Goal: Information Seeking & Learning: Learn about a topic

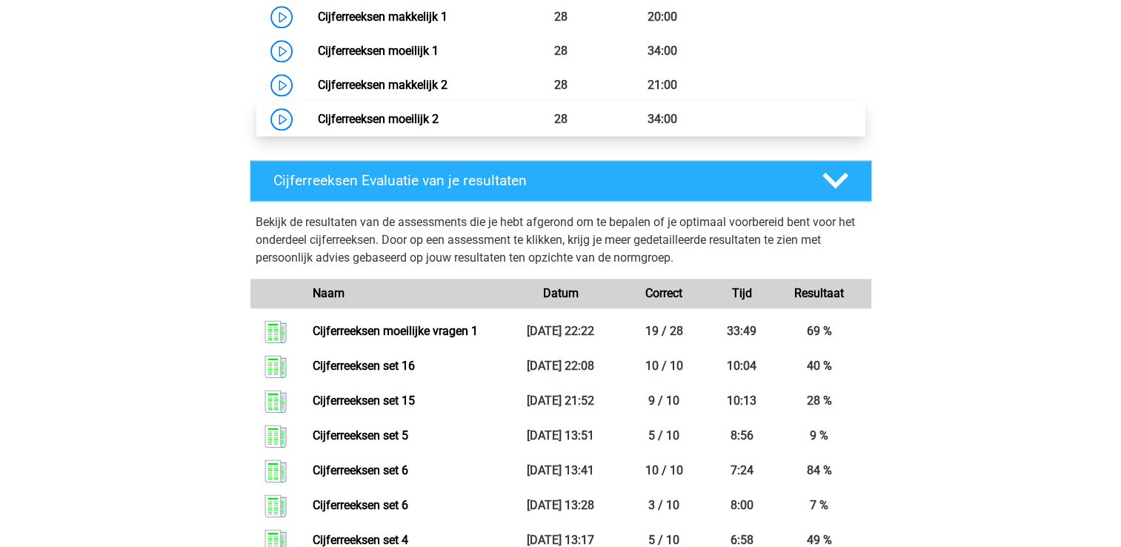
scroll to position [1550, 0]
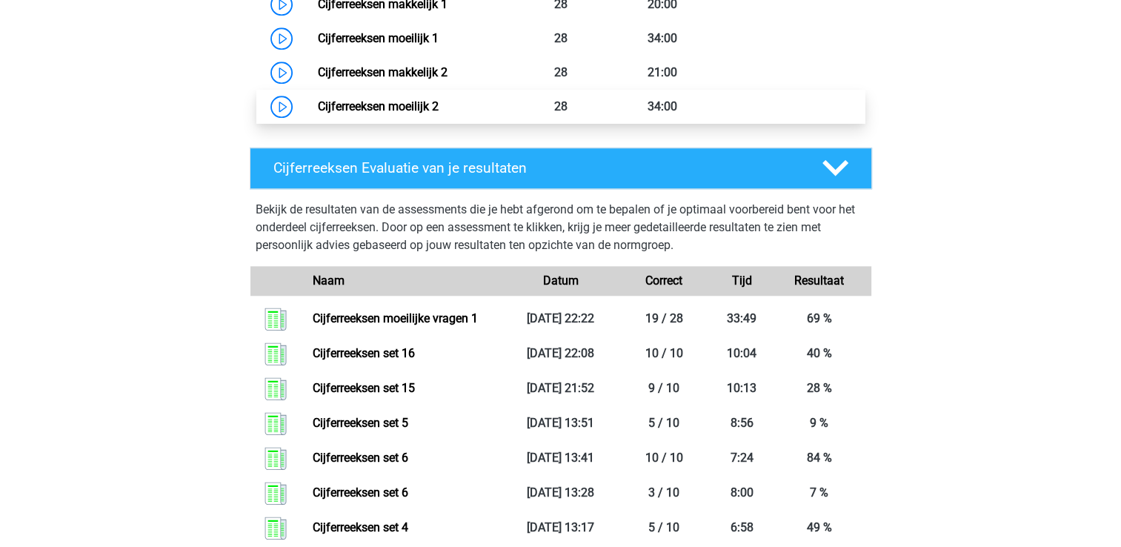
click at [396, 113] on link "Cijferreeksen moeilijk 2" at bounding box center [378, 106] width 121 height 14
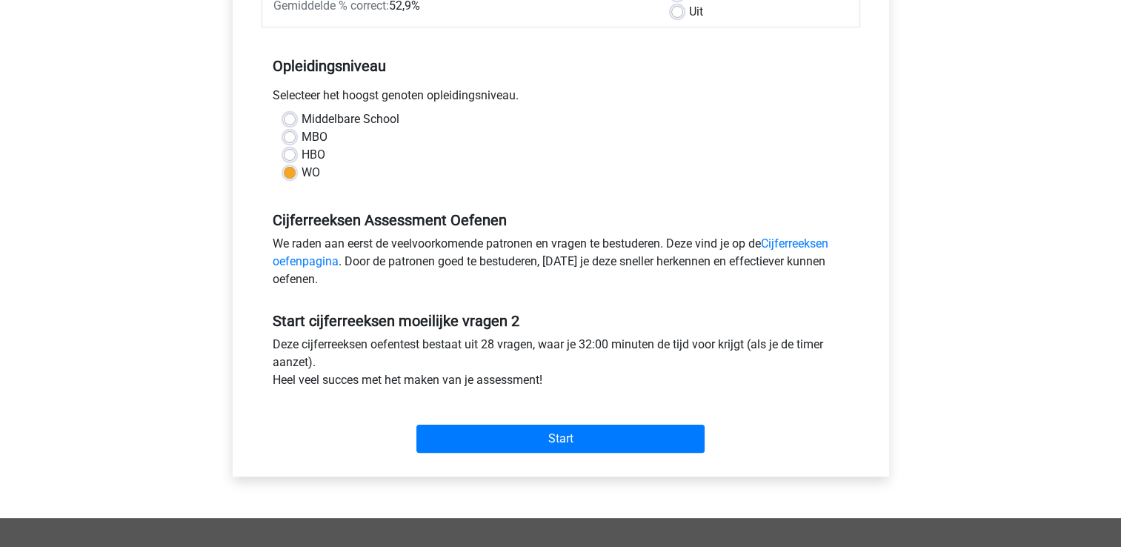
scroll to position [445, 0]
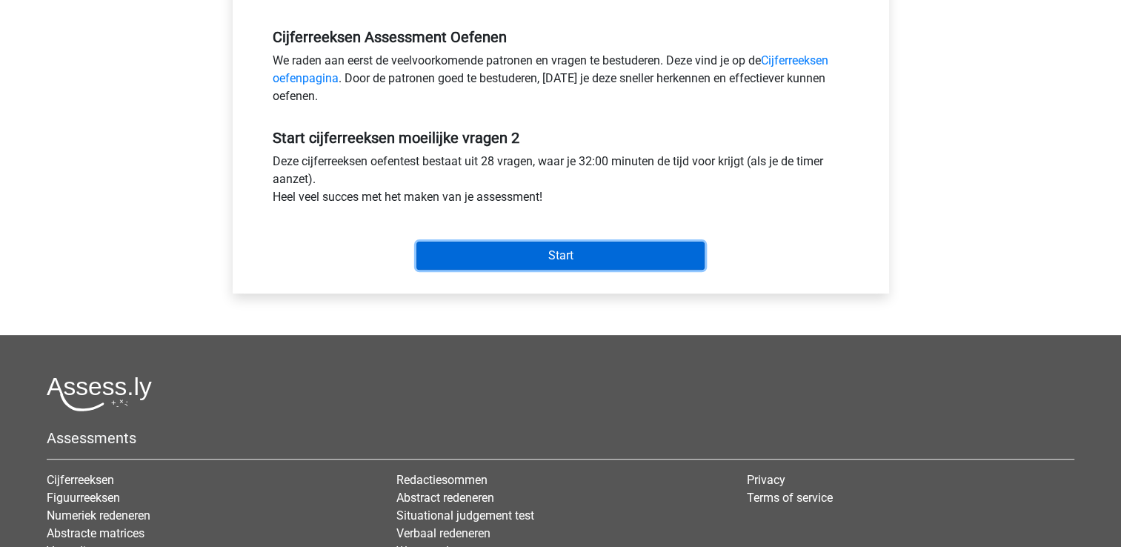
click at [586, 259] on input "Start" at bounding box center [560, 256] width 288 height 28
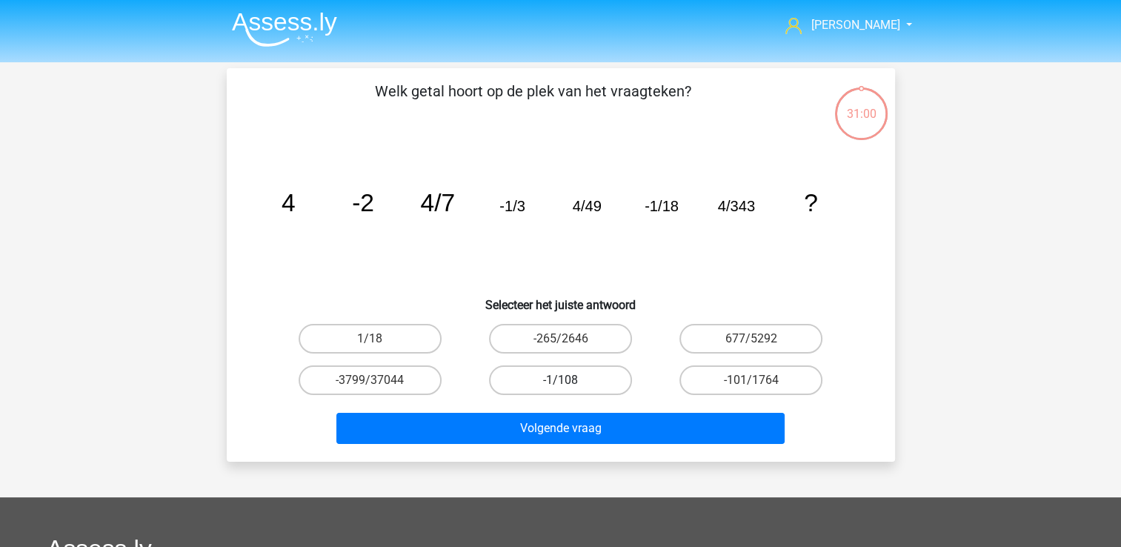
click at [559, 379] on label "-1/108" at bounding box center [560, 380] width 143 height 30
click at [560, 380] on input "-1/108" at bounding box center [565, 385] width 10 height 10
radio input "true"
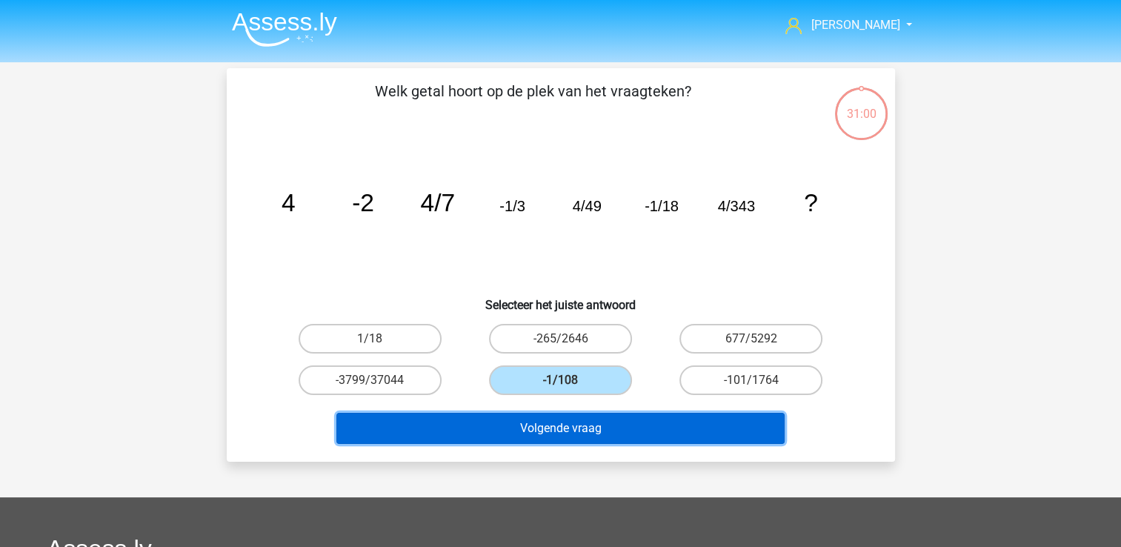
click at [581, 434] on button "Volgende vraag" at bounding box center [560, 428] width 448 height 31
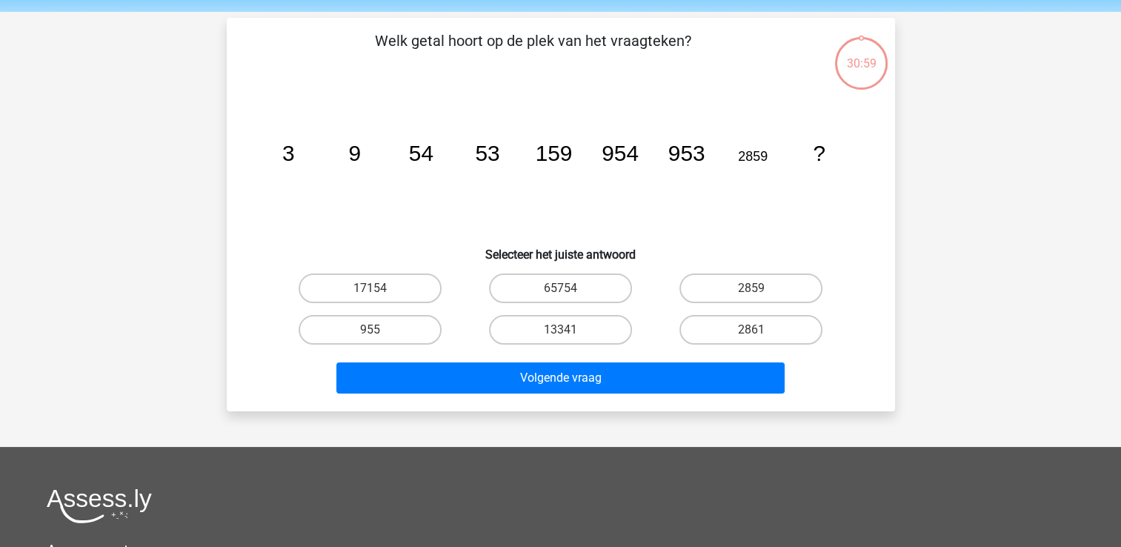
scroll to position [68, 0]
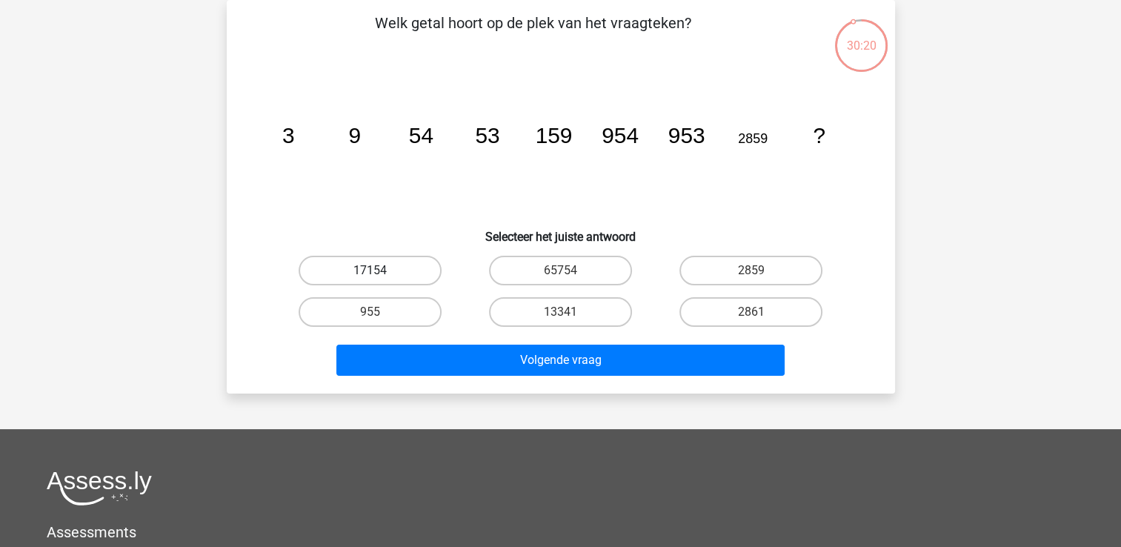
click at [393, 265] on label "17154" at bounding box center [370, 271] width 143 height 30
click at [379, 270] on input "17154" at bounding box center [375, 275] width 10 height 10
radio input "true"
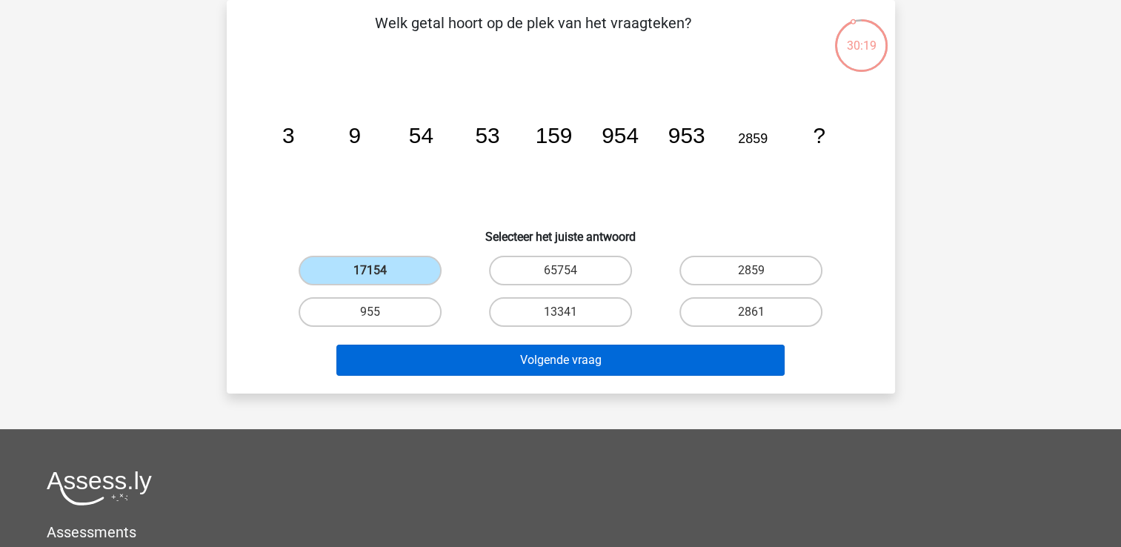
click at [465, 342] on div "Volgende vraag" at bounding box center [560, 357] width 621 height 49
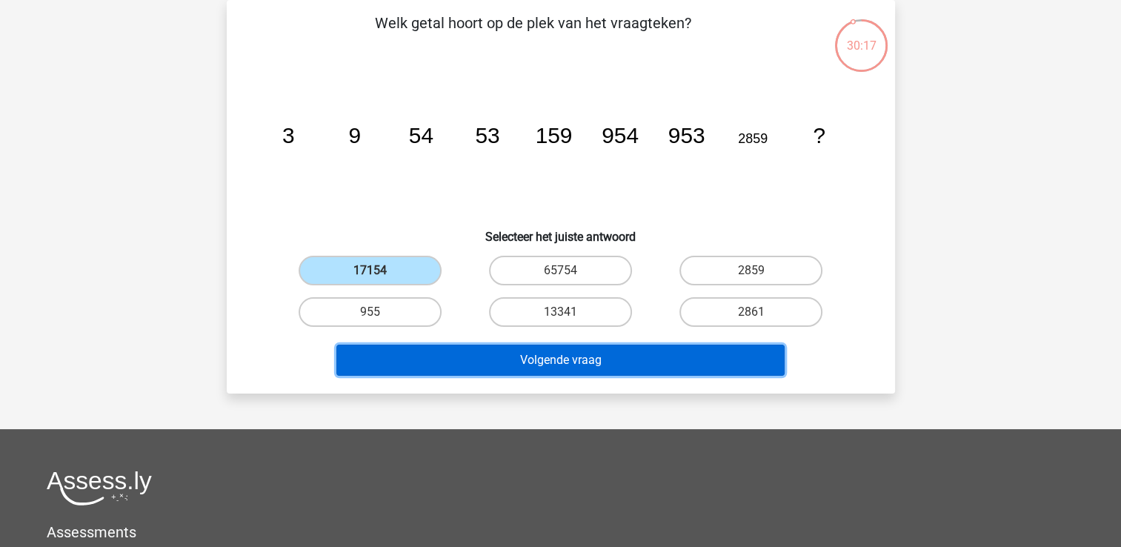
click at [517, 366] on button "Volgende vraag" at bounding box center [560, 360] width 448 height 31
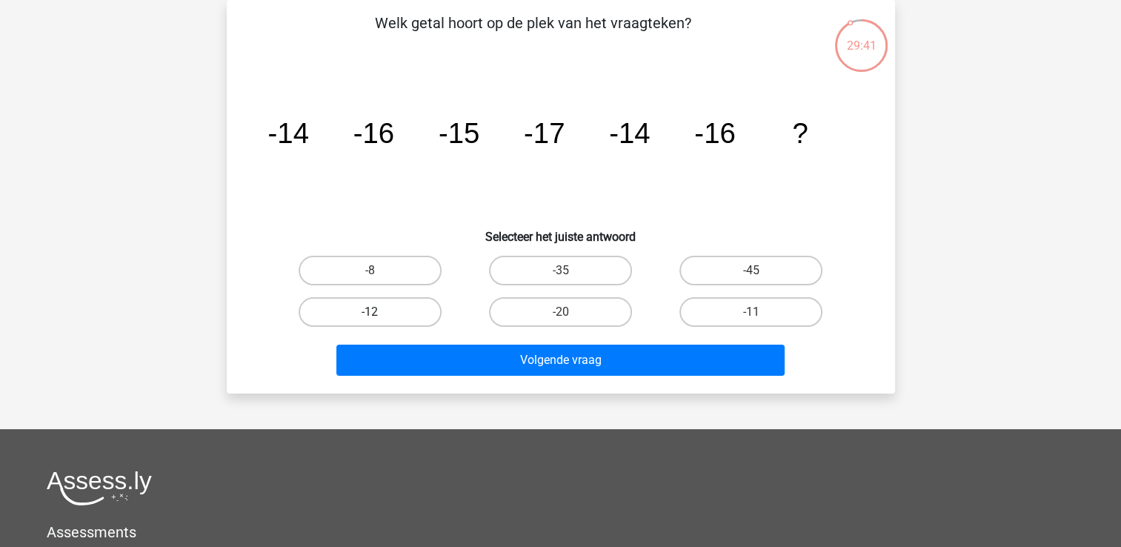
click at [395, 304] on label "-12" at bounding box center [370, 312] width 143 height 30
click at [379, 312] on input "-12" at bounding box center [375, 317] width 10 height 10
radio input "true"
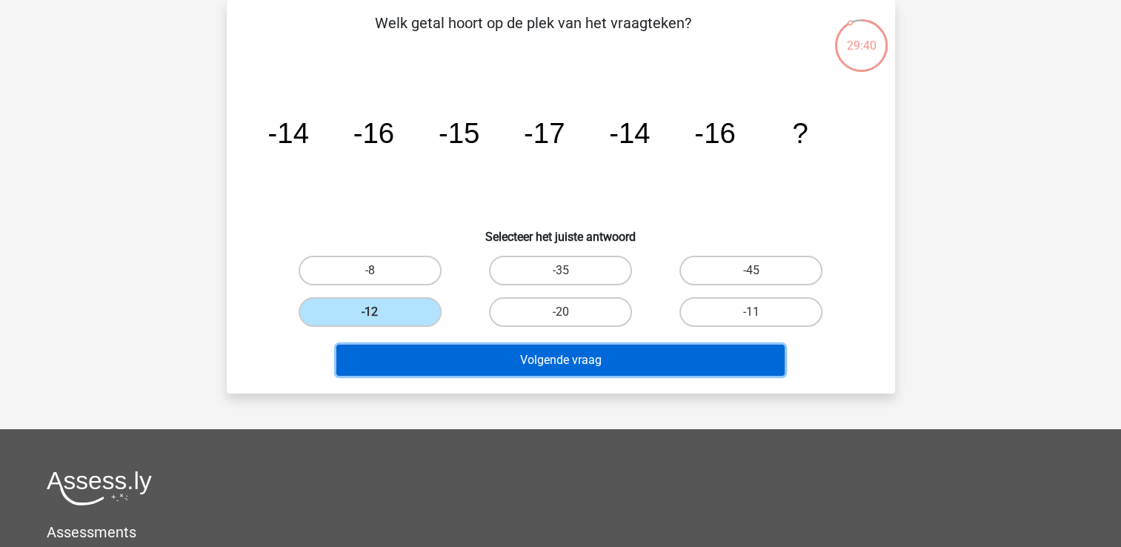
click at [464, 363] on button "Volgende vraag" at bounding box center [560, 360] width 448 height 31
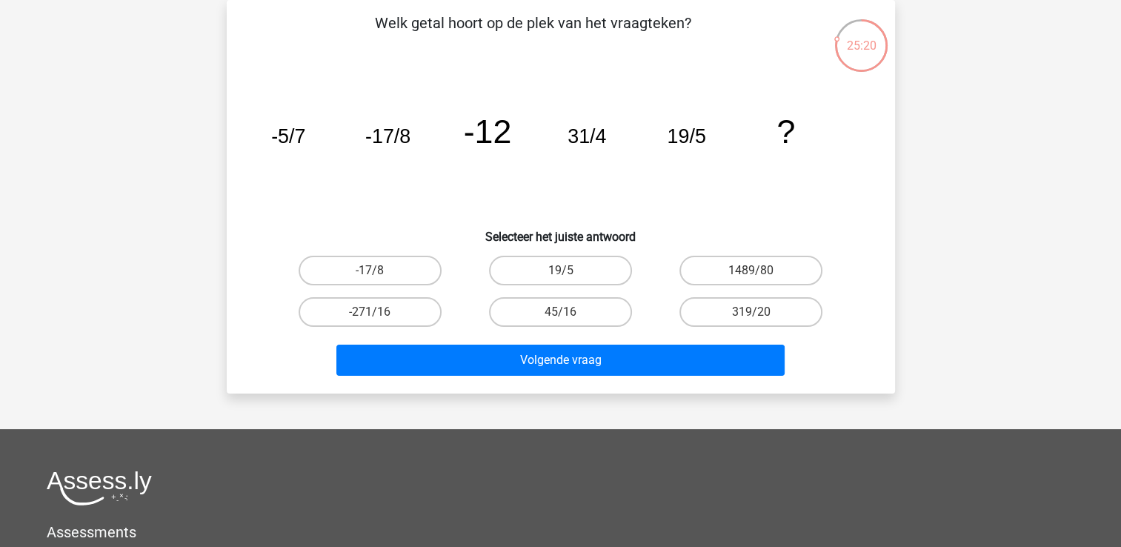
click at [755, 312] on input "319/20" at bounding box center [756, 317] width 10 height 10
radio input "true"
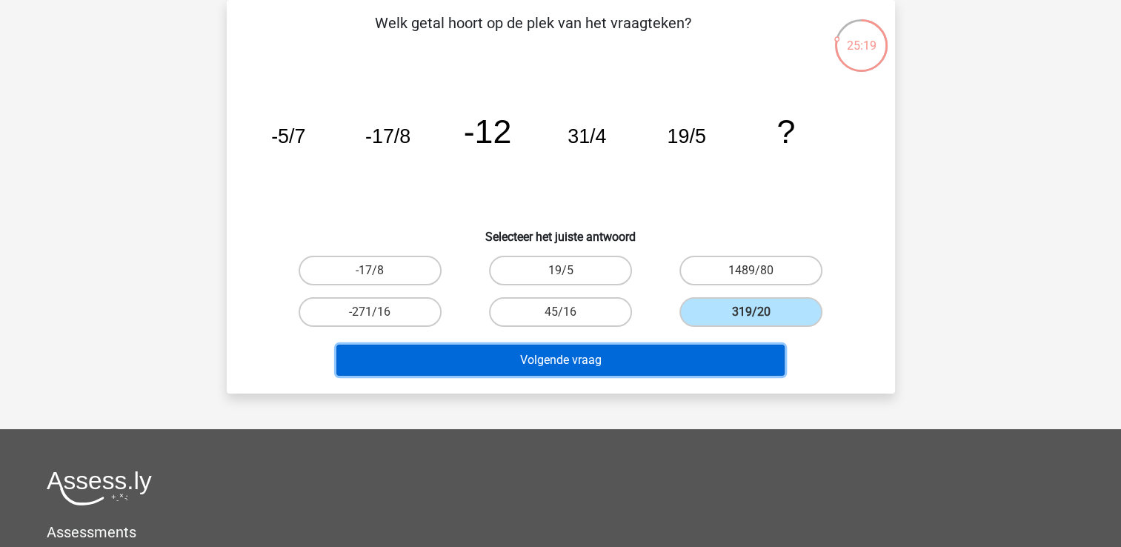
click at [657, 363] on button "Volgende vraag" at bounding box center [560, 360] width 448 height 31
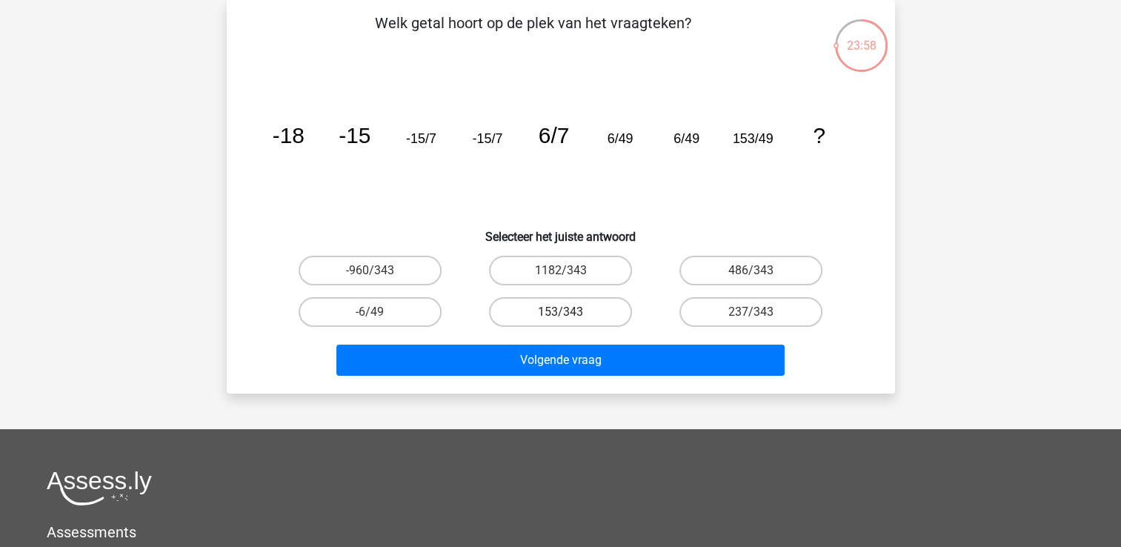
click at [575, 310] on label "153/343" at bounding box center [560, 312] width 143 height 30
click at [570, 312] on input "153/343" at bounding box center [565, 317] width 10 height 10
radio input "true"
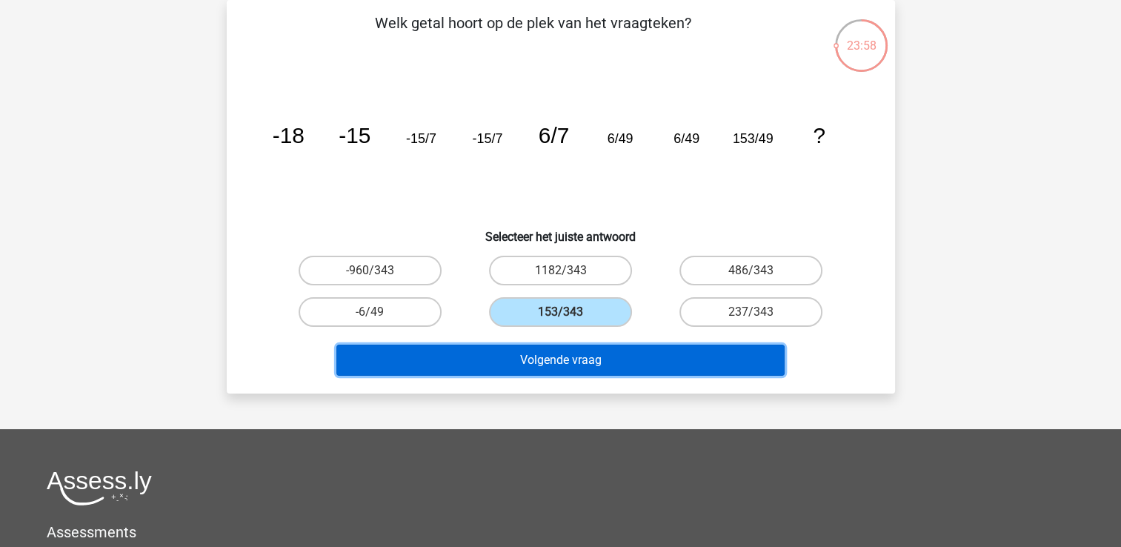
click at [587, 353] on button "Volgende vraag" at bounding box center [560, 360] width 448 height 31
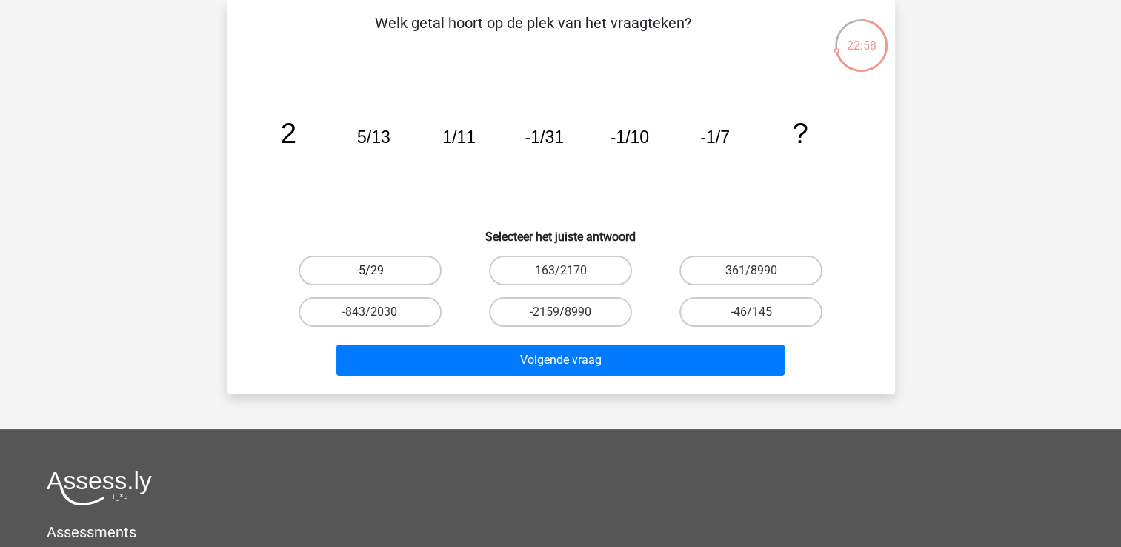
click at [373, 262] on label "-5/29" at bounding box center [370, 271] width 143 height 30
click at [373, 270] on input "-5/29" at bounding box center [375, 275] width 10 height 10
radio input "true"
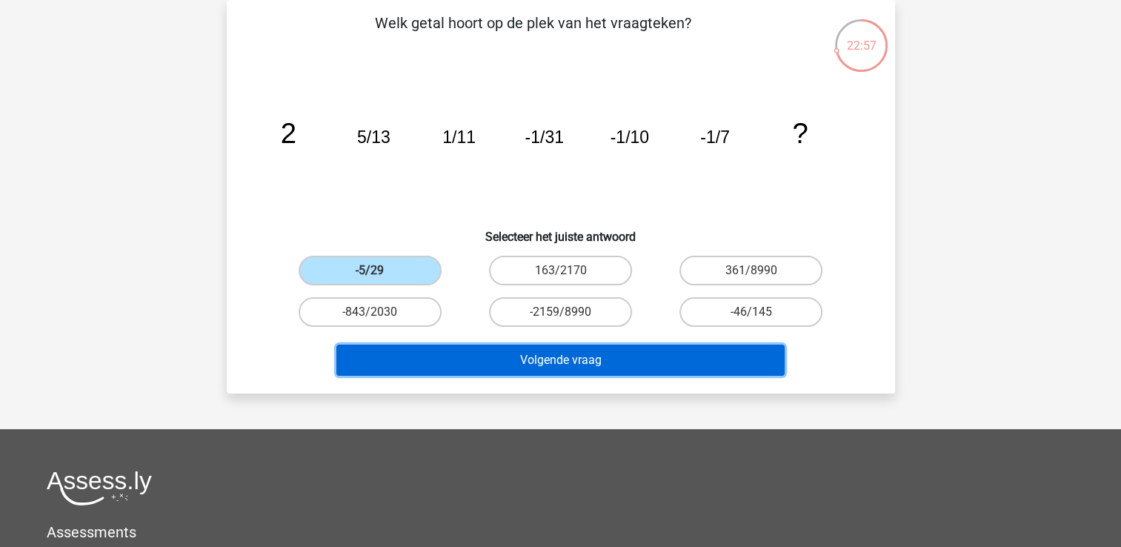
click at [565, 363] on button "Volgende vraag" at bounding box center [560, 360] width 448 height 31
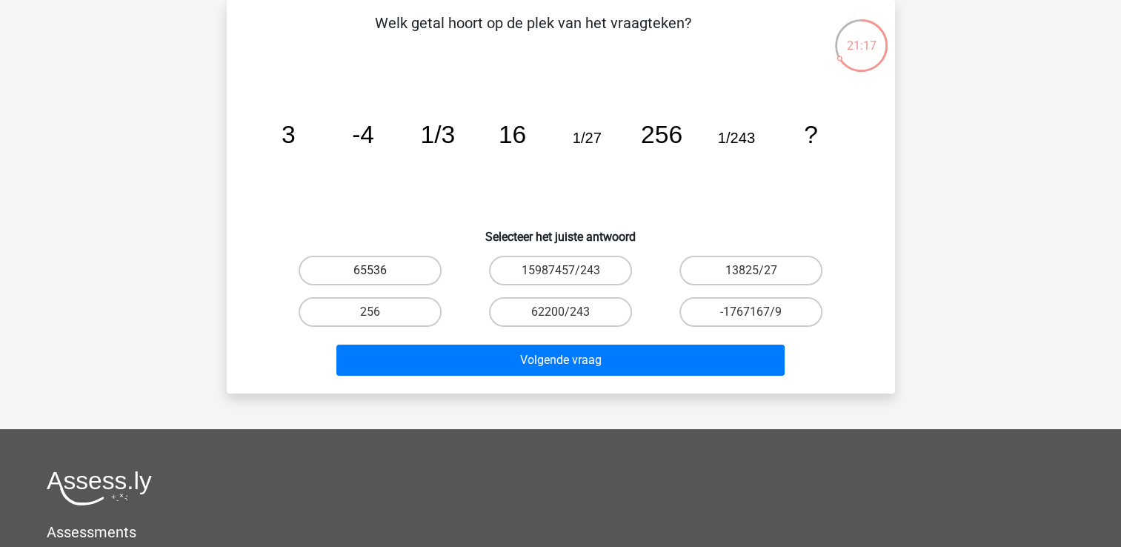
click at [368, 268] on label "65536" at bounding box center [370, 271] width 143 height 30
click at [370, 270] on input "65536" at bounding box center [375, 275] width 10 height 10
radio input "true"
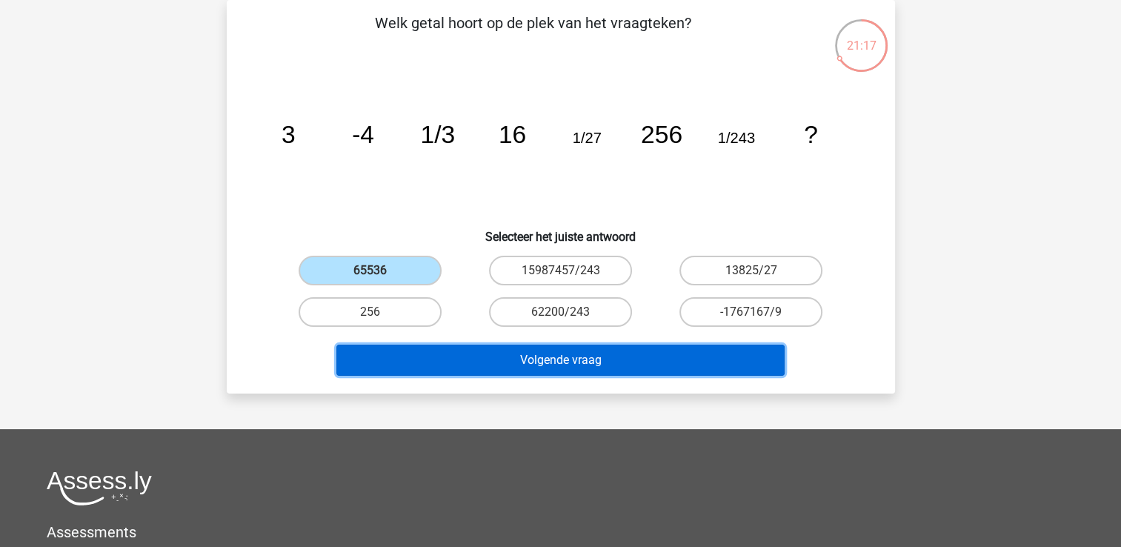
click at [486, 373] on button "Volgende vraag" at bounding box center [560, 360] width 448 height 31
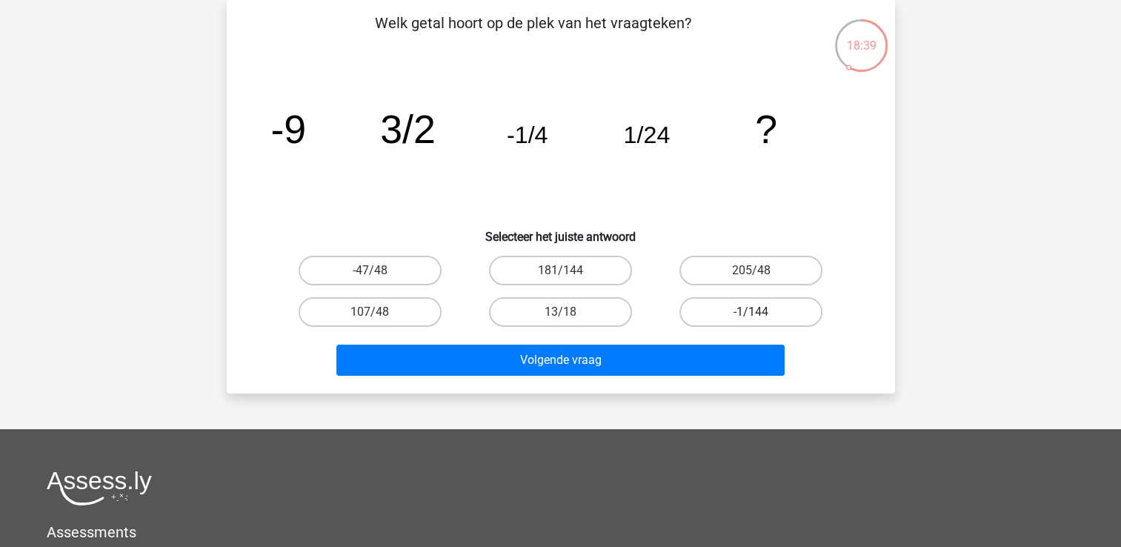
click at [764, 320] on label "-1/144" at bounding box center [750, 312] width 143 height 30
click at [761, 320] on input "-1/144" at bounding box center [756, 317] width 10 height 10
radio input "true"
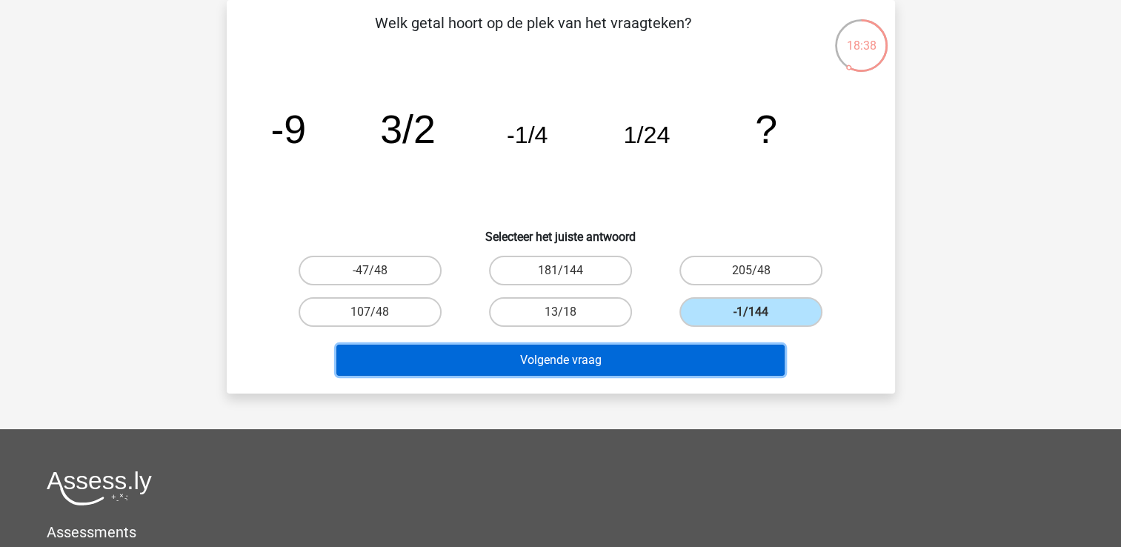
click at [723, 367] on button "Volgende vraag" at bounding box center [560, 360] width 448 height 31
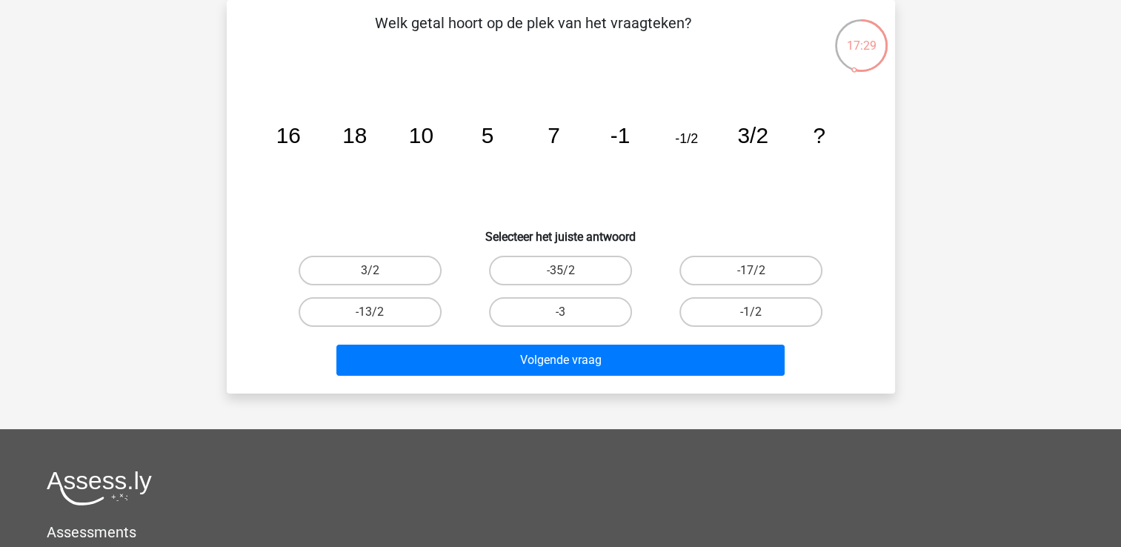
click at [376, 319] on input "-13/2" at bounding box center [375, 317] width 10 height 10
radio input "true"
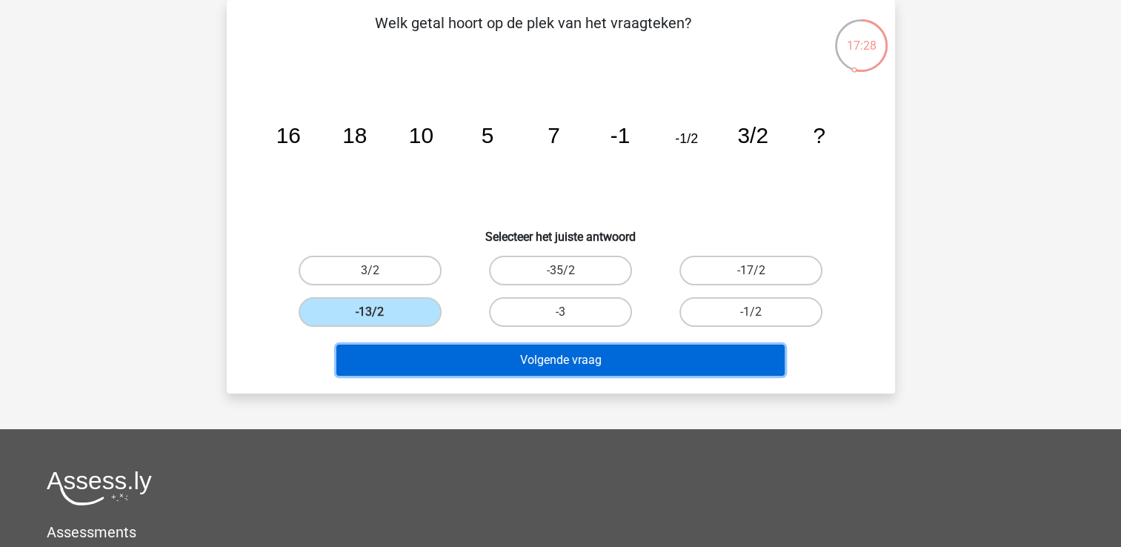
click at [433, 358] on button "Volgende vraag" at bounding box center [560, 360] width 448 height 31
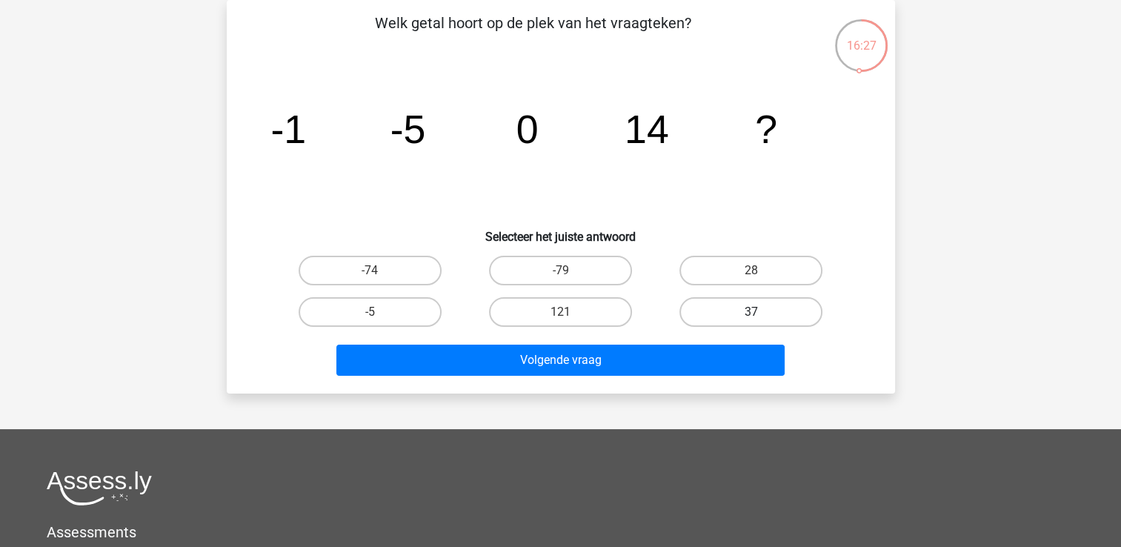
click at [771, 302] on label "37" at bounding box center [750, 312] width 143 height 30
click at [761, 312] on input "37" at bounding box center [756, 317] width 10 height 10
radio input "true"
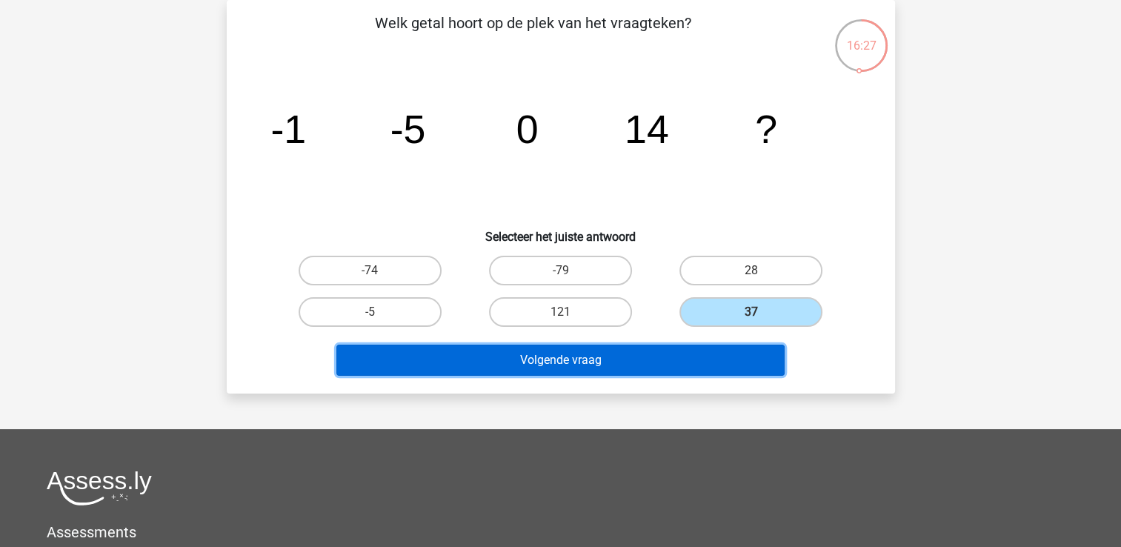
click at [688, 357] on button "Volgende vraag" at bounding box center [560, 360] width 448 height 31
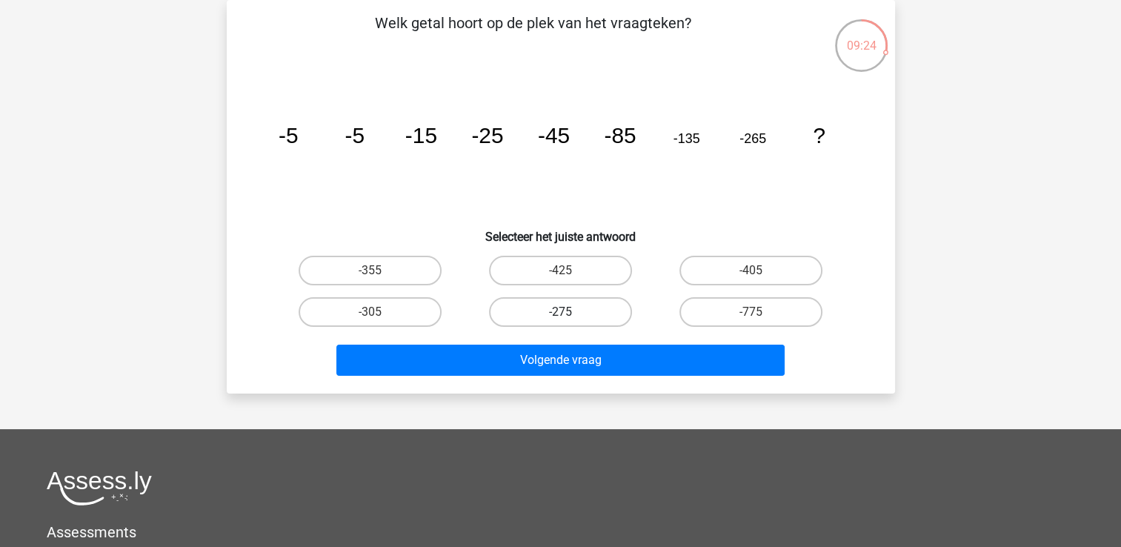
drag, startPoint x: 370, startPoint y: 269, endPoint x: 563, endPoint y: 301, distance: 196.0
click at [525, 325] on div "-355 -425 -405 -305 -275" at bounding box center [561, 291] width 572 height 83
click at [560, 274] on input "-425" at bounding box center [565, 275] width 10 height 10
radio input "true"
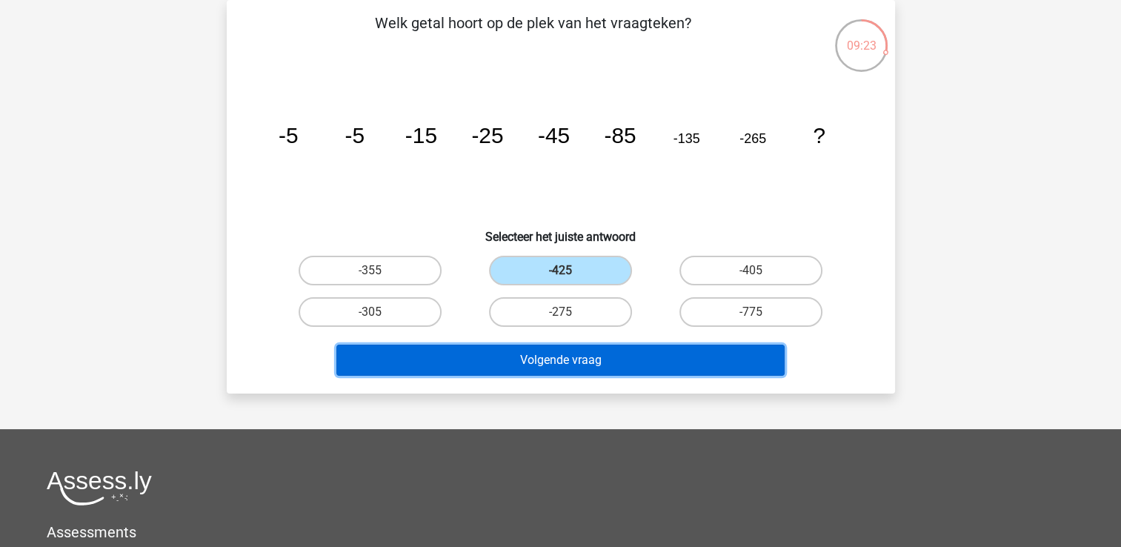
click at [556, 353] on button "Volgende vraag" at bounding box center [560, 360] width 448 height 31
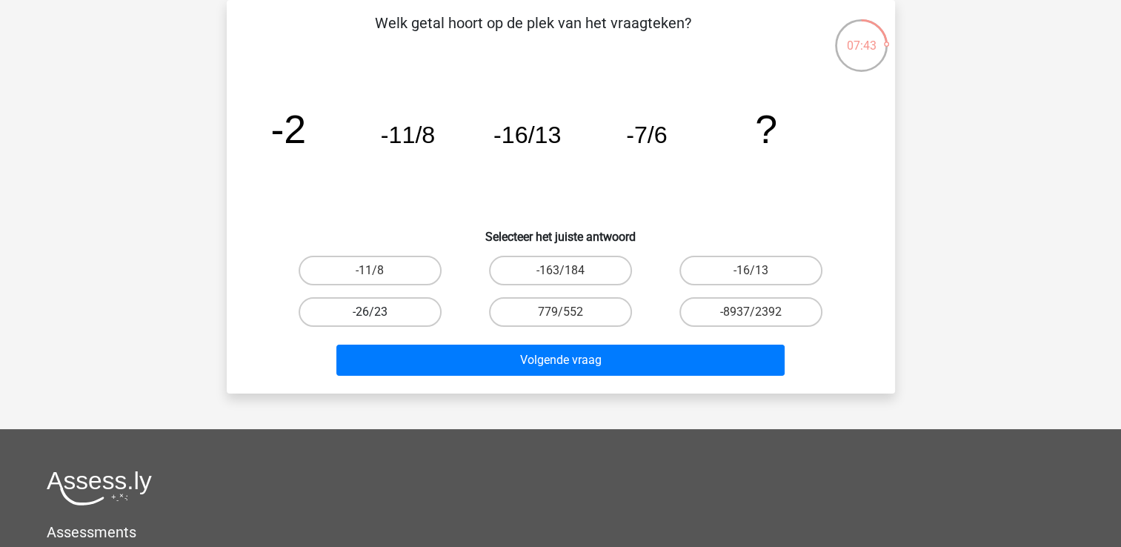
click at [382, 303] on label "-26/23" at bounding box center [370, 312] width 143 height 30
click at [379, 312] on input "-26/23" at bounding box center [375, 317] width 10 height 10
radio input "true"
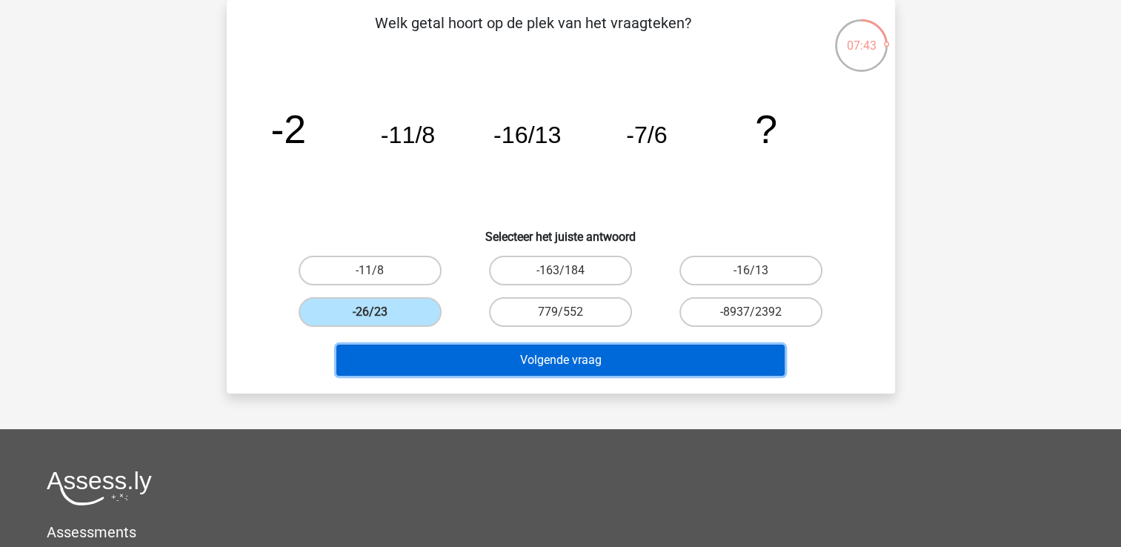
click at [428, 350] on button "Volgende vraag" at bounding box center [560, 360] width 448 height 31
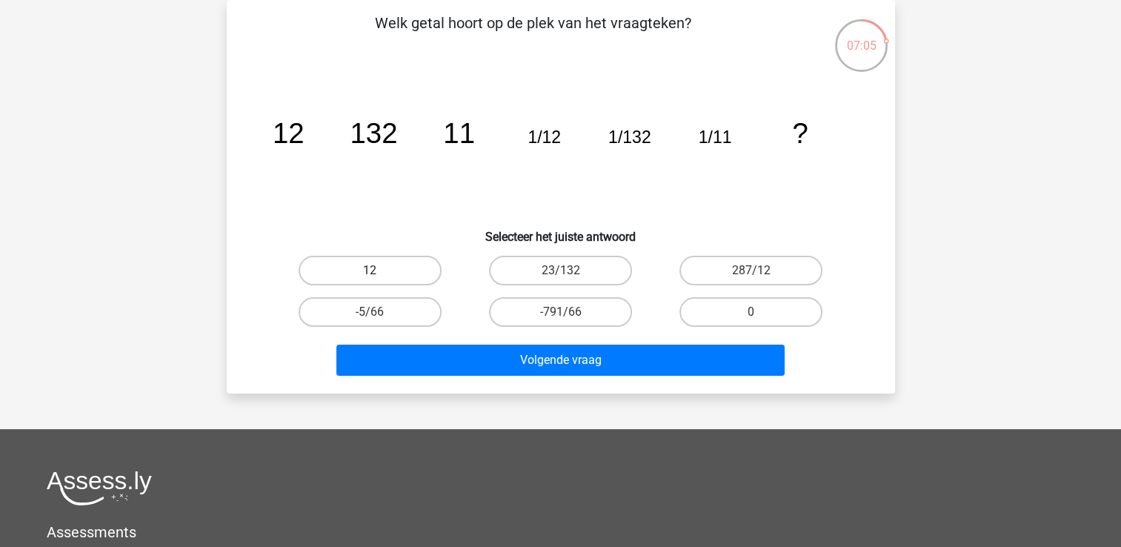
click at [386, 265] on label "12" at bounding box center [370, 271] width 143 height 30
click at [379, 270] on input "12" at bounding box center [375, 275] width 10 height 10
radio input "true"
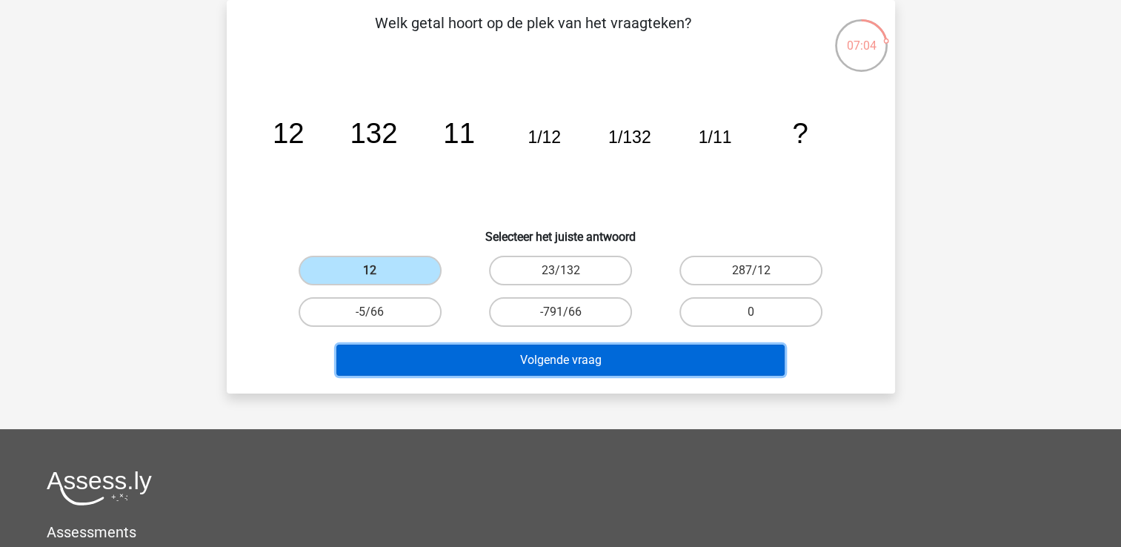
click at [551, 354] on button "Volgende vraag" at bounding box center [560, 360] width 448 height 31
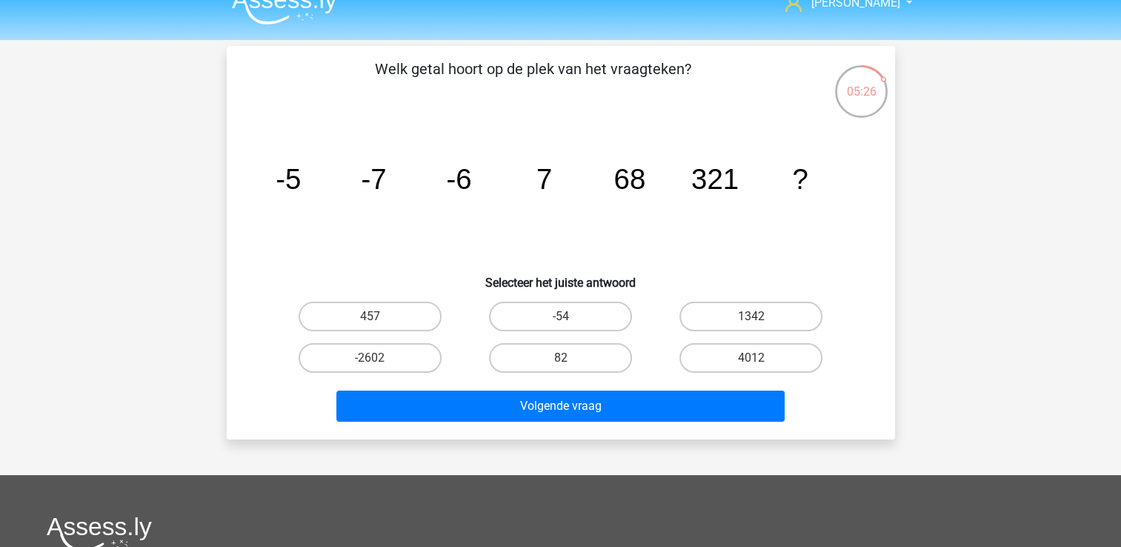
scroll to position [0, 0]
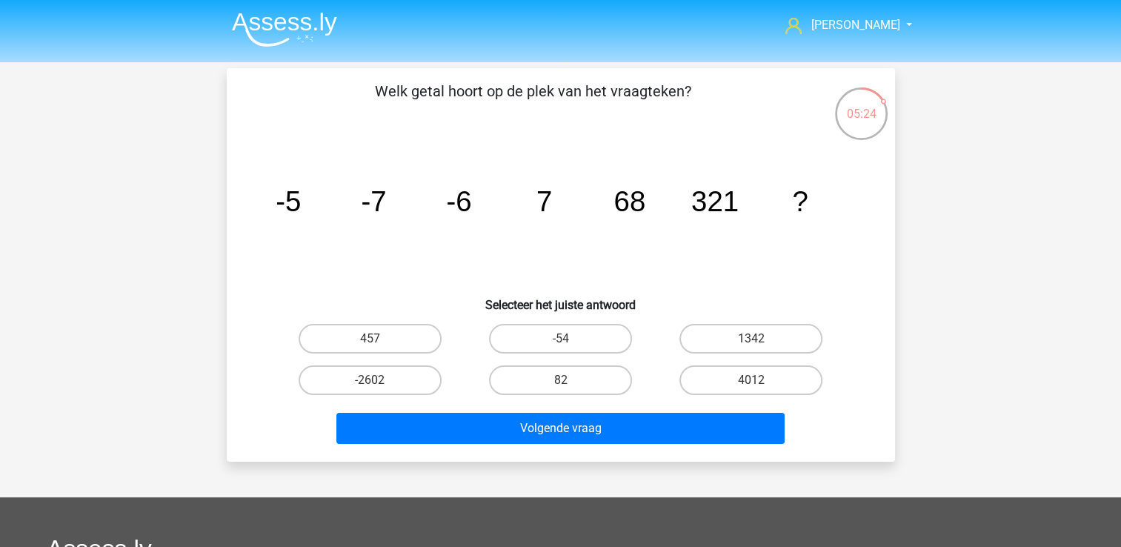
drag, startPoint x: 769, startPoint y: 337, endPoint x: 709, endPoint y: 363, distance: 65.4
click at [768, 337] on label "1342" at bounding box center [750, 339] width 143 height 30
click at [761, 339] on input "1342" at bounding box center [756, 344] width 10 height 10
radio input "true"
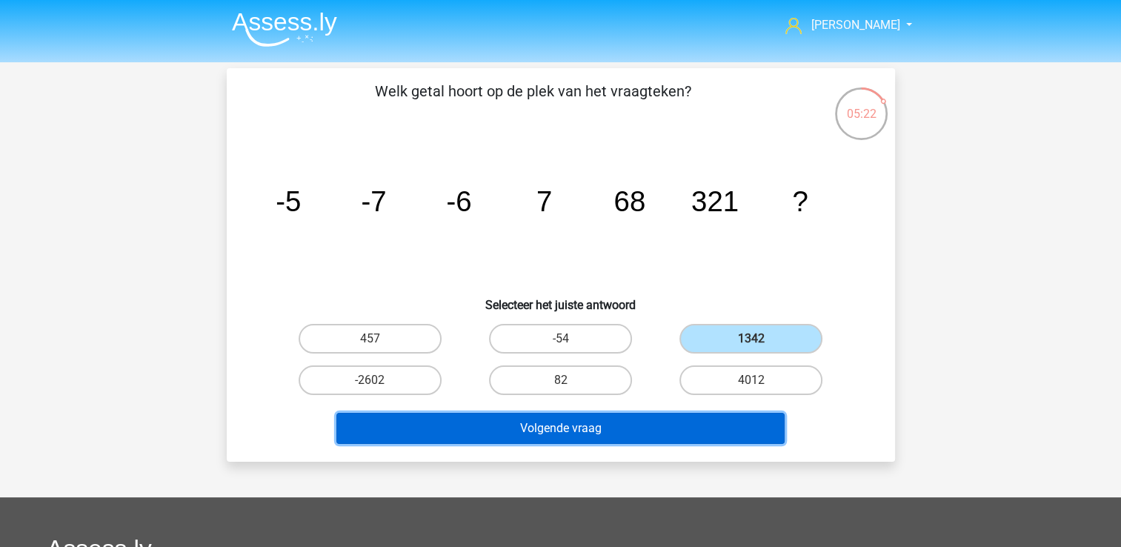
click at [624, 423] on button "Volgende vraag" at bounding box center [560, 428] width 448 height 31
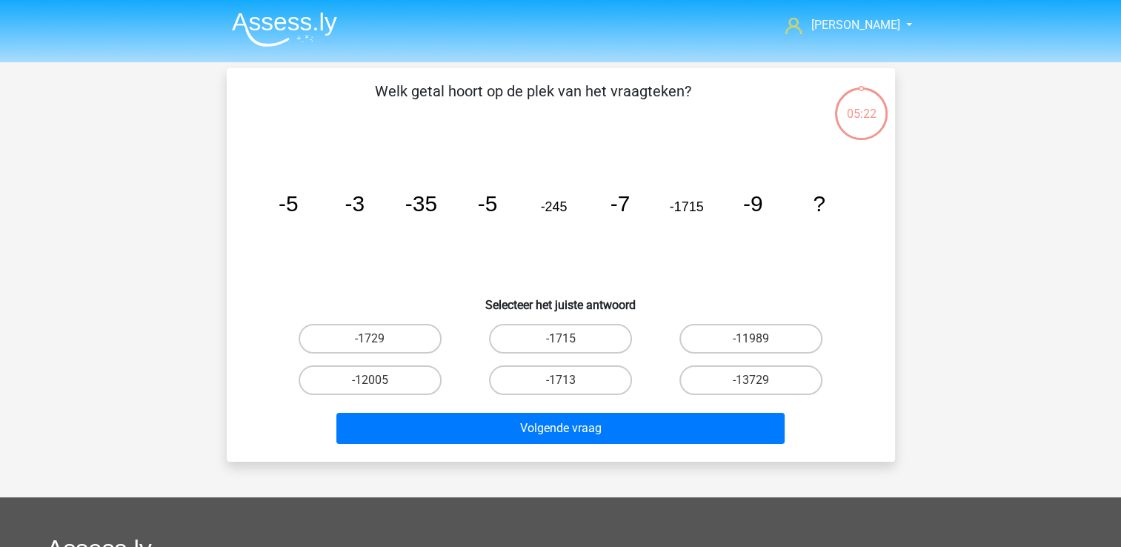
scroll to position [68, 0]
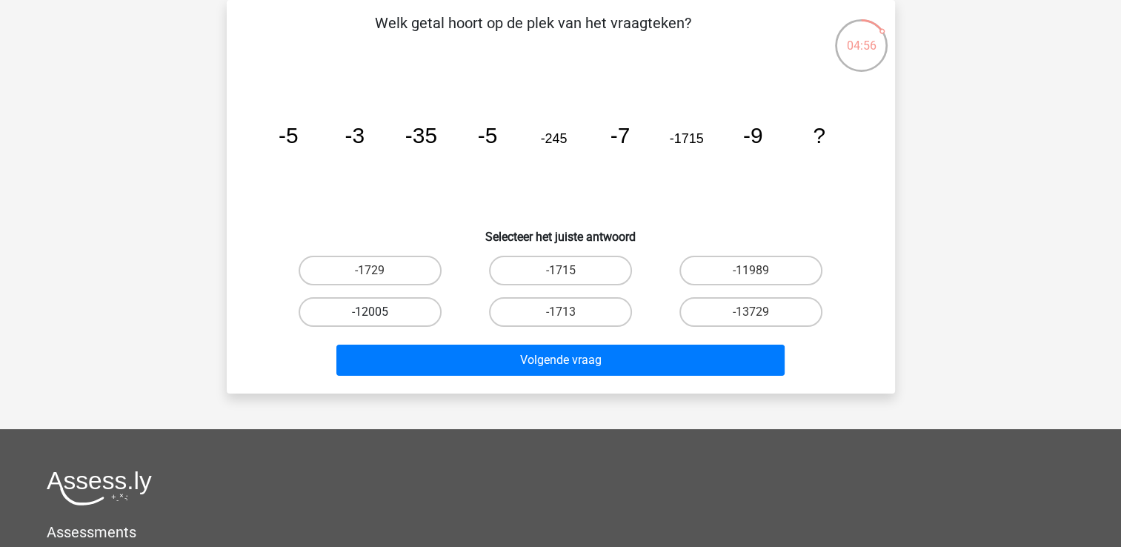
click at [377, 308] on label "-12005" at bounding box center [370, 312] width 143 height 30
click at [377, 312] on input "-12005" at bounding box center [375, 317] width 10 height 10
radio input "true"
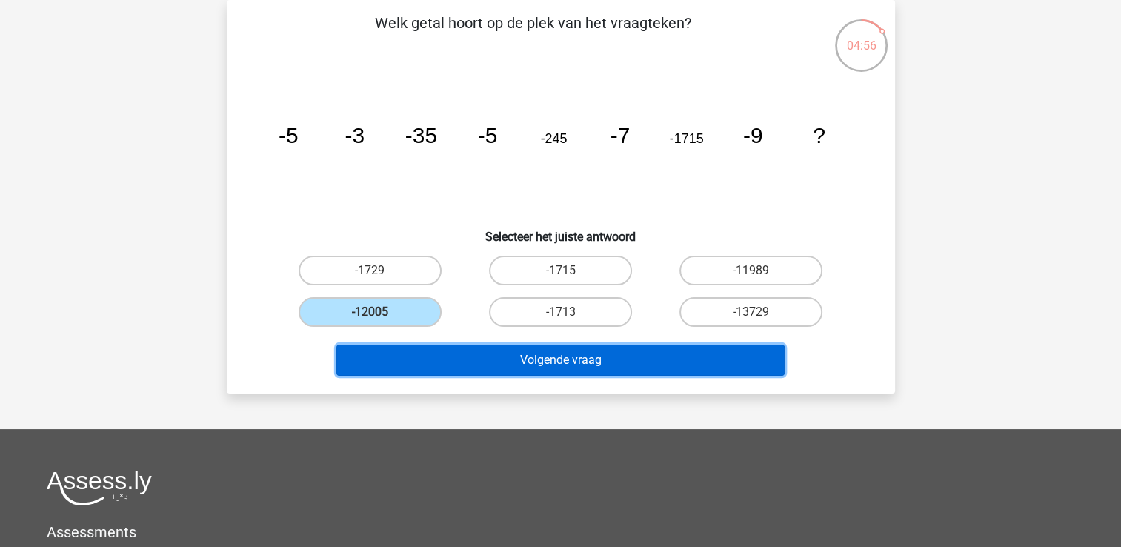
click at [430, 353] on button "Volgende vraag" at bounding box center [560, 360] width 448 height 31
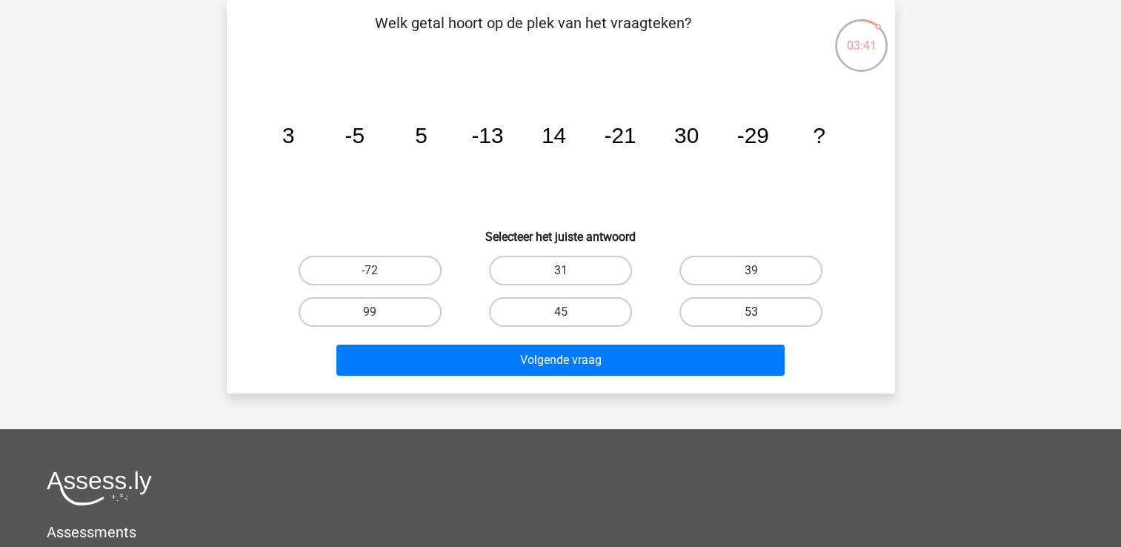
click at [748, 319] on label "53" at bounding box center [750, 312] width 143 height 30
click at [751, 319] on input "53" at bounding box center [756, 317] width 10 height 10
radio input "true"
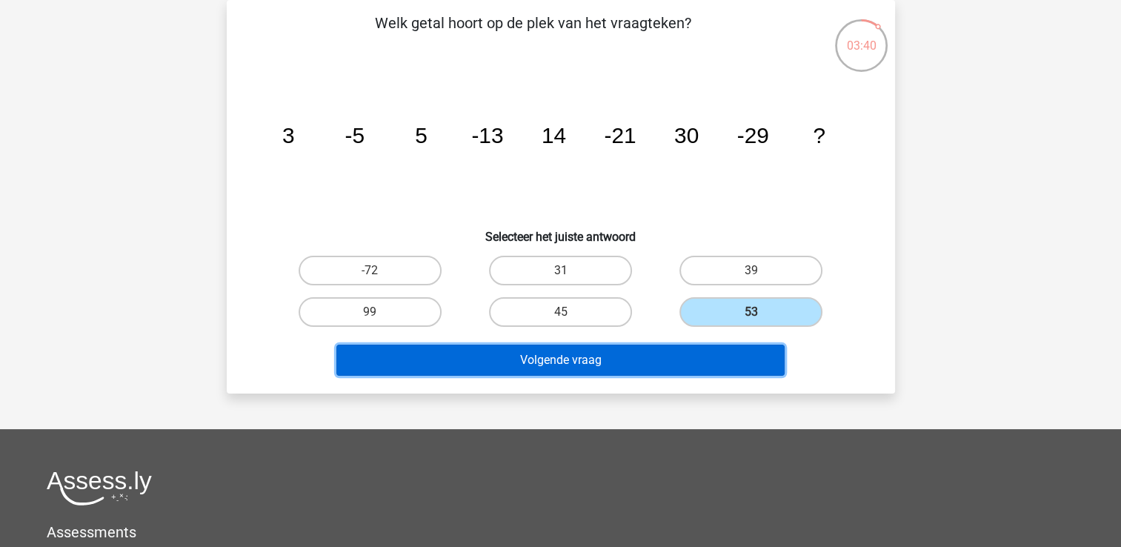
click at [679, 354] on button "Volgende vraag" at bounding box center [560, 360] width 448 height 31
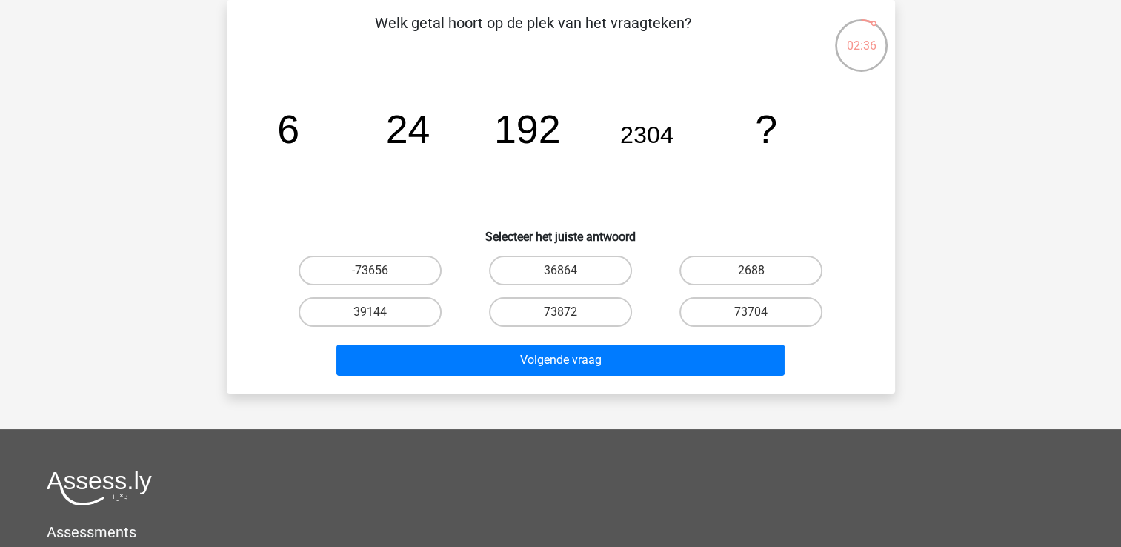
click at [564, 273] on input "36864" at bounding box center [565, 275] width 10 height 10
radio input "true"
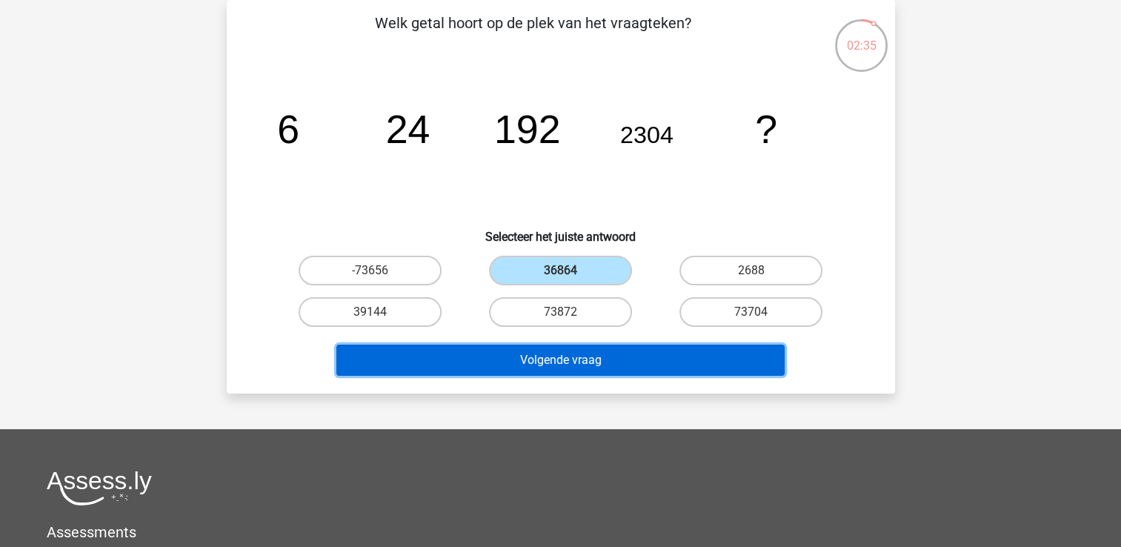
click at [543, 360] on button "Volgende vraag" at bounding box center [560, 360] width 448 height 31
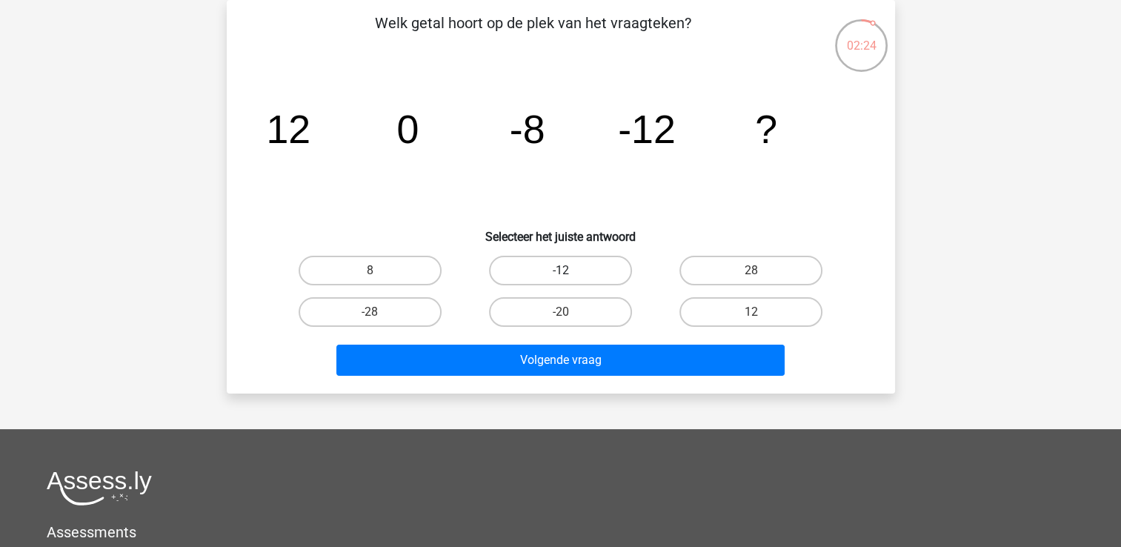
click at [534, 271] on label "-12" at bounding box center [560, 271] width 143 height 30
click at [560, 271] on input "-12" at bounding box center [565, 275] width 10 height 10
radio input "true"
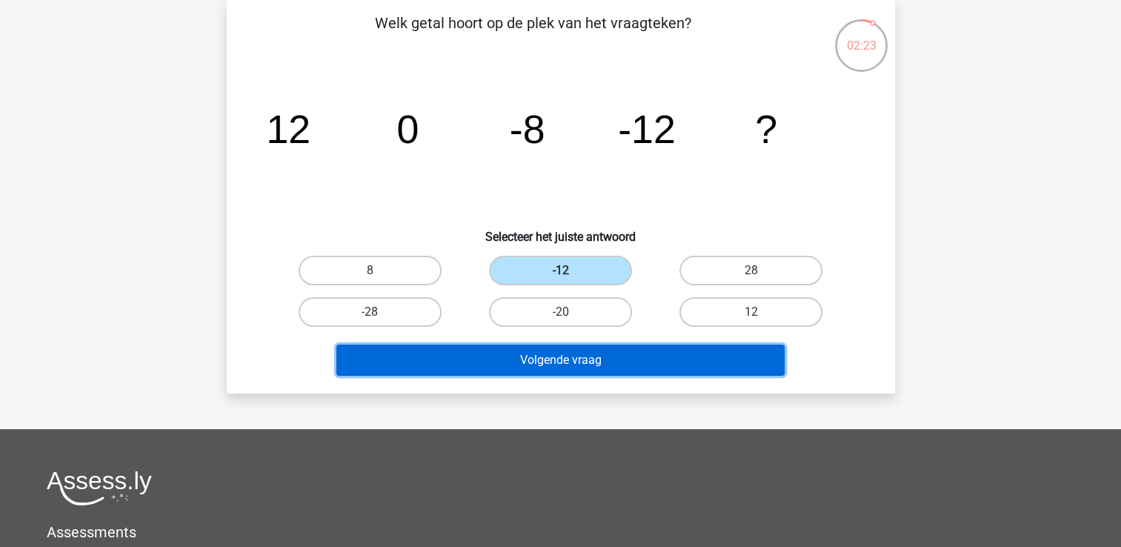
click at [556, 363] on button "Volgende vraag" at bounding box center [560, 360] width 448 height 31
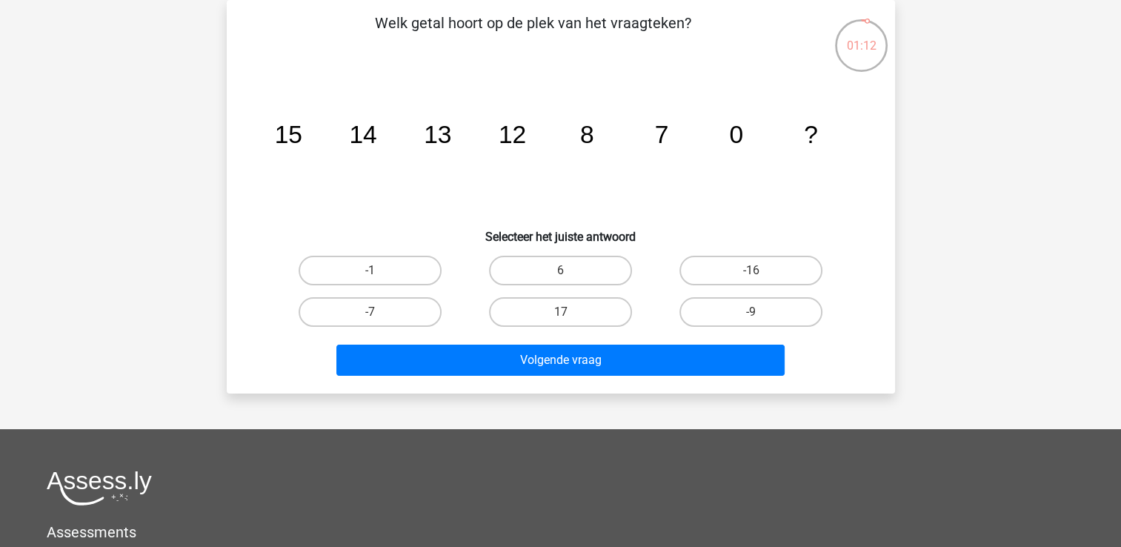
click at [372, 271] on input "-1" at bounding box center [375, 275] width 10 height 10
radio input "true"
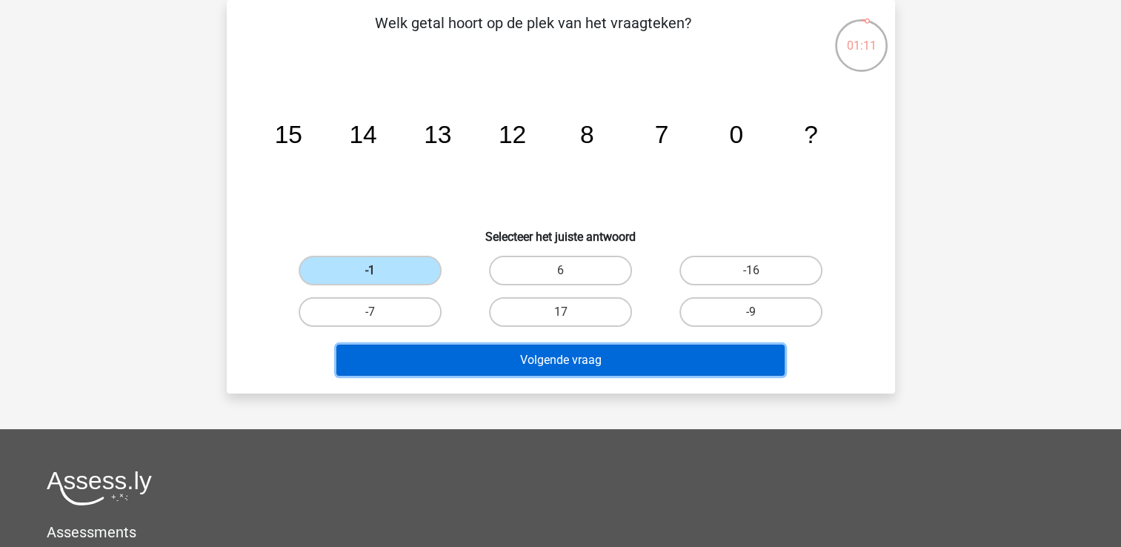
click at [471, 359] on button "Volgende vraag" at bounding box center [560, 360] width 448 height 31
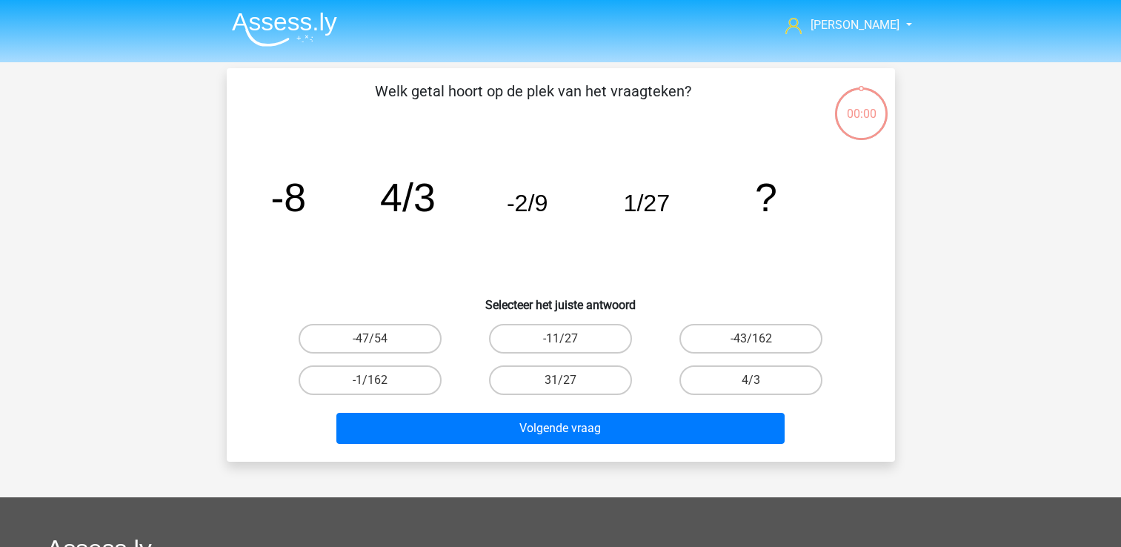
scroll to position [68, 0]
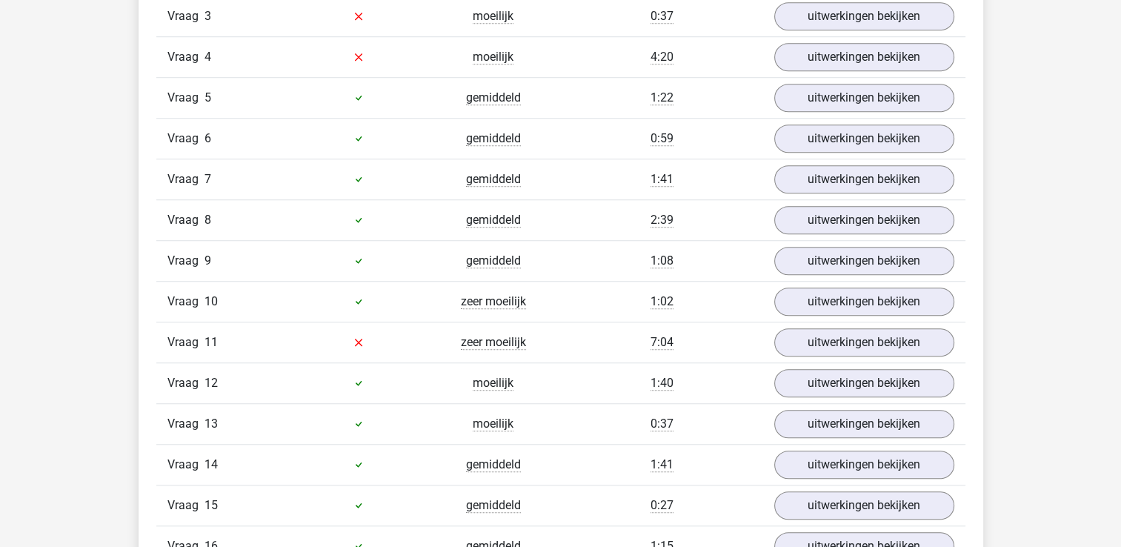
scroll to position [1037, 0]
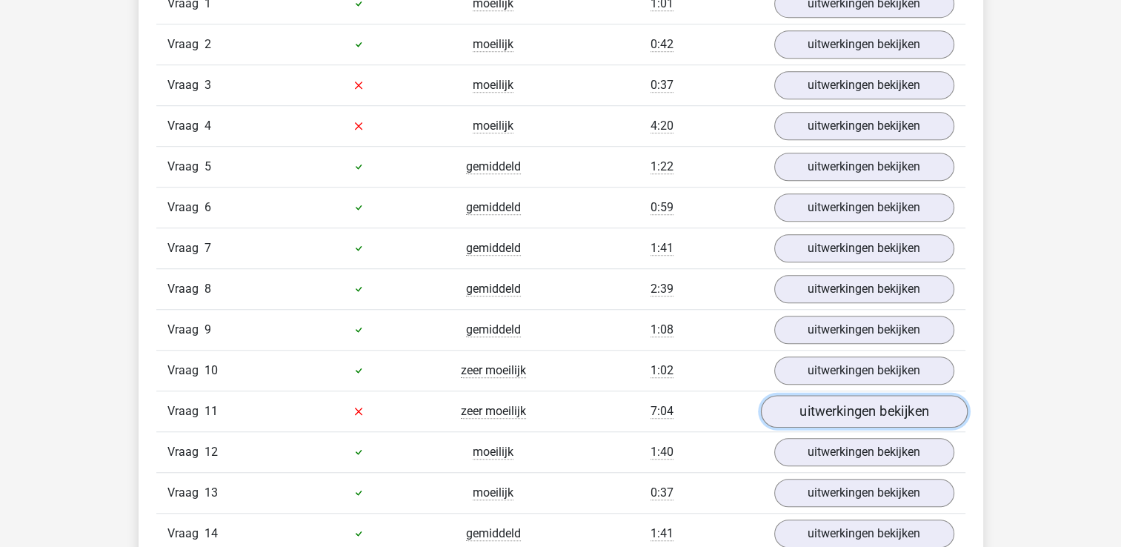
click at [827, 402] on link "uitwerkingen bekijken" at bounding box center [863, 411] width 207 height 33
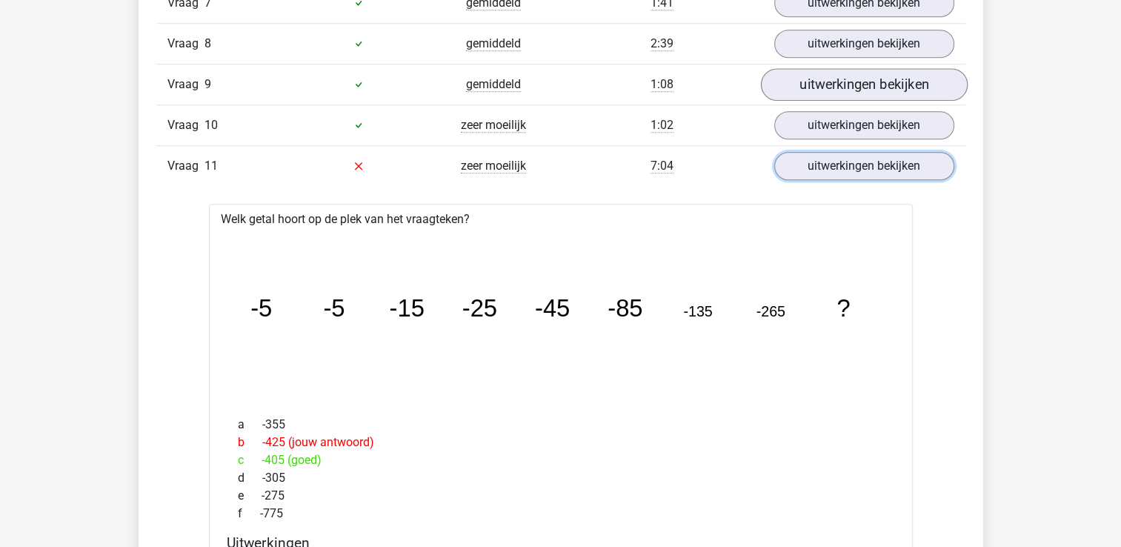
scroll to position [1260, 0]
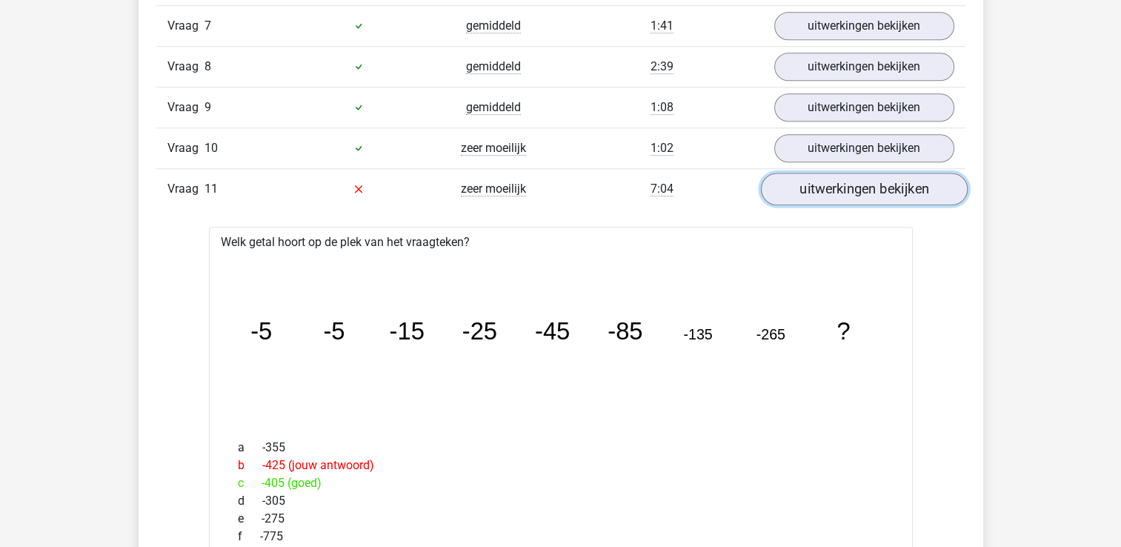
click at [898, 182] on link "uitwerkingen bekijken" at bounding box center [863, 189] width 207 height 33
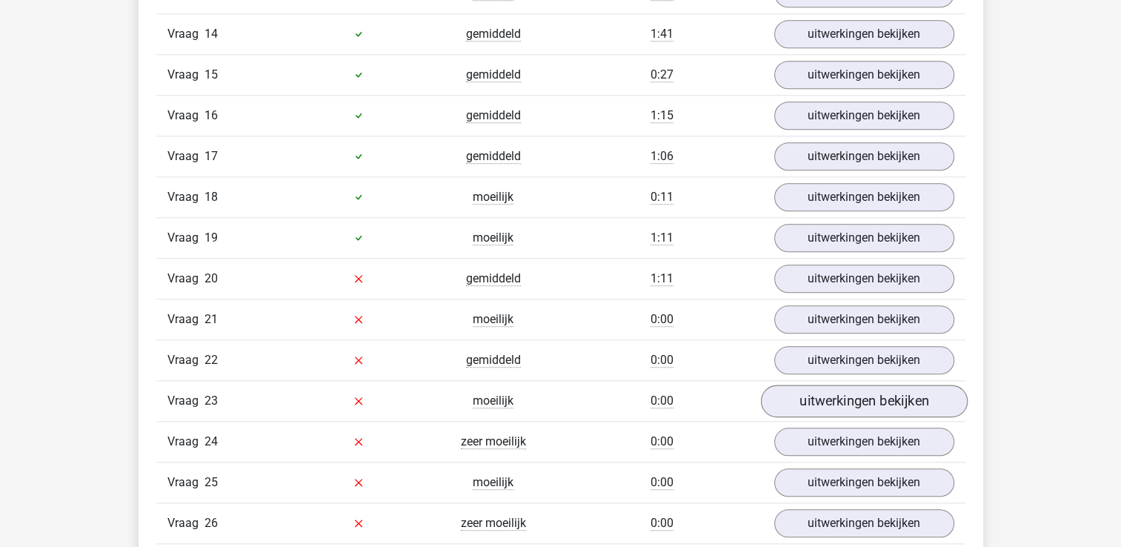
scroll to position [1556, 0]
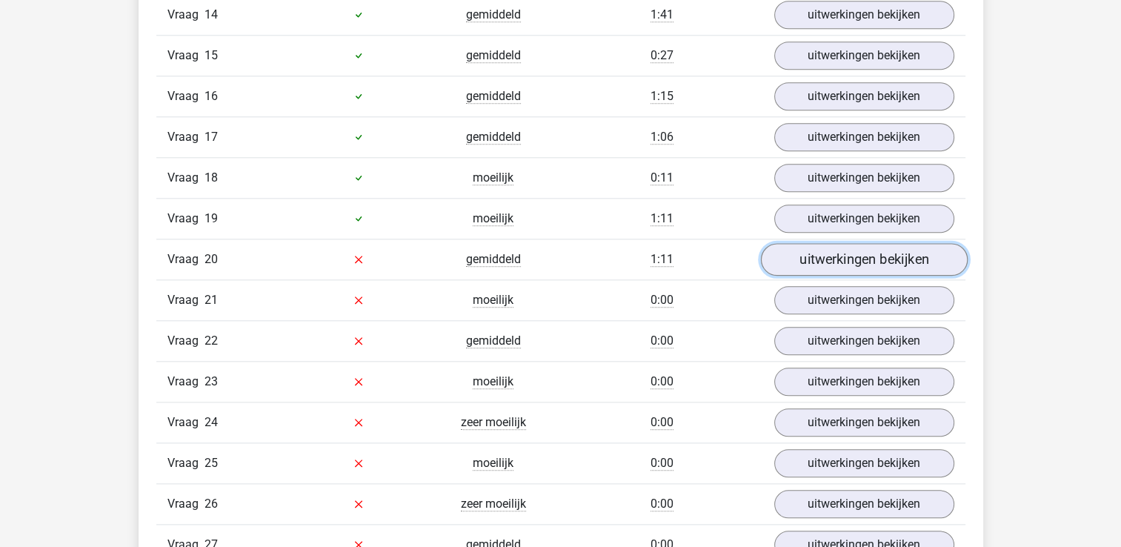
click at [870, 253] on link "uitwerkingen bekijken" at bounding box center [863, 259] width 207 height 33
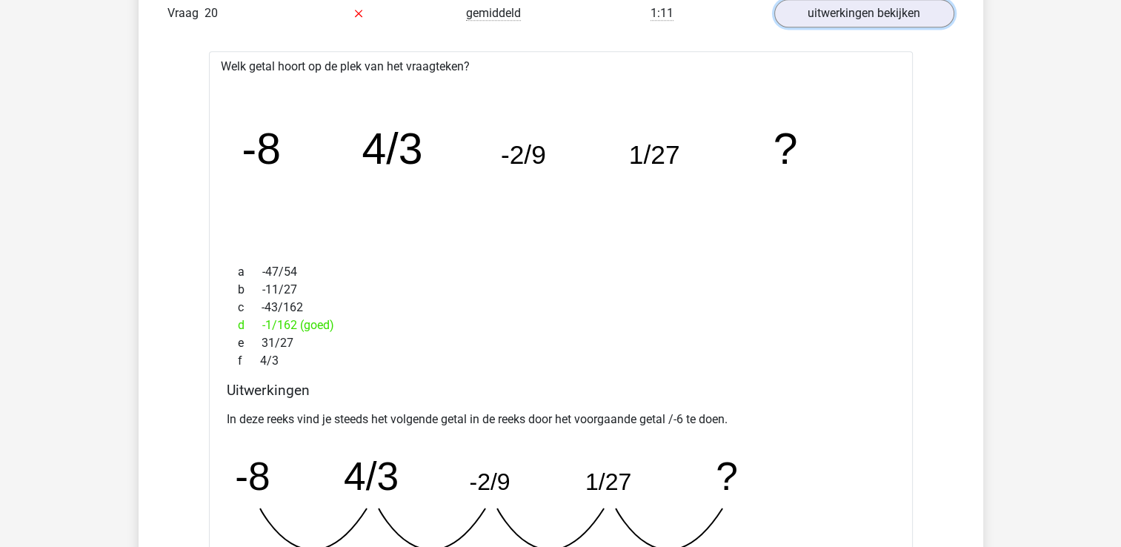
scroll to position [1704, 0]
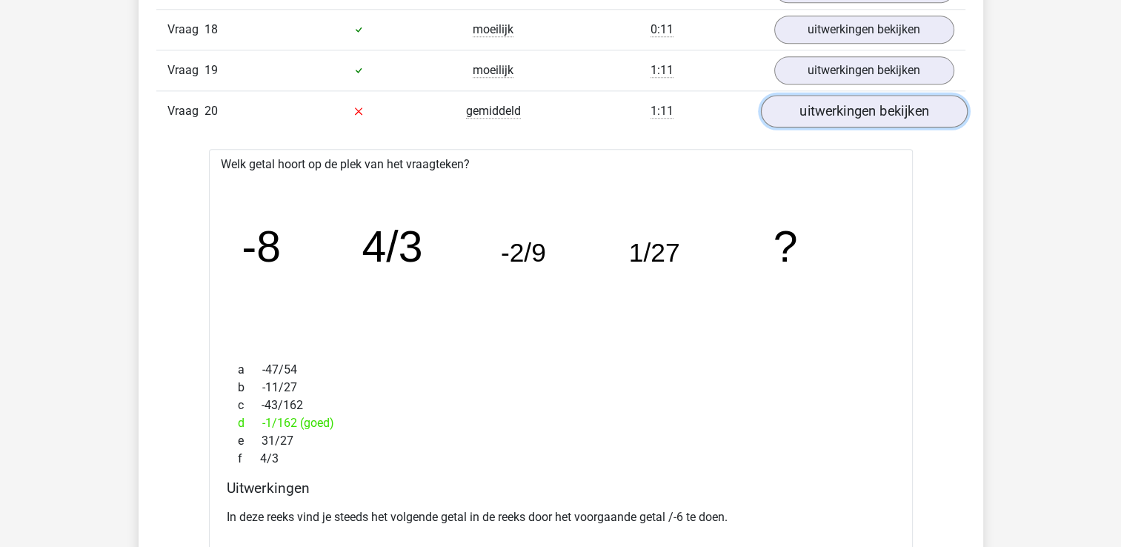
click at [847, 105] on link "uitwerkingen bekijken" at bounding box center [863, 111] width 207 height 33
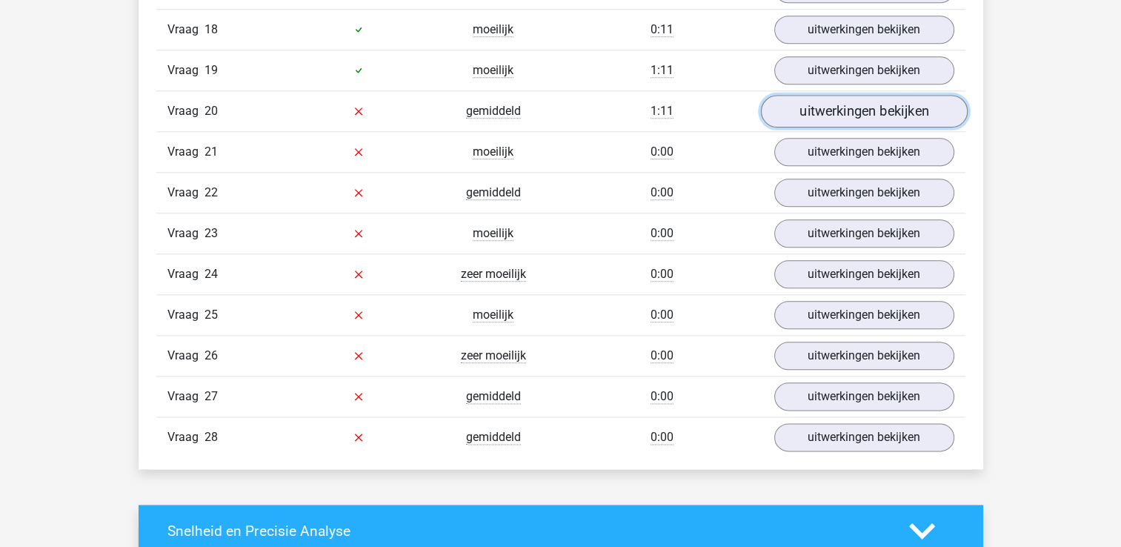
click at [891, 104] on link "uitwerkingen bekijken" at bounding box center [863, 111] width 207 height 33
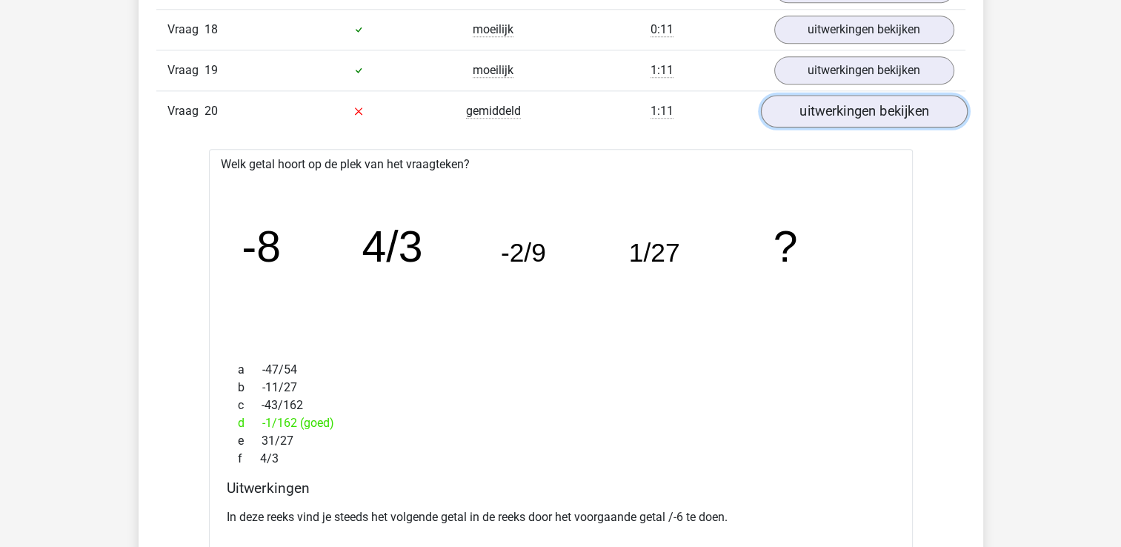
click at [893, 102] on link "uitwerkingen bekijken" at bounding box center [863, 111] width 207 height 33
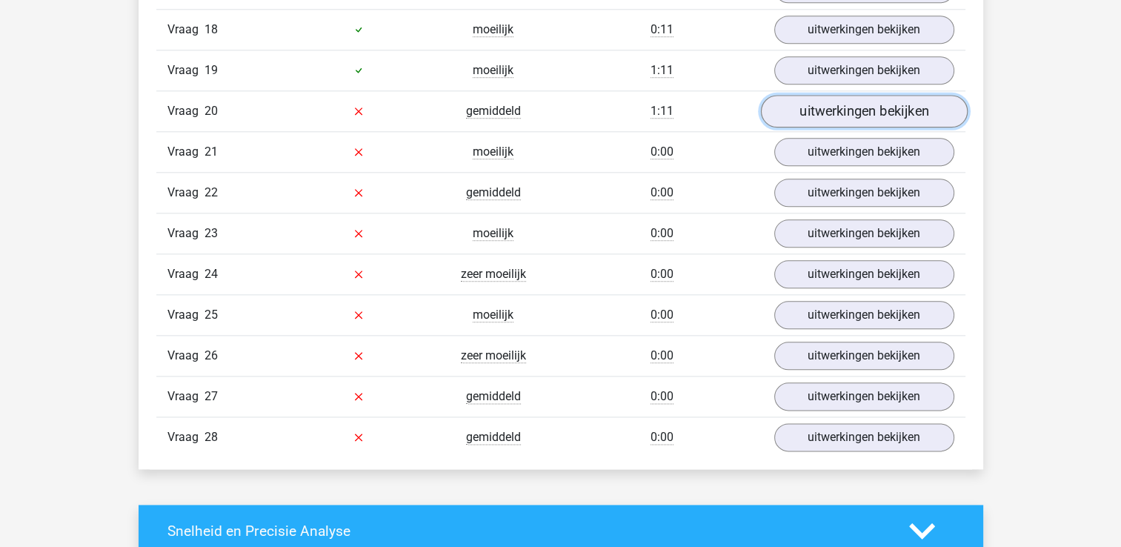
click at [893, 102] on link "uitwerkingen bekijken" at bounding box center [863, 111] width 207 height 33
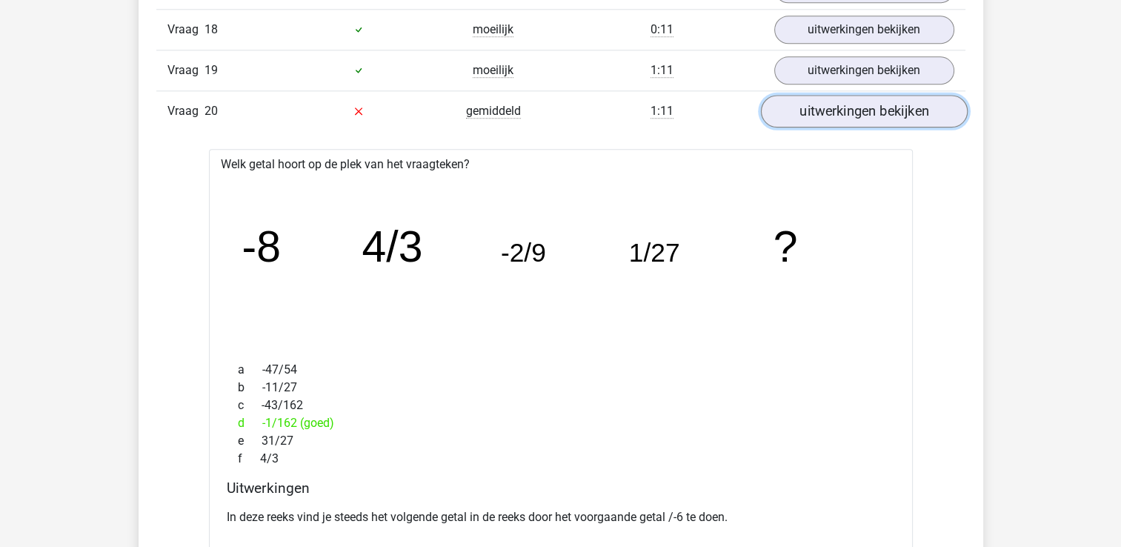
click at [893, 102] on link "uitwerkingen bekijken" at bounding box center [863, 111] width 207 height 33
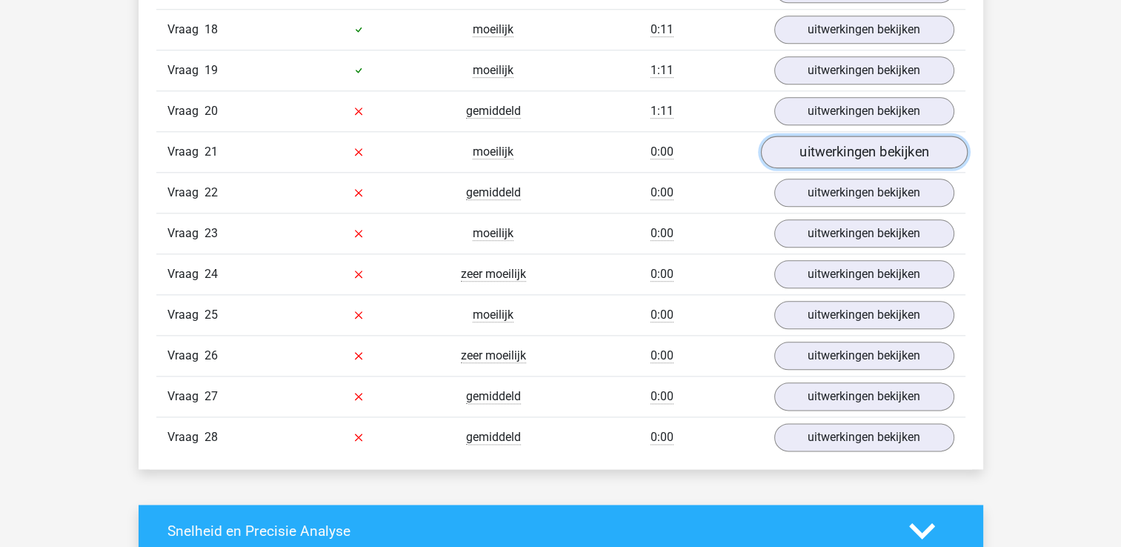
click at [890, 150] on link "uitwerkingen bekijken" at bounding box center [863, 152] width 207 height 33
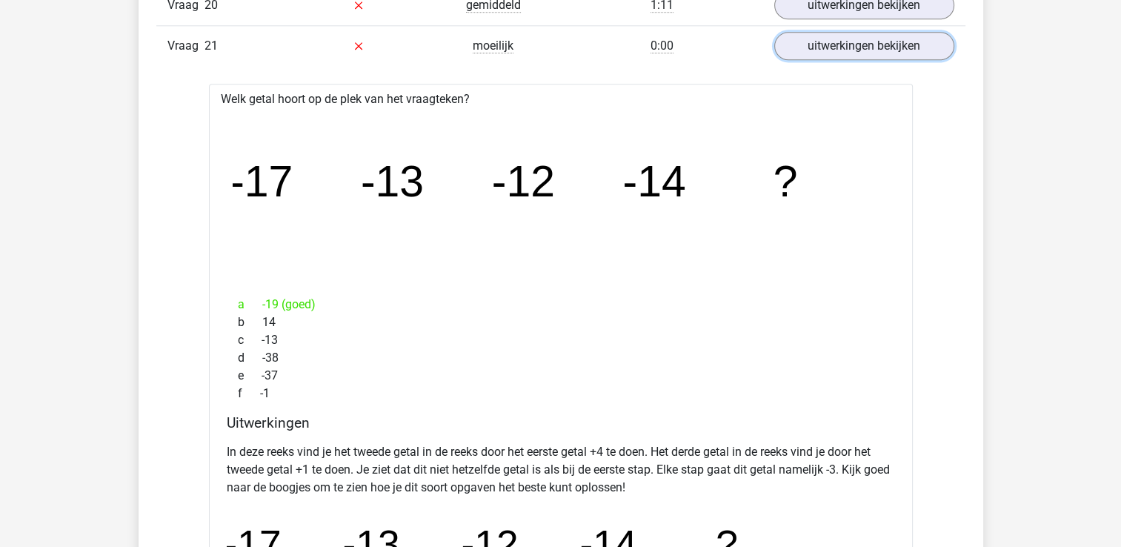
scroll to position [1778, 0]
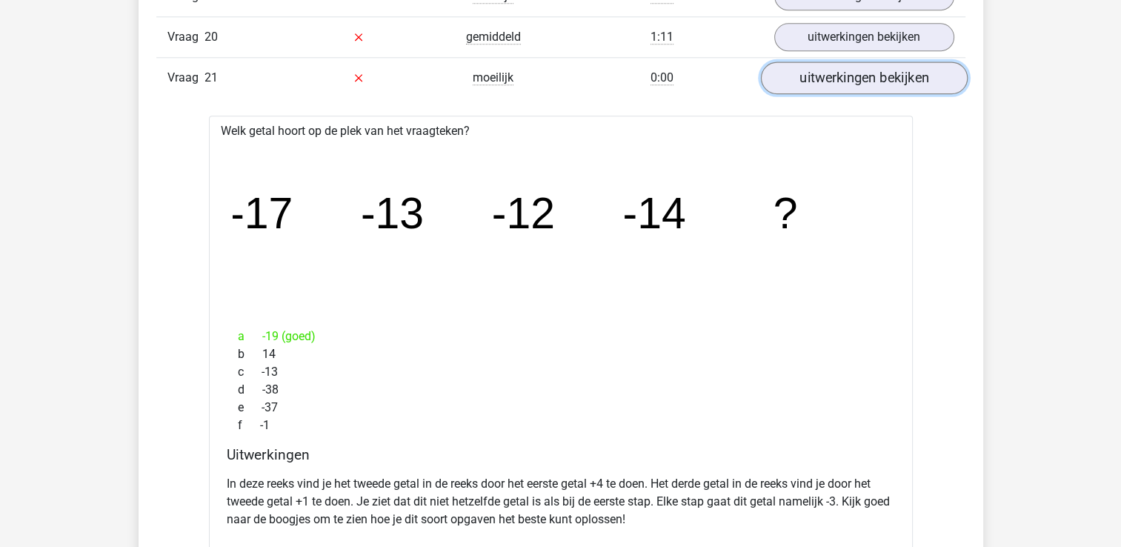
click at [850, 63] on link "uitwerkingen bekijken" at bounding box center [863, 78] width 207 height 33
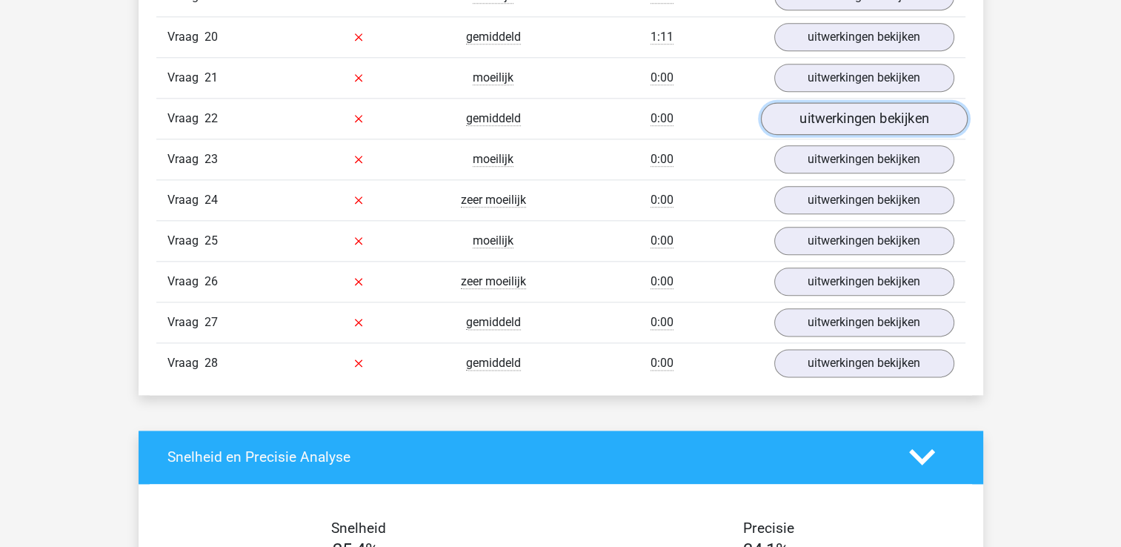
click at [859, 104] on link "uitwerkingen bekijken" at bounding box center [863, 118] width 207 height 33
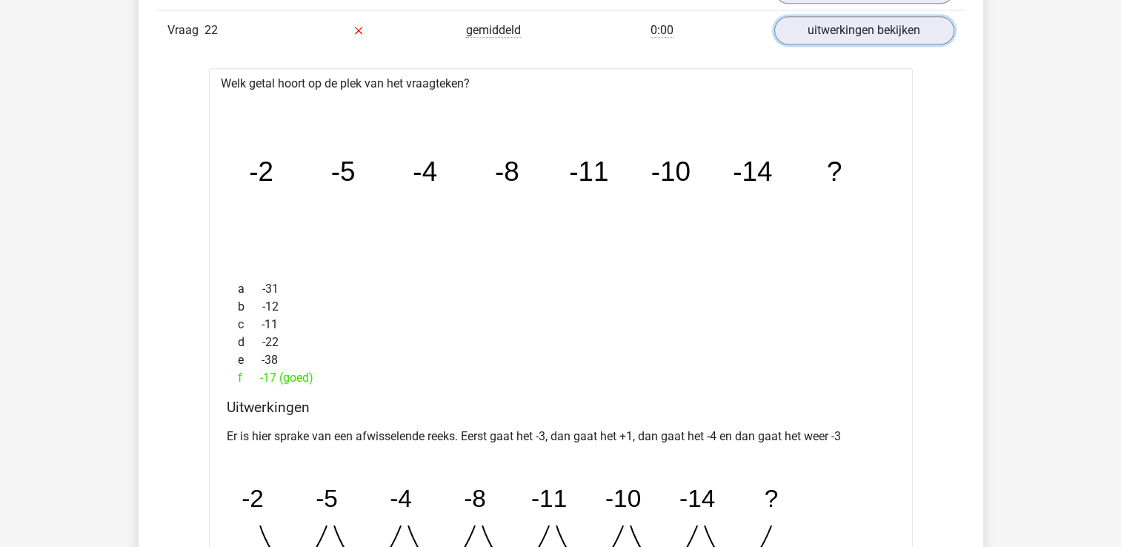
scroll to position [1704, 0]
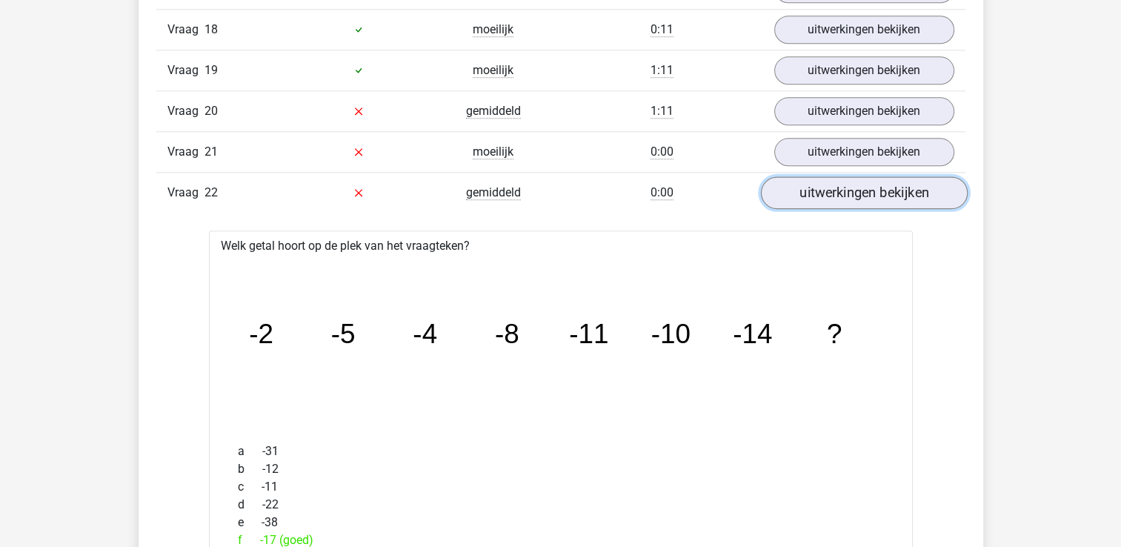
click at [888, 187] on link "uitwerkingen bekijken" at bounding box center [863, 192] width 207 height 33
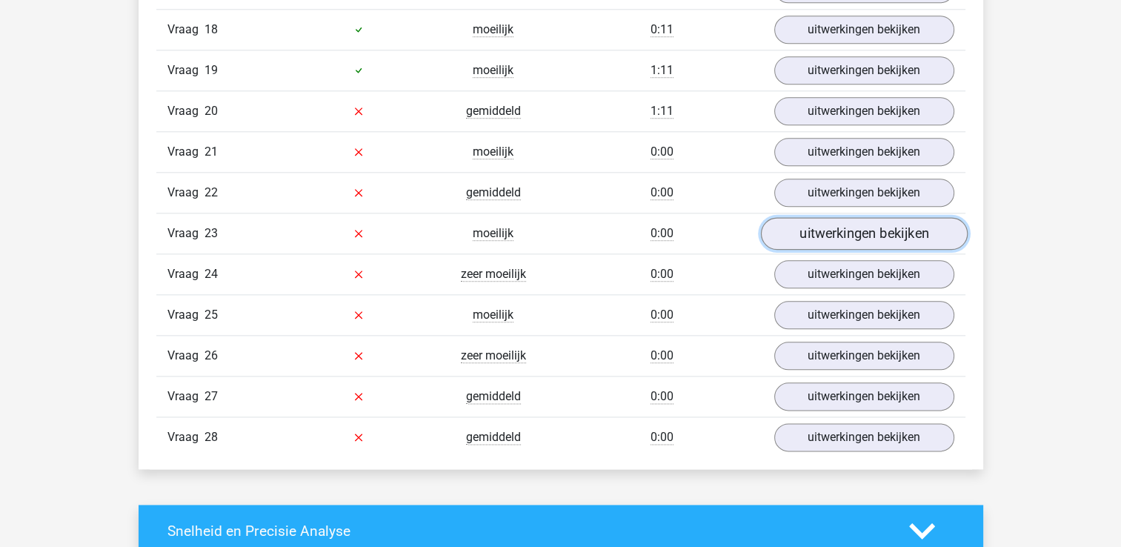
click at [836, 218] on link "uitwerkingen bekijken" at bounding box center [863, 233] width 207 height 33
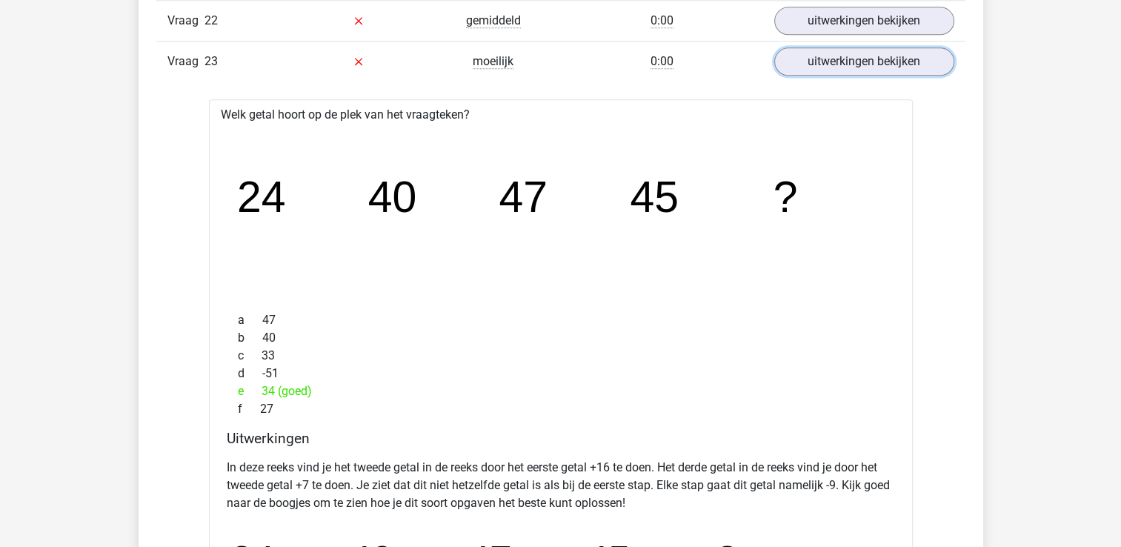
scroll to position [1852, 0]
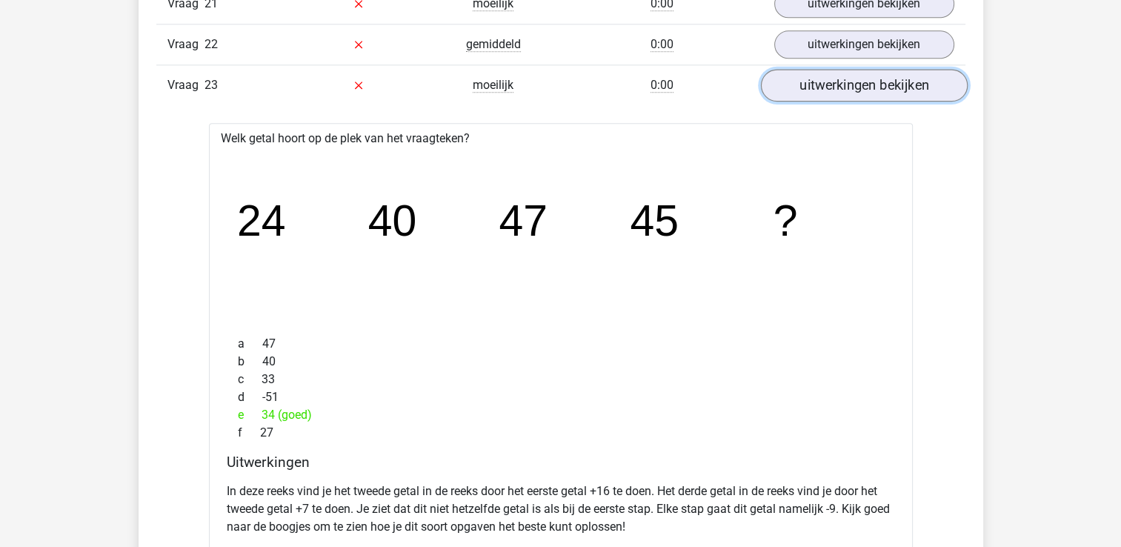
click at [883, 79] on link "uitwerkingen bekijken" at bounding box center [863, 85] width 207 height 33
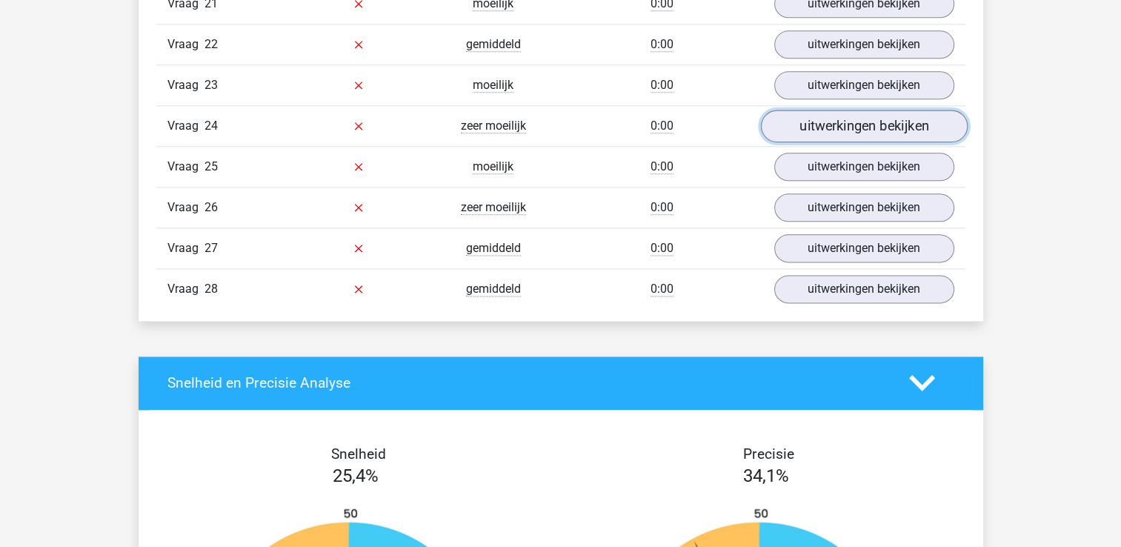
click at [868, 115] on link "uitwerkingen bekijken" at bounding box center [863, 126] width 207 height 33
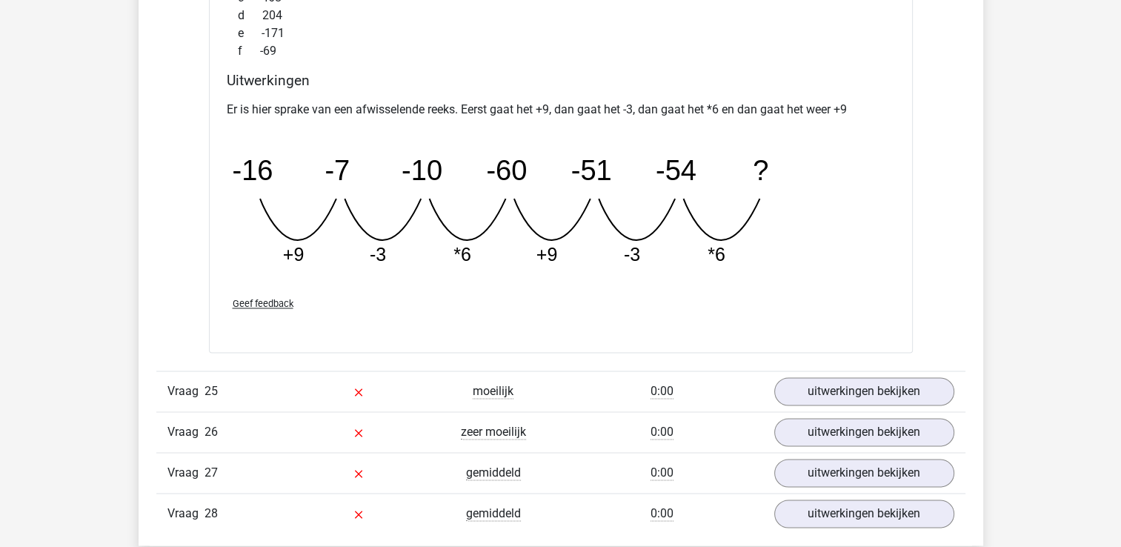
scroll to position [2297, 0]
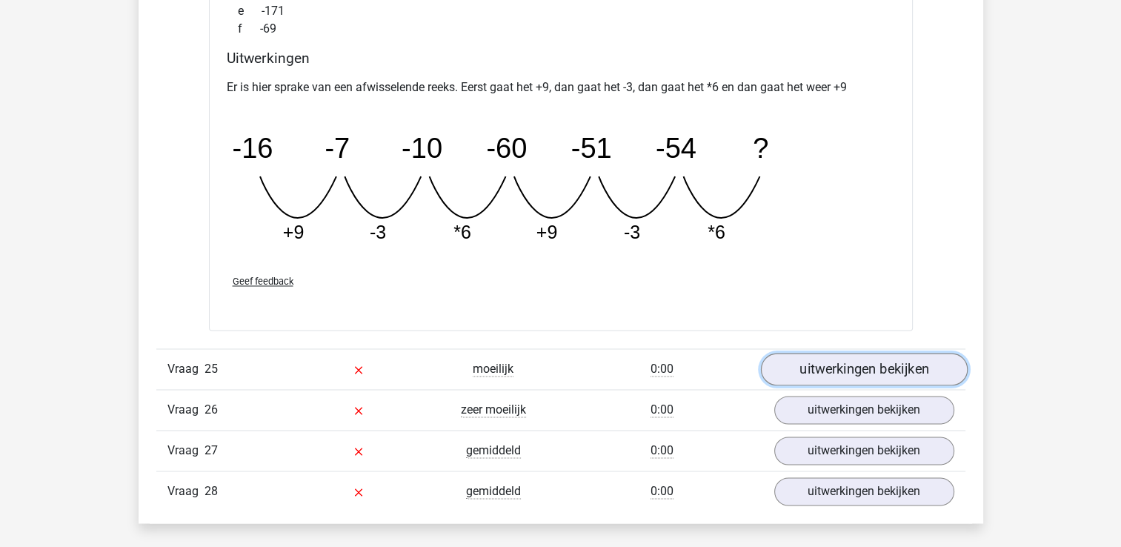
click at [841, 360] on link "uitwerkingen bekijken" at bounding box center [863, 369] width 207 height 33
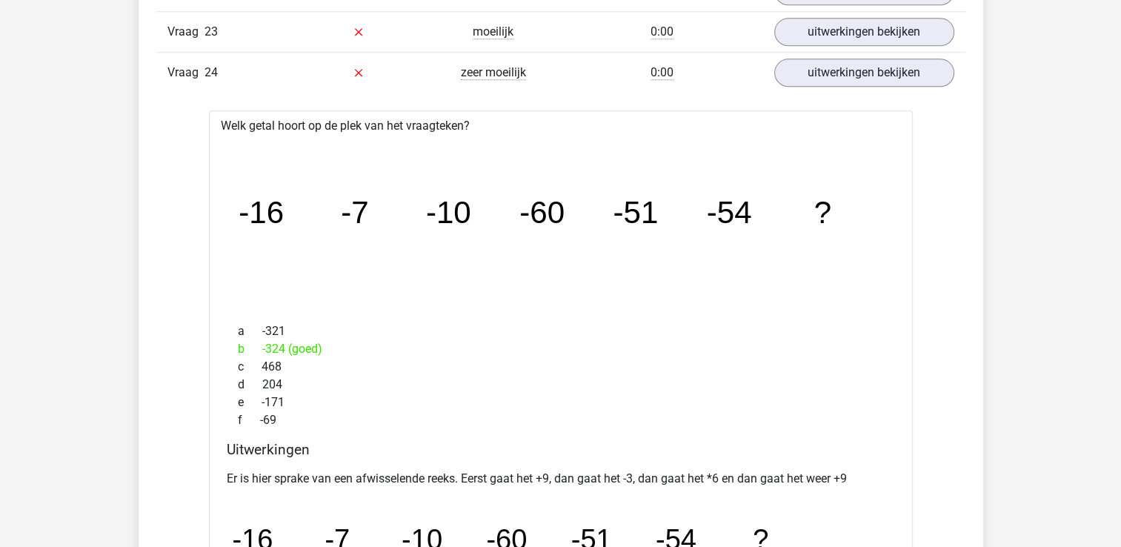
scroll to position [1704, 0]
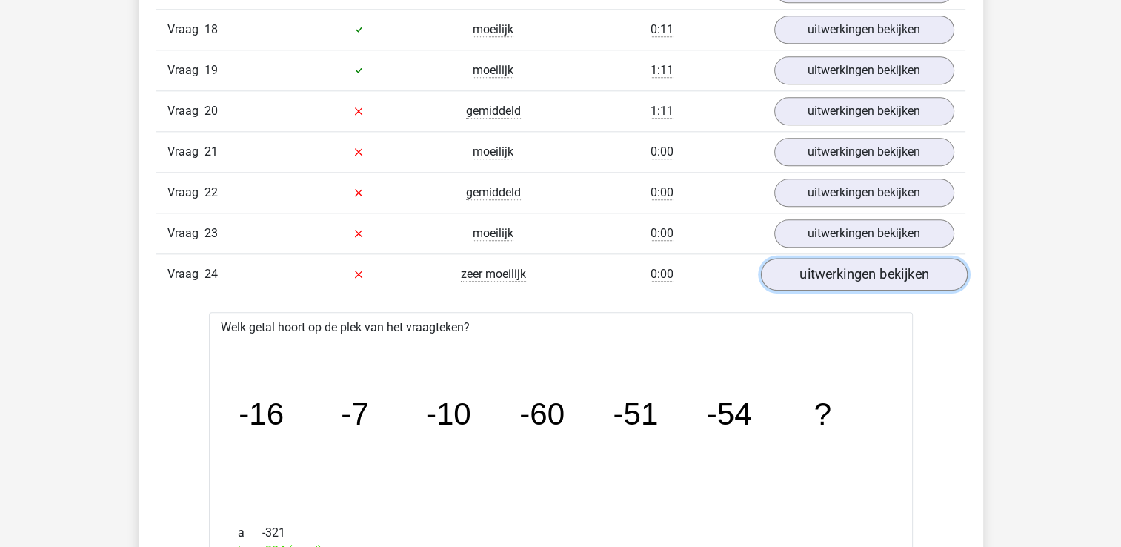
click at [881, 266] on link "uitwerkingen bekijken" at bounding box center [863, 274] width 207 height 33
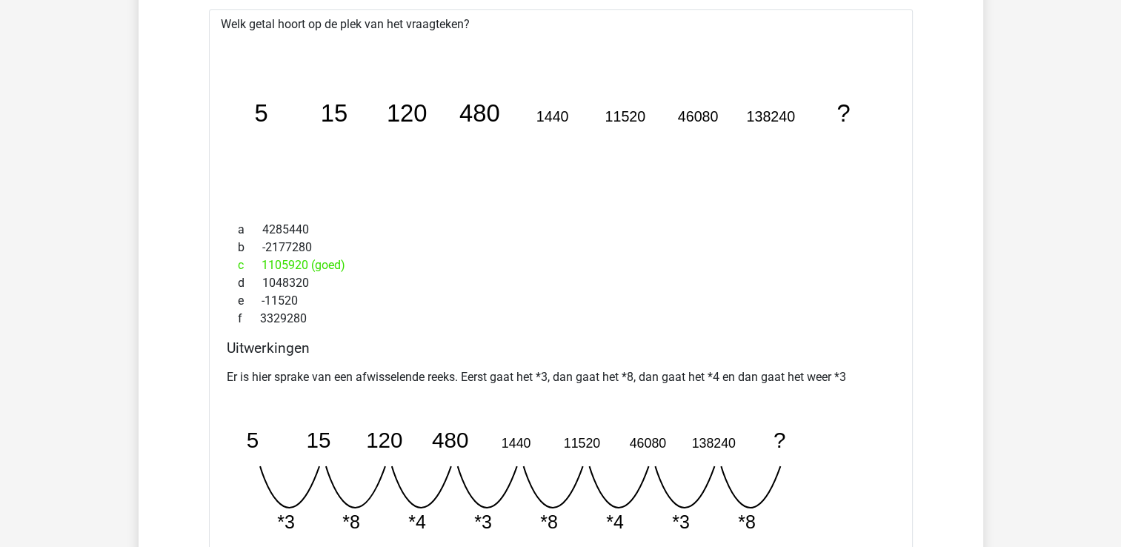
scroll to position [2075, 0]
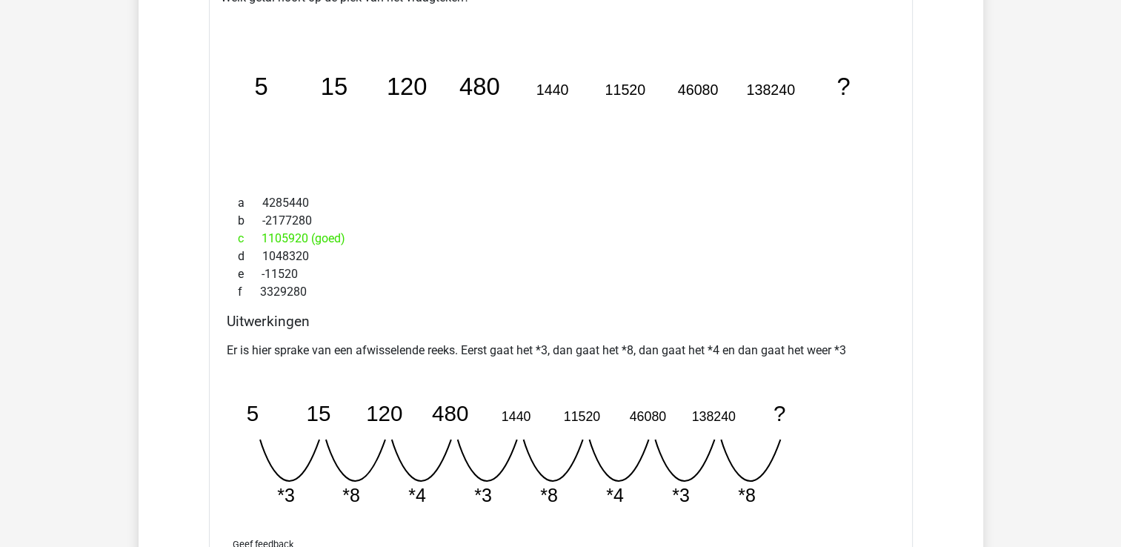
click at [642, 296] on div "Welk getal hoort op de plek van het vraagteken? image/svg+xml 5 15 120 480 1440…" at bounding box center [561, 288] width 704 height 612
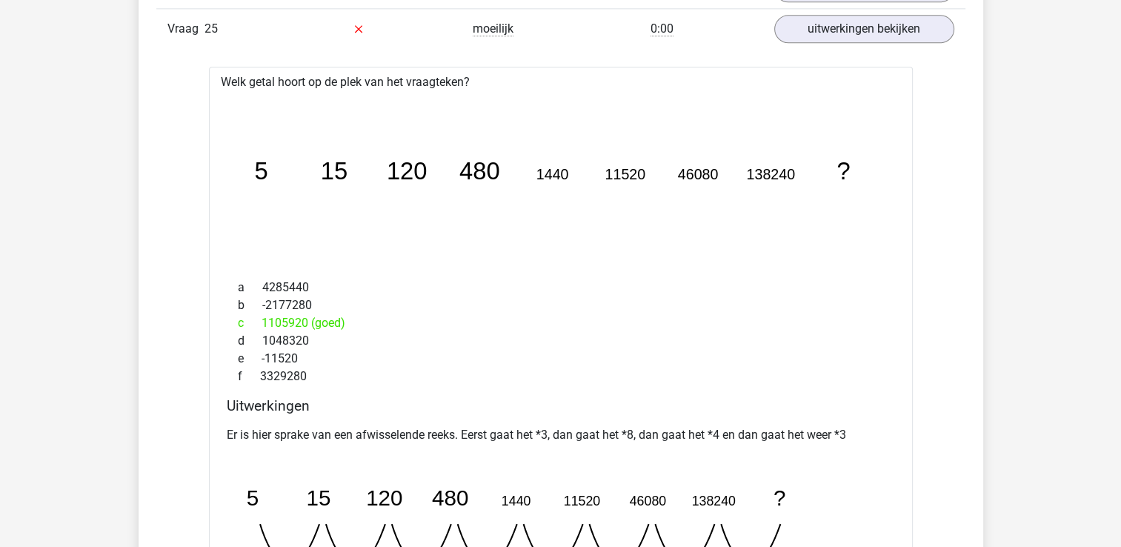
scroll to position [1778, 0]
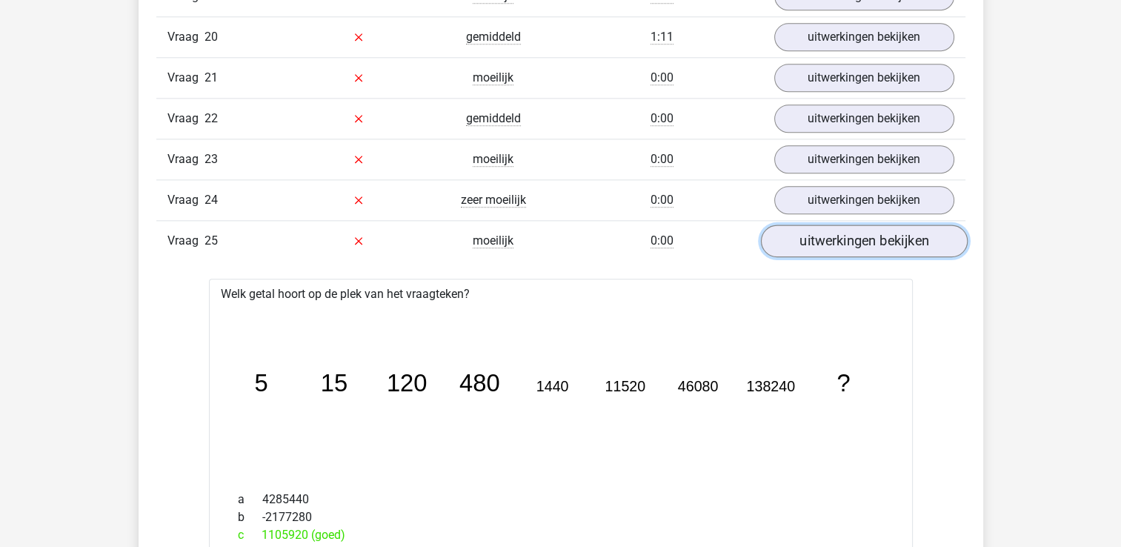
click at [842, 231] on link "uitwerkingen bekijken" at bounding box center [863, 241] width 207 height 33
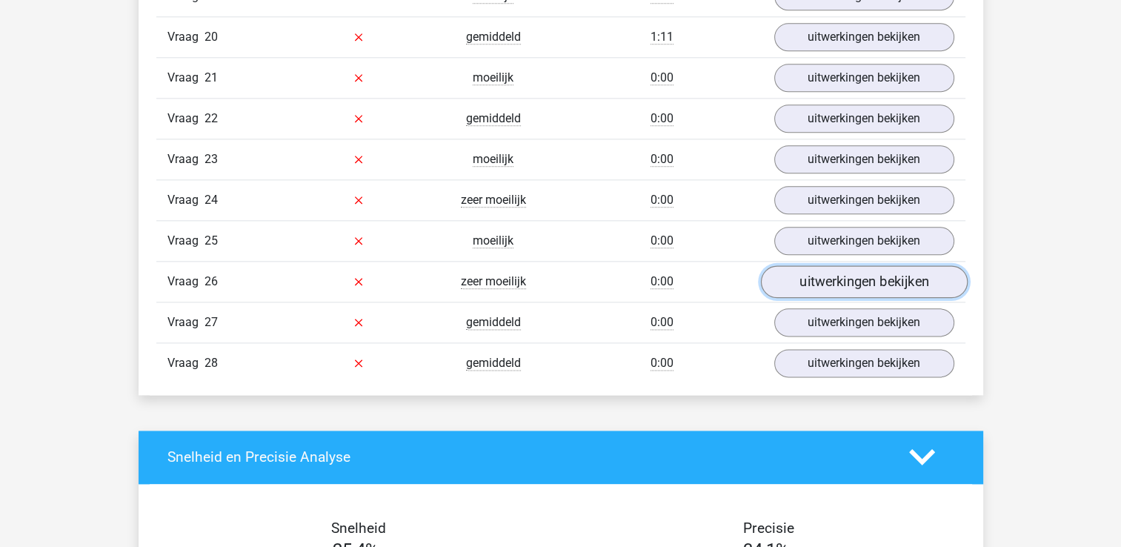
click at [843, 268] on link "uitwerkingen bekijken" at bounding box center [863, 281] width 207 height 33
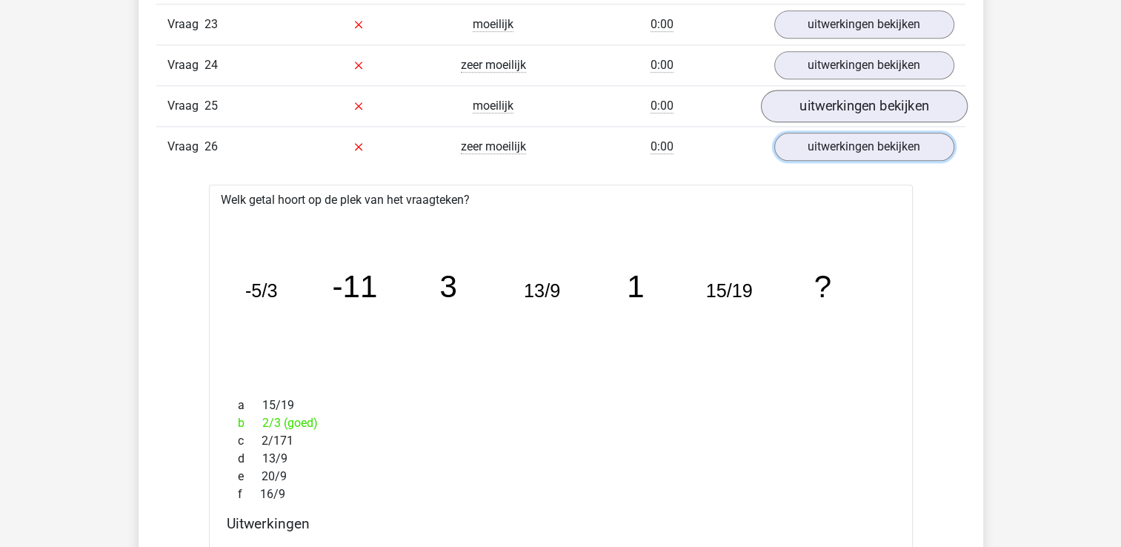
scroll to position [1852, 0]
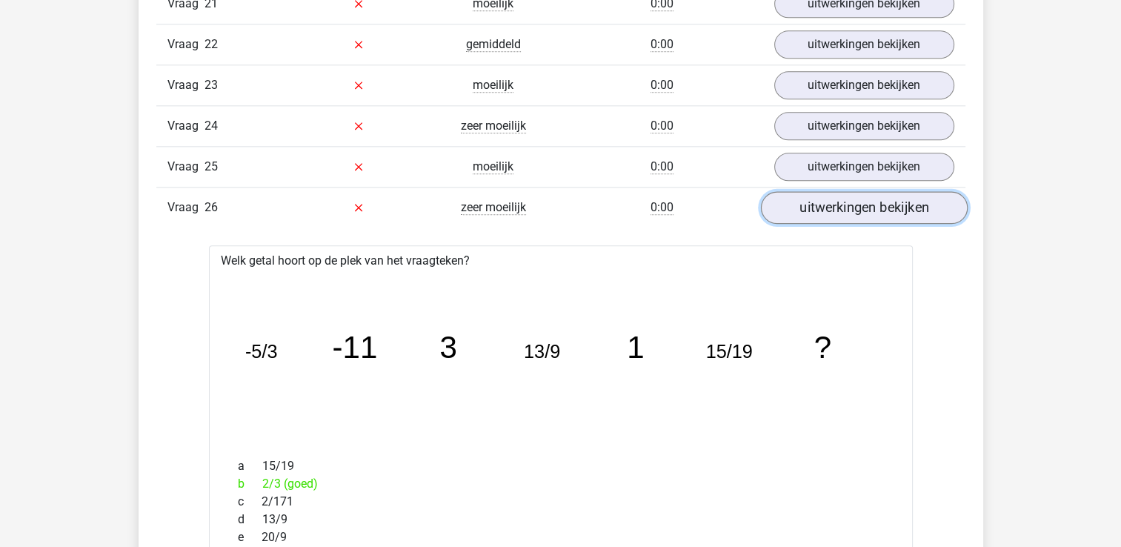
click at [824, 194] on link "uitwerkingen bekijken" at bounding box center [863, 207] width 207 height 33
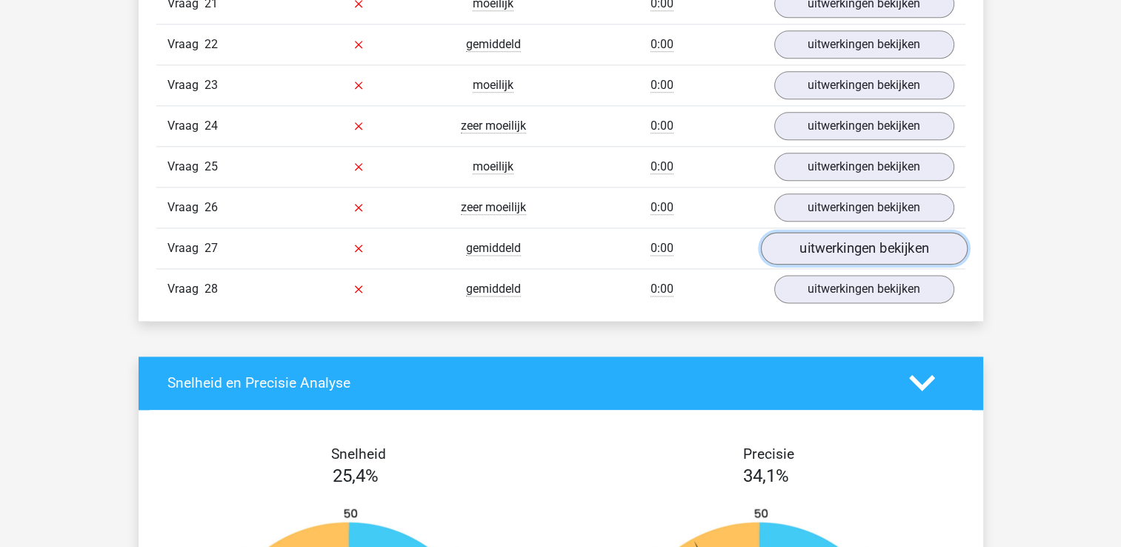
click at [880, 235] on link "uitwerkingen bekijken" at bounding box center [863, 248] width 207 height 33
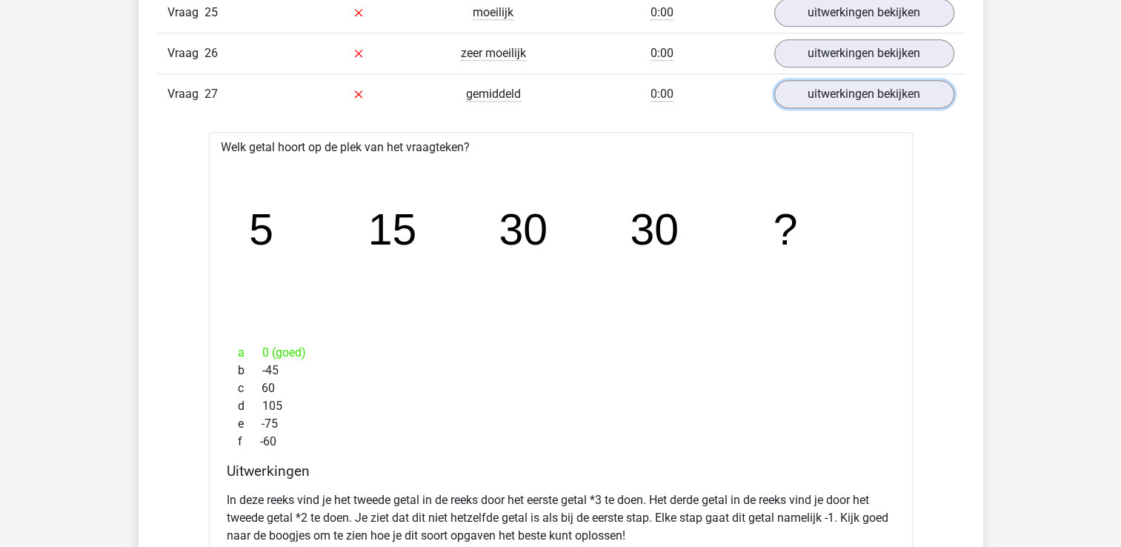
scroll to position [1927, 0]
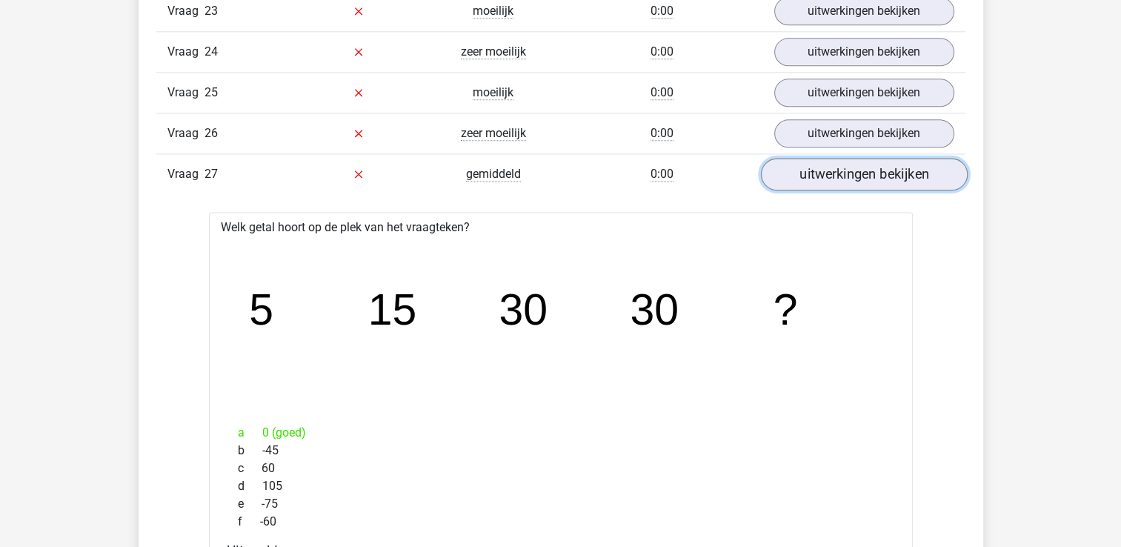
click at [894, 158] on link "uitwerkingen bekijken" at bounding box center [863, 174] width 207 height 33
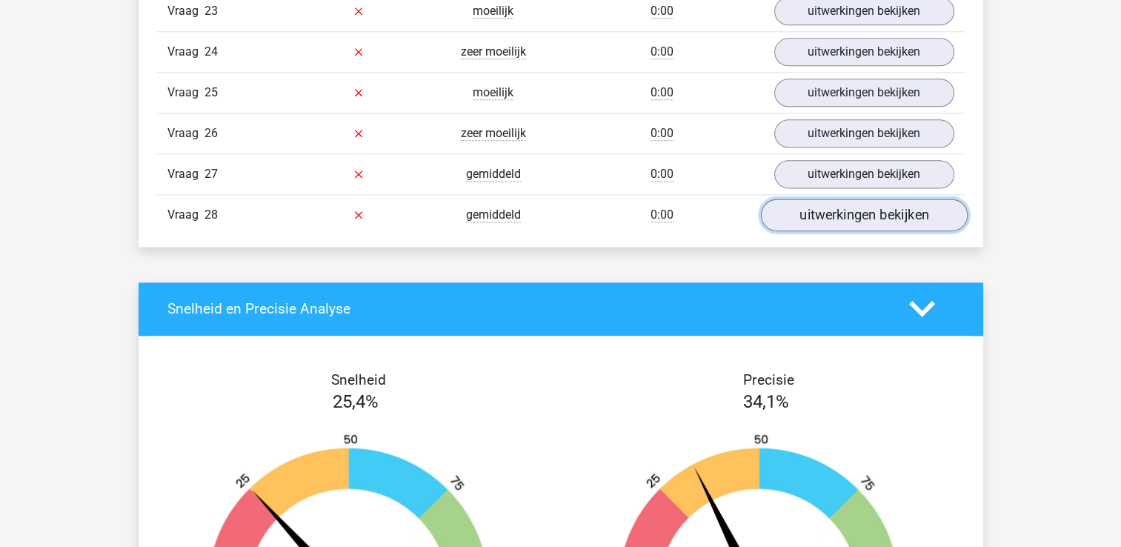
click at [848, 201] on link "uitwerkingen bekijken" at bounding box center [863, 215] width 207 height 33
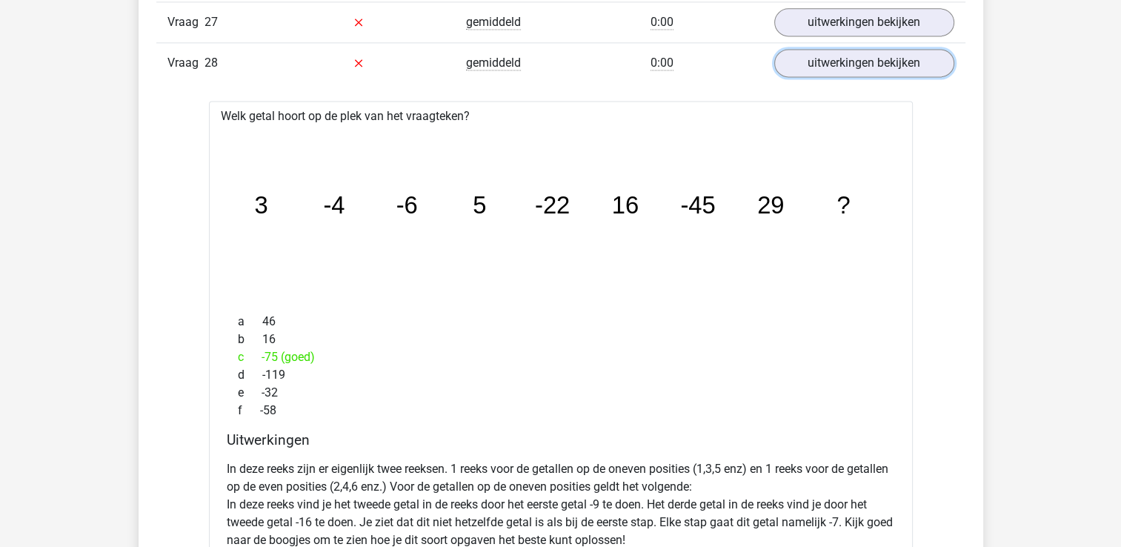
scroll to position [2075, 0]
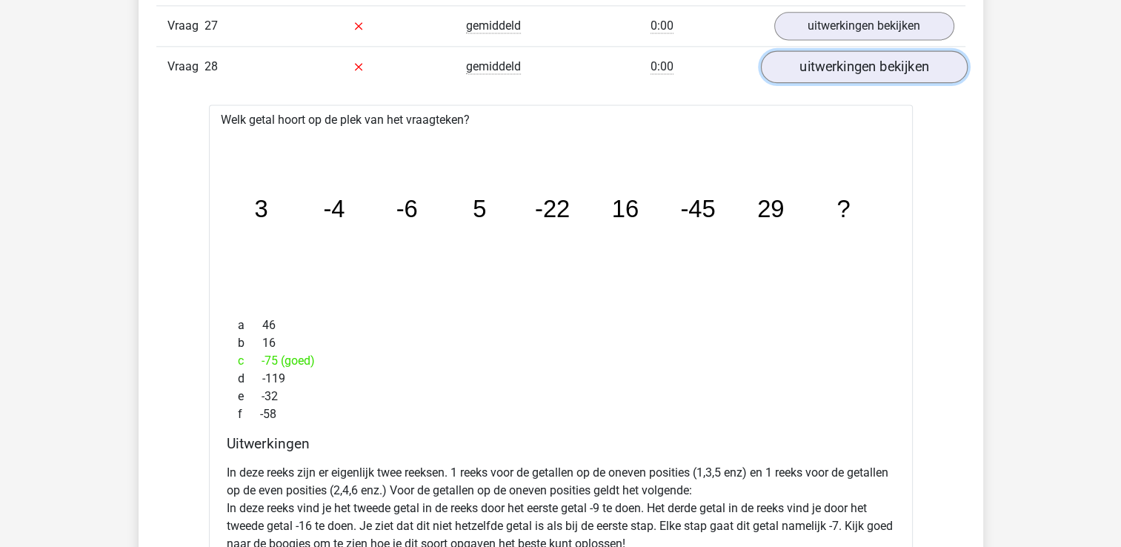
click at [827, 55] on link "uitwerkingen bekijken" at bounding box center [863, 66] width 207 height 33
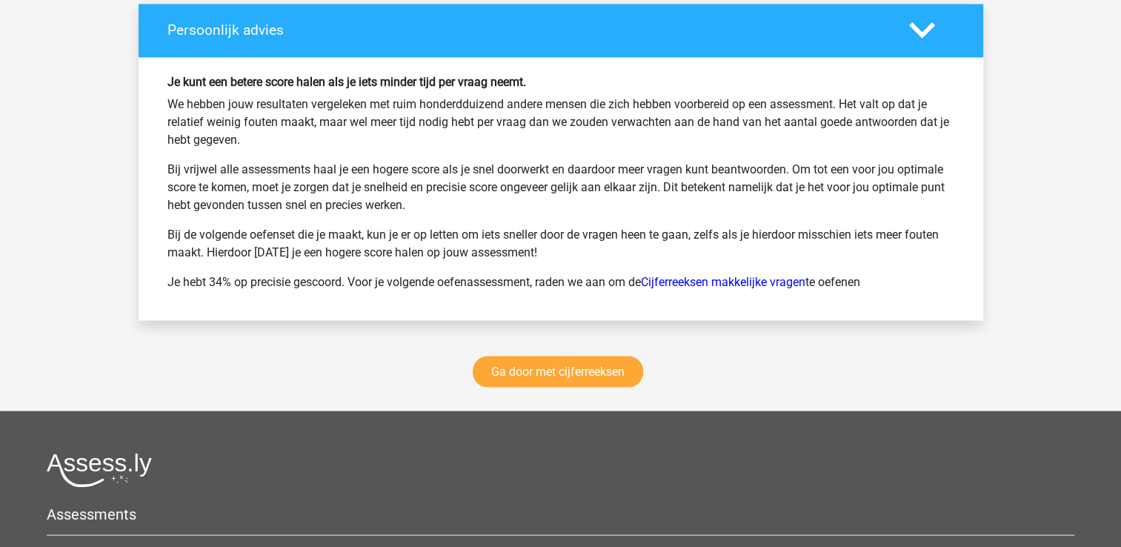
scroll to position [2890, 0]
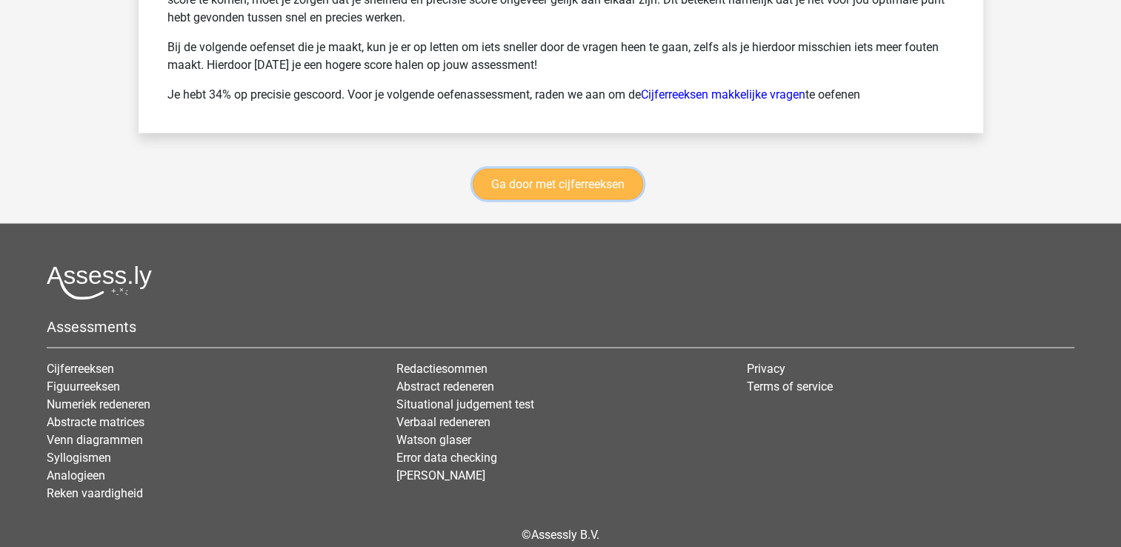
click at [548, 174] on link "Ga door met cijferreeksen" at bounding box center [558, 184] width 170 height 31
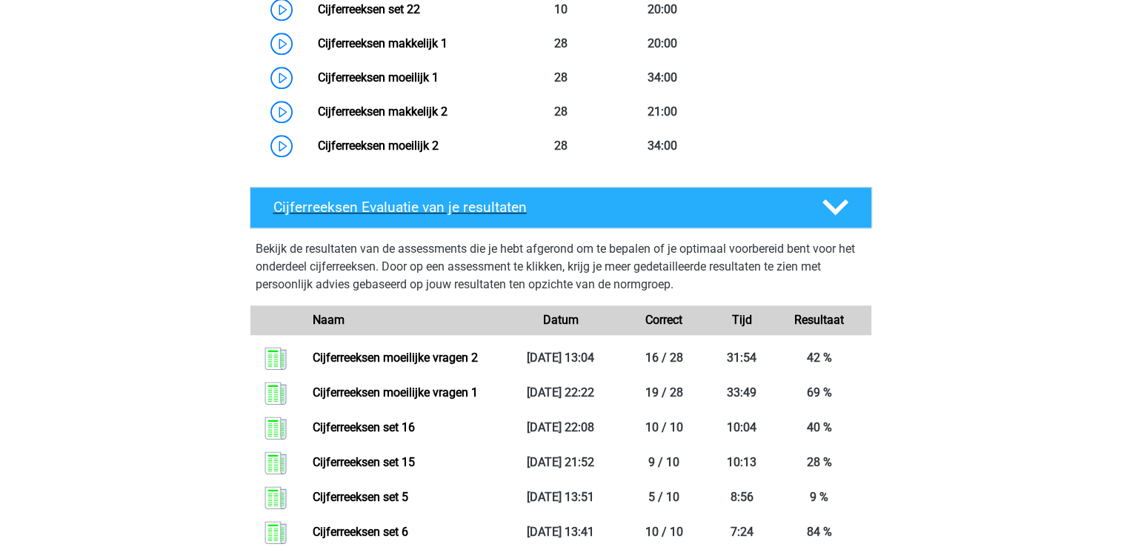
scroll to position [1476, 0]
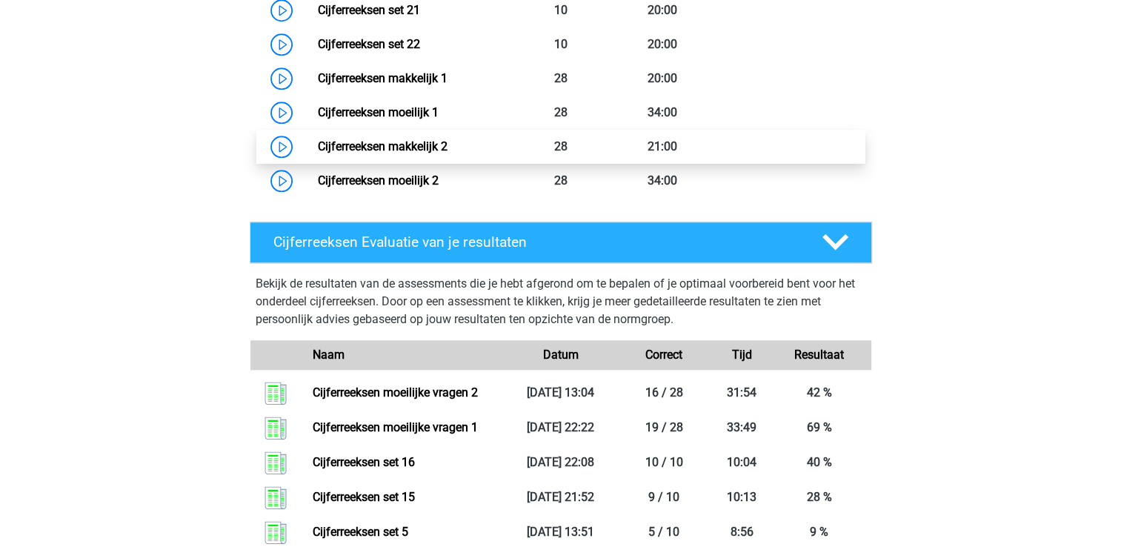
click at [405, 153] on link "Cijferreeksen makkelijk 2" at bounding box center [383, 146] width 130 height 14
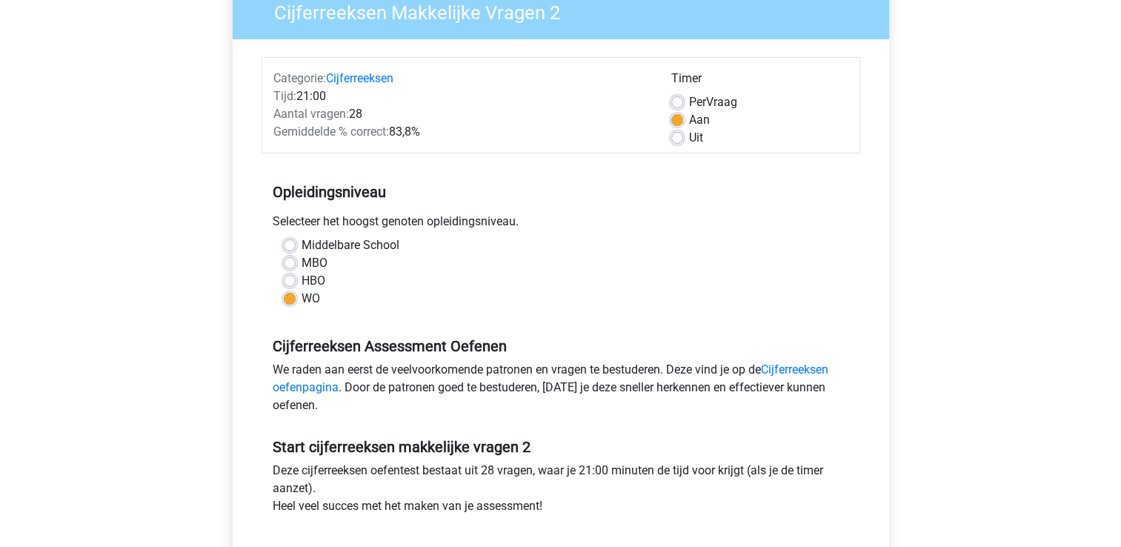
scroll to position [296, 0]
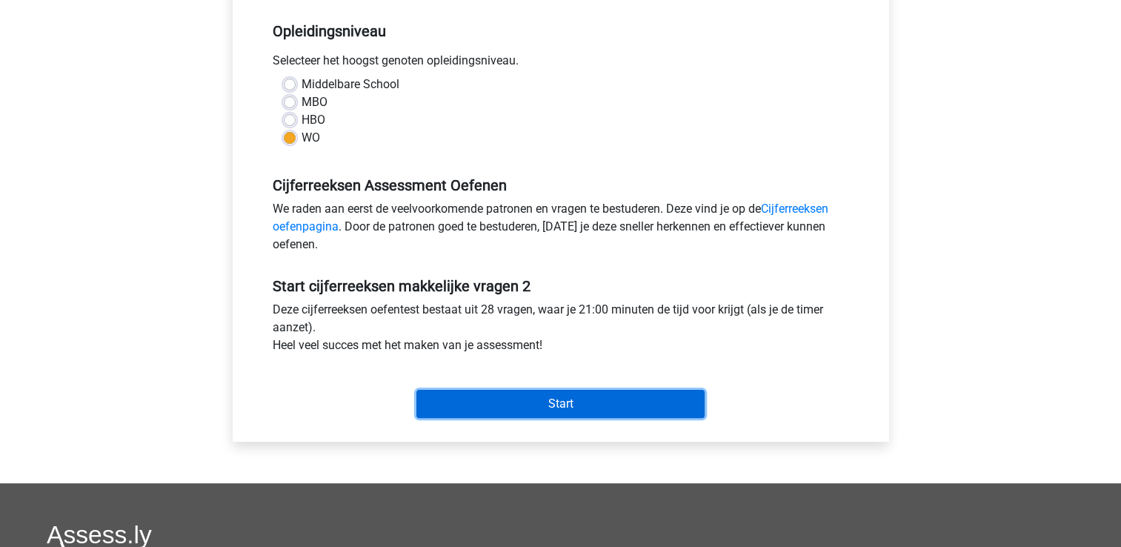
click at [581, 405] on input "Start" at bounding box center [560, 404] width 288 height 28
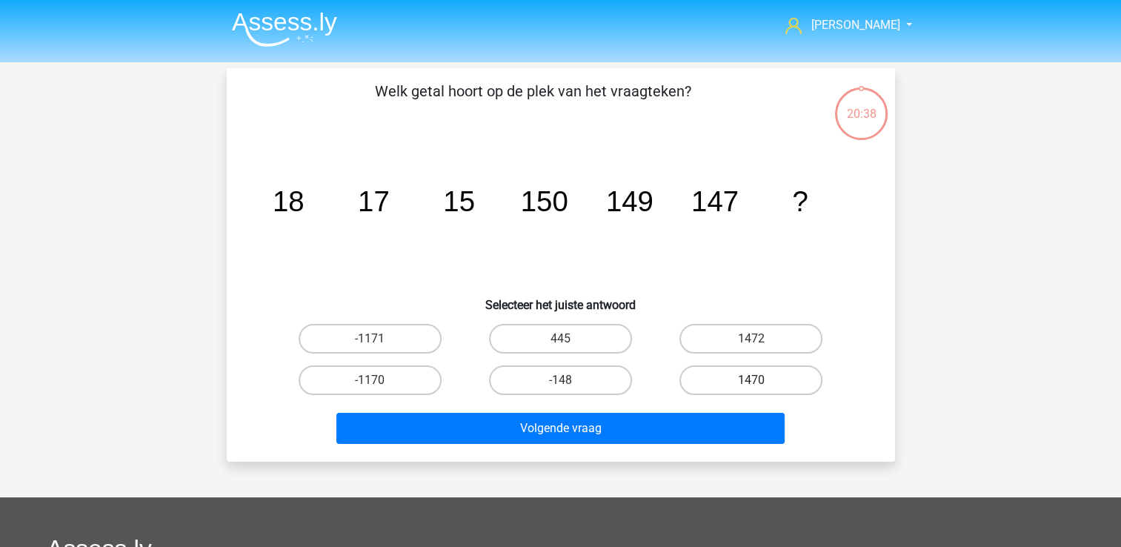
click at [745, 386] on label "1470" at bounding box center [750, 380] width 143 height 30
click at [751, 386] on input "1470" at bounding box center [756, 385] width 10 height 10
radio input "true"
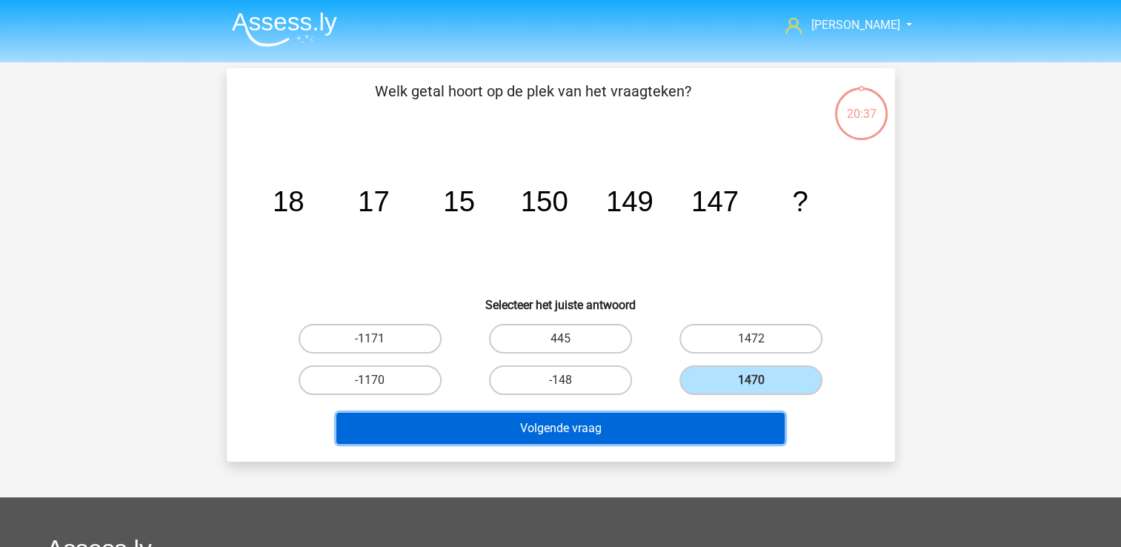
click at [694, 428] on button "Volgende vraag" at bounding box center [560, 428] width 448 height 31
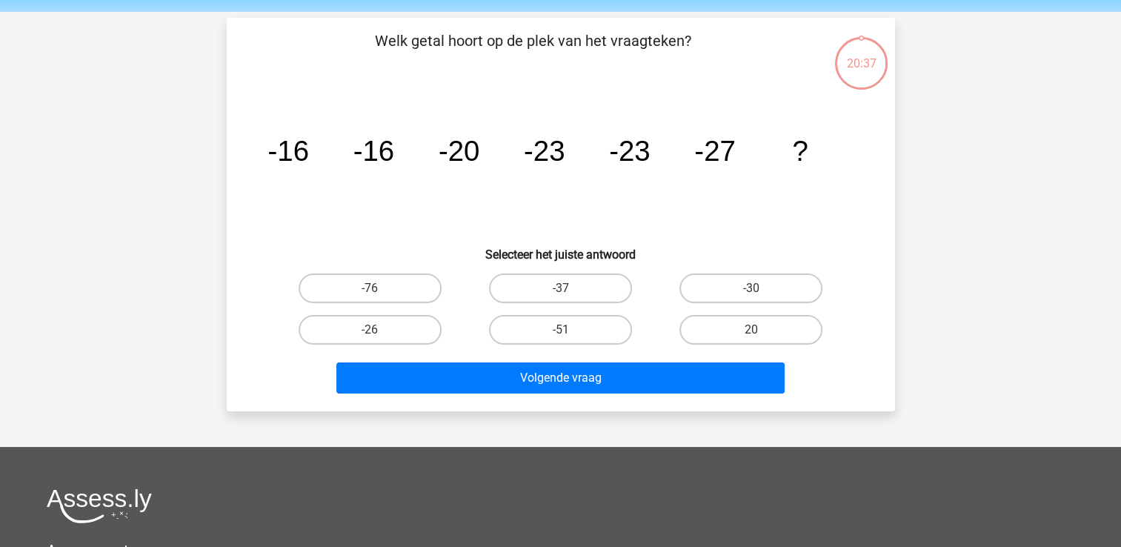
scroll to position [68, 0]
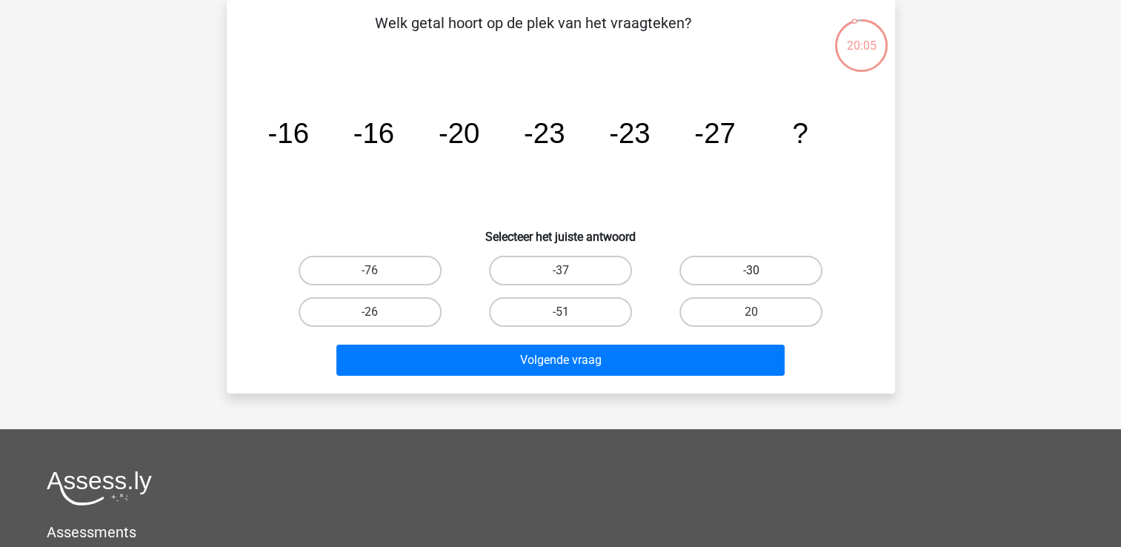
click at [759, 266] on label "-30" at bounding box center [750, 271] width 143 height 30
click at [759, 270] on input "-30" at bounding box center [756, 275] width 10 height 10
radio input "true"
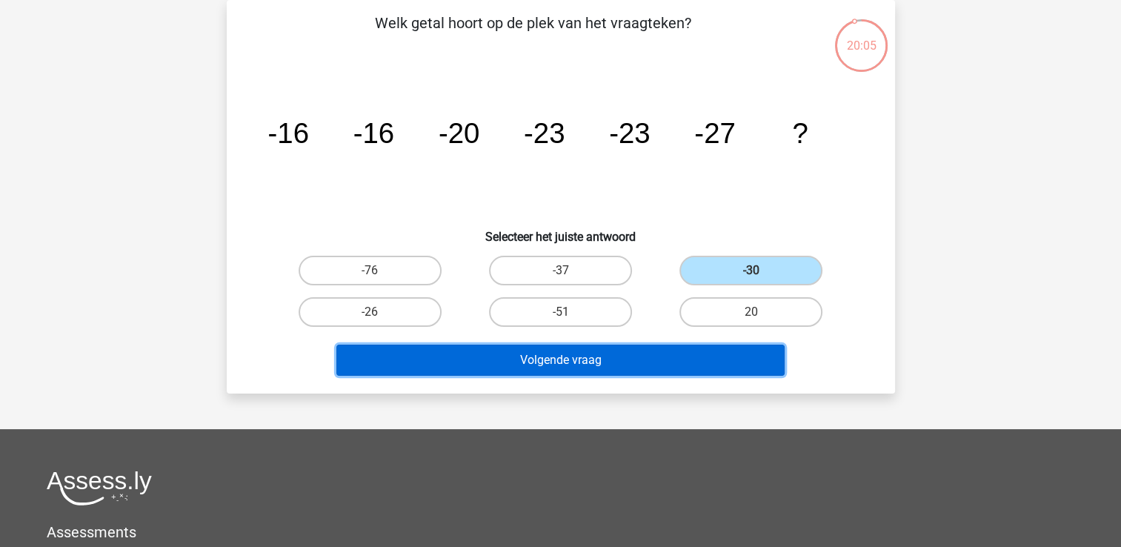
click at [697, 348] on button "Volgende vraag" at bounding box center [560, 360] width 448 height 31
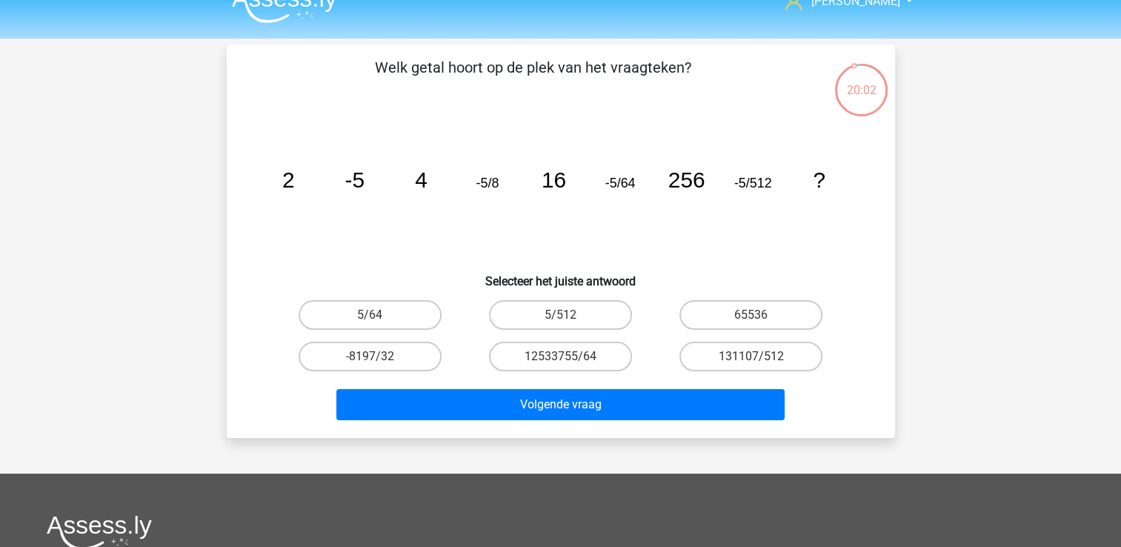
scroll to position [0, 0]
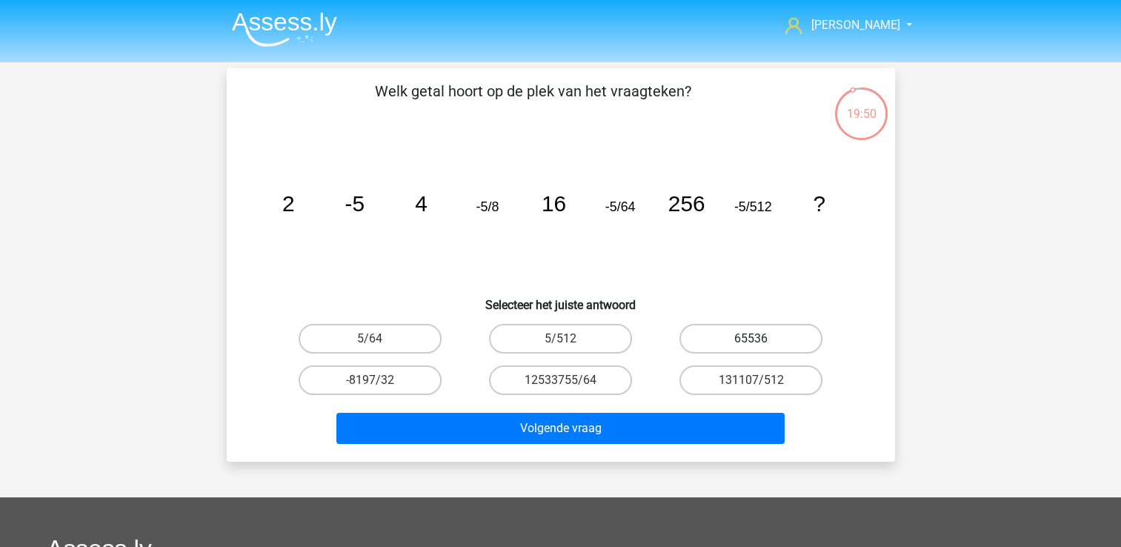
click at [748, 342] on label "65536" at bounding box center [750, 339] width 143 height 30
click at [751, 342] on input "65536" at bounding box center [756, 344] width 10 height 10
radio input "true"
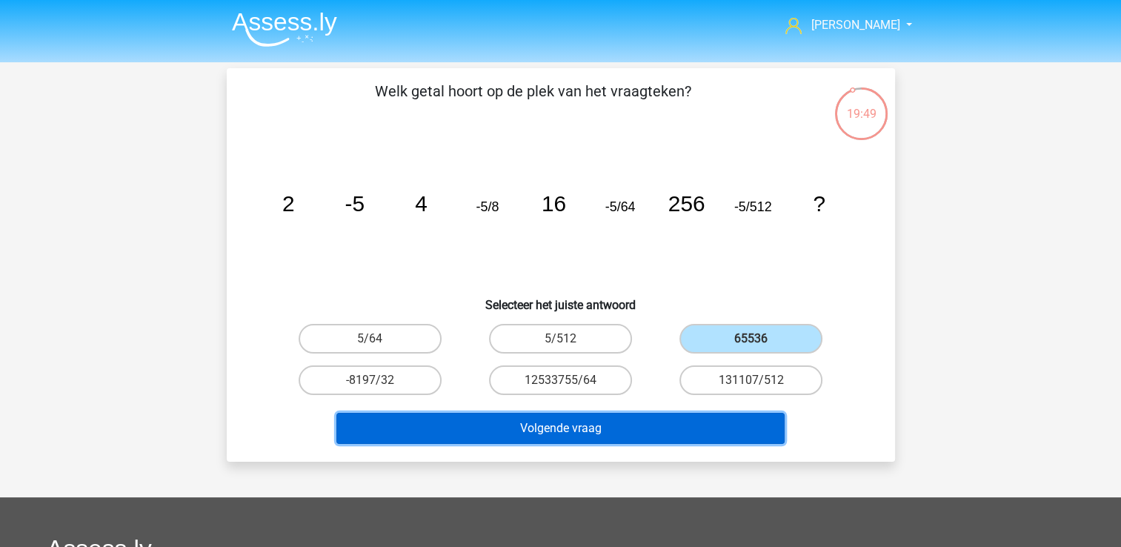
drag, startPoint x: 622, startPoint y: 431, endPoint x: 627, endPoint y: 422, distance: 9.9
click at [628, 428] on button "Volgende vraag" at bounding box center [560, 428] width 448 height 31
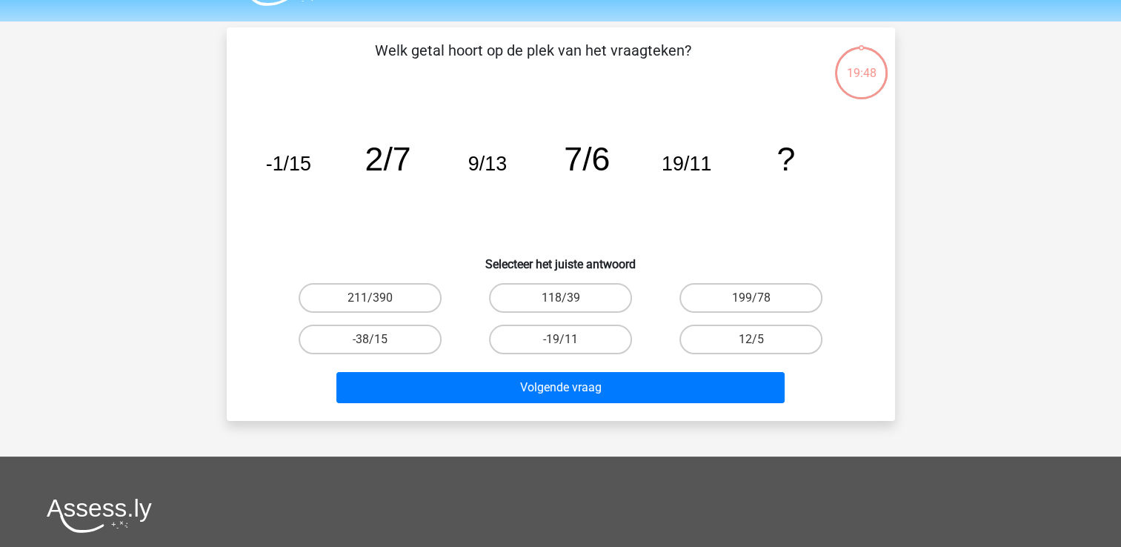
scroll to position [68, 0]
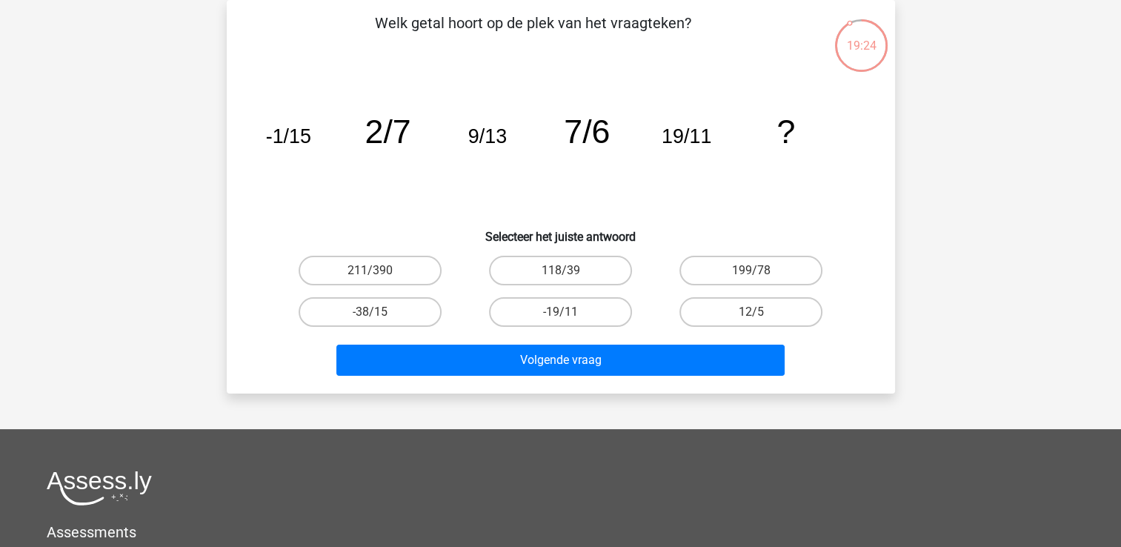
click at [759, 312] on input "12/5" at bounding box center [756, 317] width 10 height 10
radio input "true"
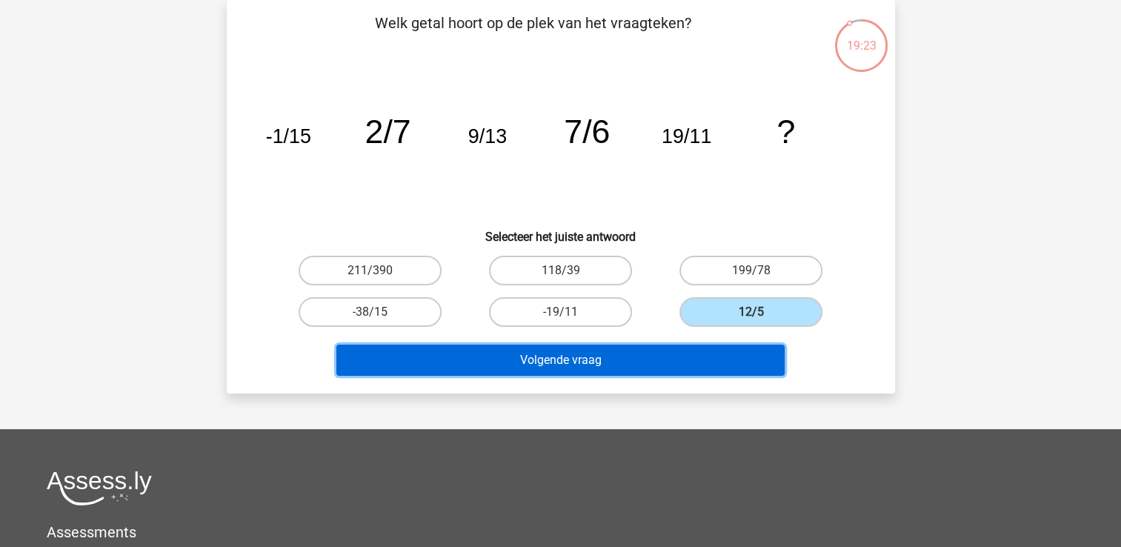
click at [726, 351] on button "Volgende vraag" at bounding box center [560, 360] width 448 height 31
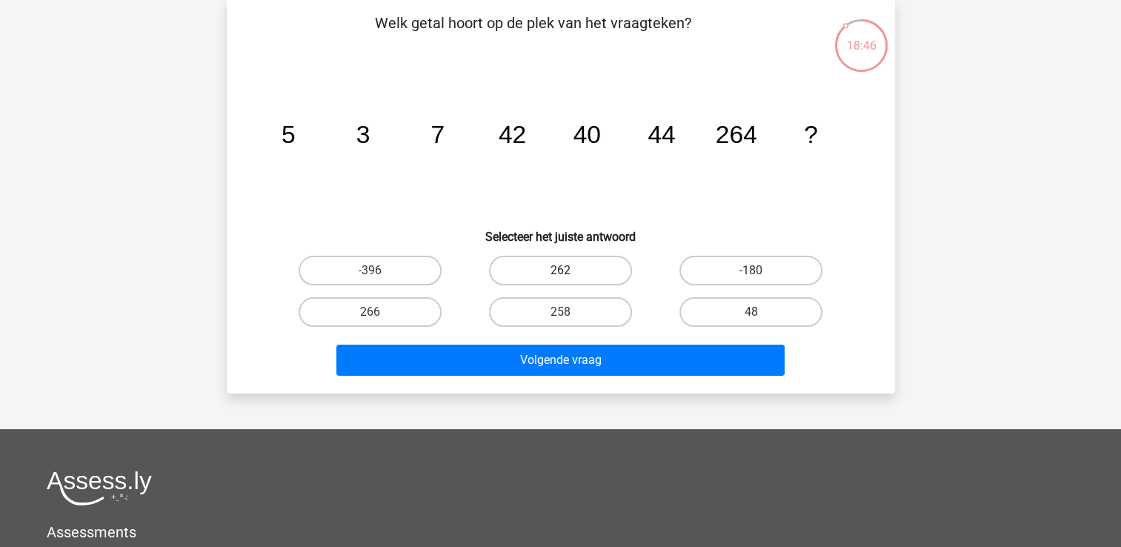
click at [559, 276] on label "262" at bounding box center [560, 271] width 143 height 30
click at [560, 276] on input "262" at bounding box center [565, 275] width 10 height 10
radio input "true"
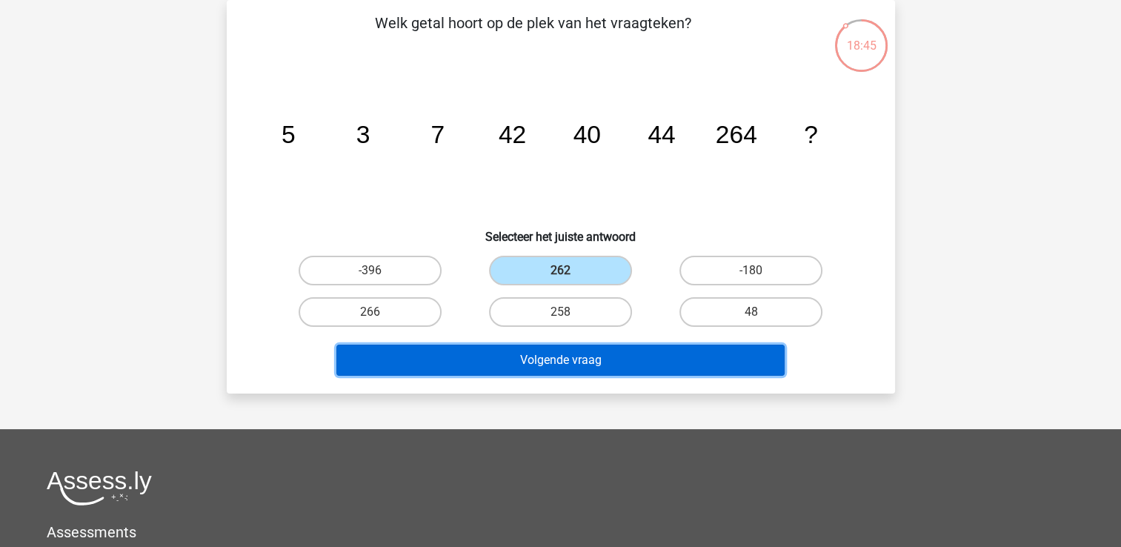
click at [566, 357] on button "Volgende vraag" at bounding box center [560, 360] width 448 height 31
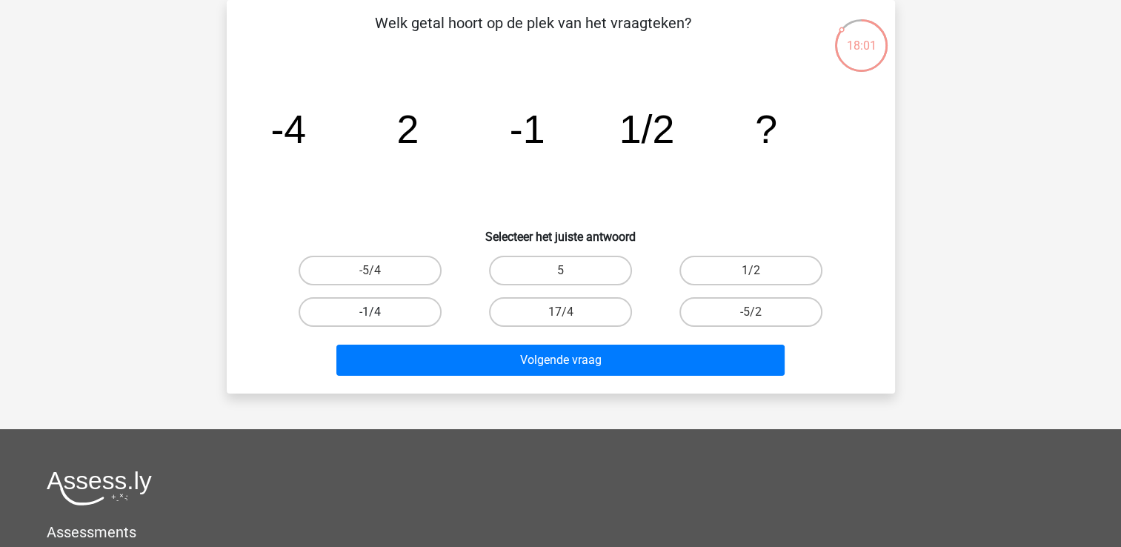
click at [377, 306] on label "-1/4" at bounding box center [370, 312] width 143 height 30
click at [377, 312] on input "-1/4" at bounding box center [375, 317] width 10 height 10
radio input "true"
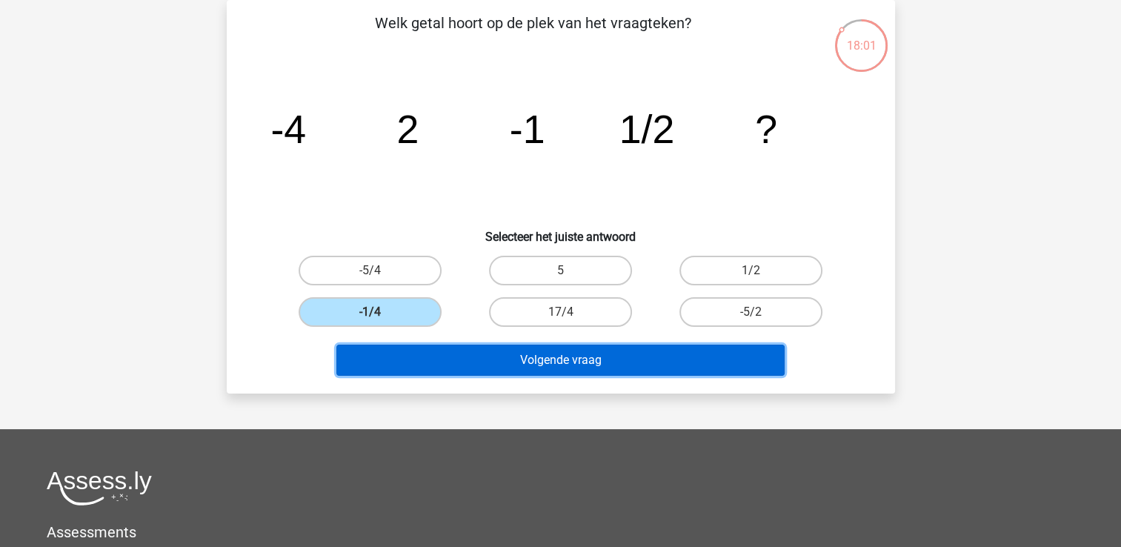
click at [425, 363] on button "Volgende vraag" at bounding box center [560, 360] width 448 height 31
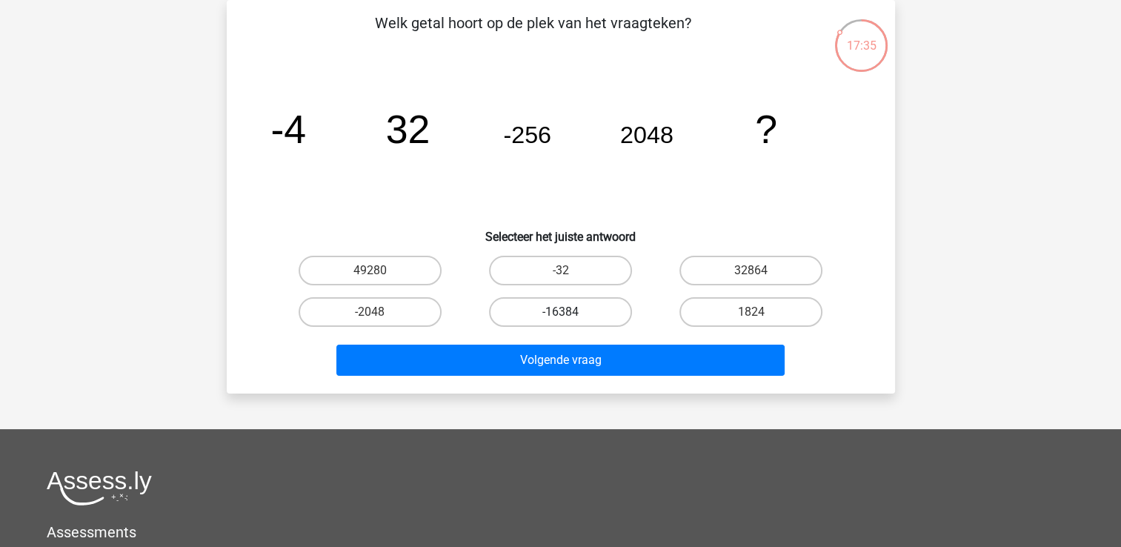
click at [574, 313] on label "-16384" at bounding box center [560, 312] width 143 height 30
click at [570, 313] on input "-16384" at bounding box center [565, 317] width 10 height 10
radio input "true"
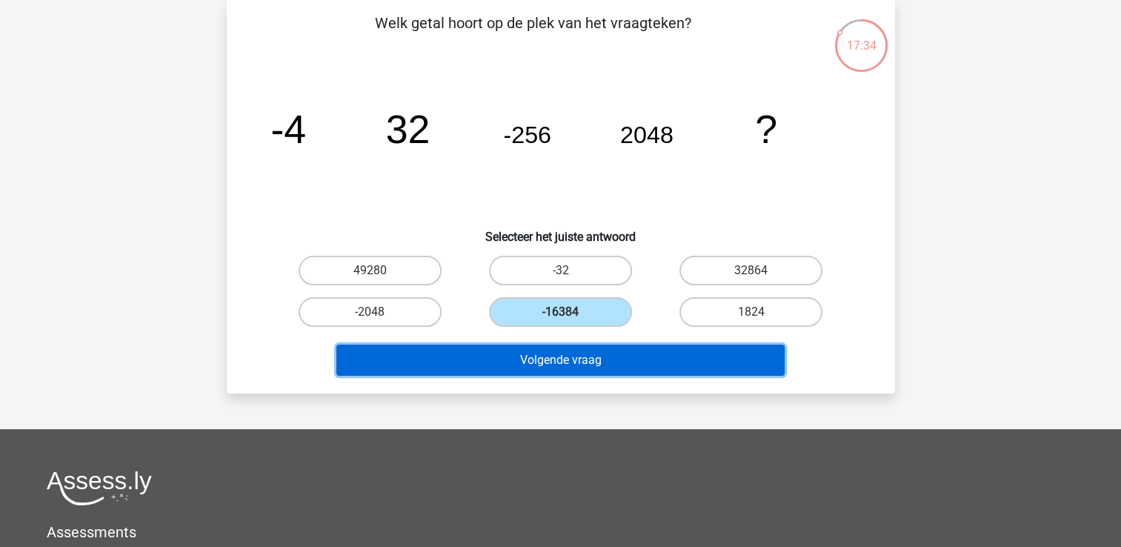
click at [612, 364] on button "Volgende vraag" at bounding box center [560, 360] width 448 height 31
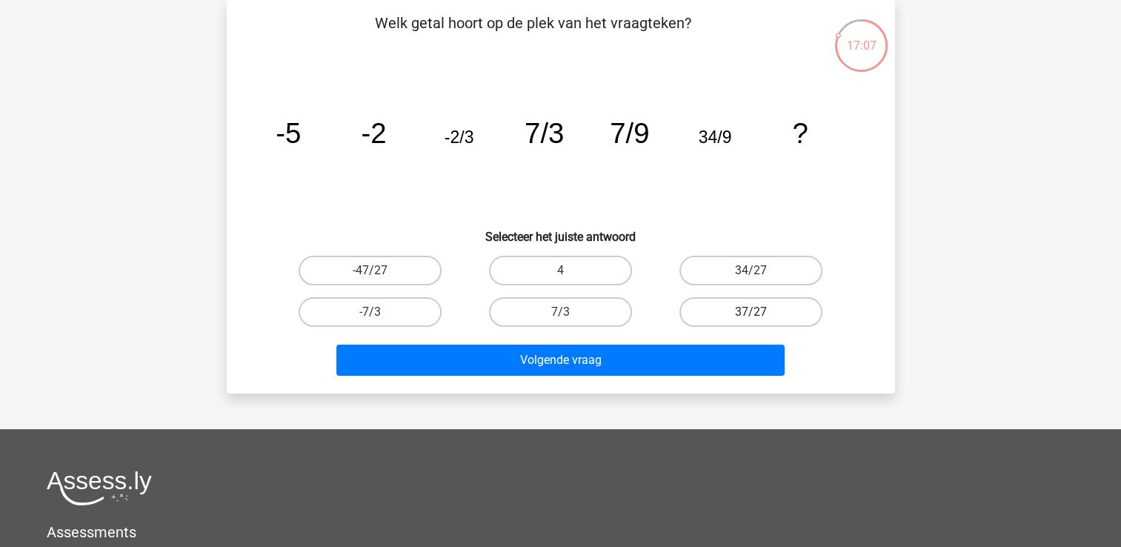
click at [753, 308] on label "37/27" at bounding box center [750, 312] width 143 height 30
click at [753, 312] on input "37/27" at bounding box center [756, 317] width 10 height 10
radio input "true"
click at [763, 265] on label "34/27" at bounding box center [750, 271] width 143 height 30
click at [761, 270] on input "34/27" at bounding box center [756, 275] width 10 height 10
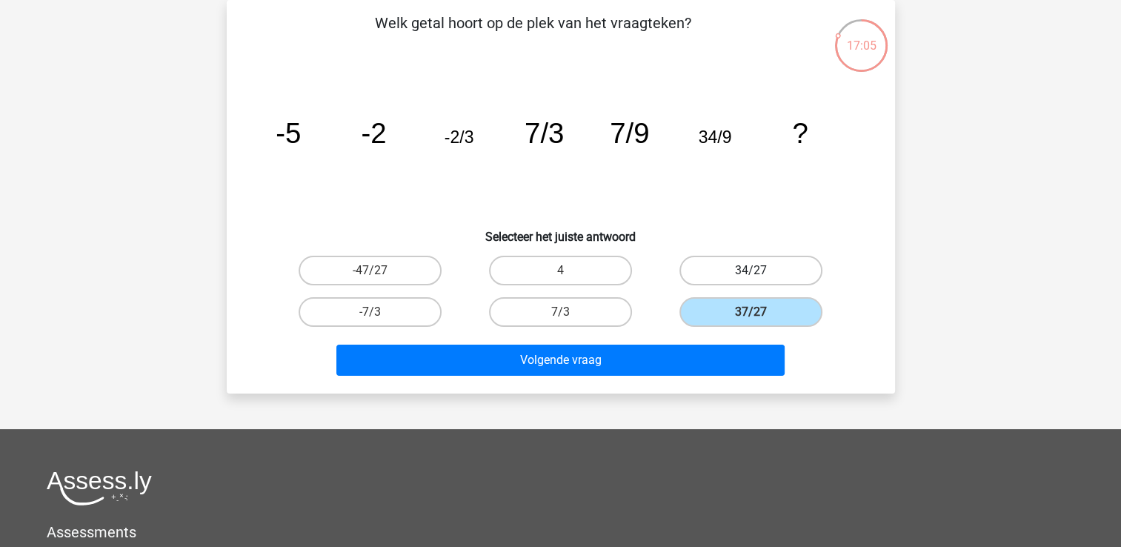
radio input "true"
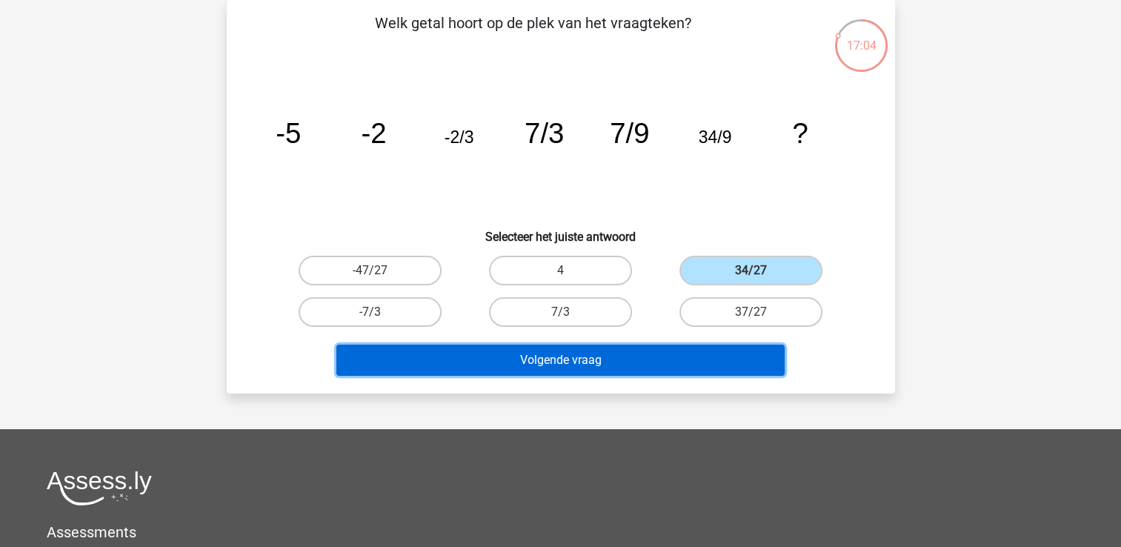
click at [715, 349] on button "Volgende vraag" at bounding box center [560, 360] width 448 height 31
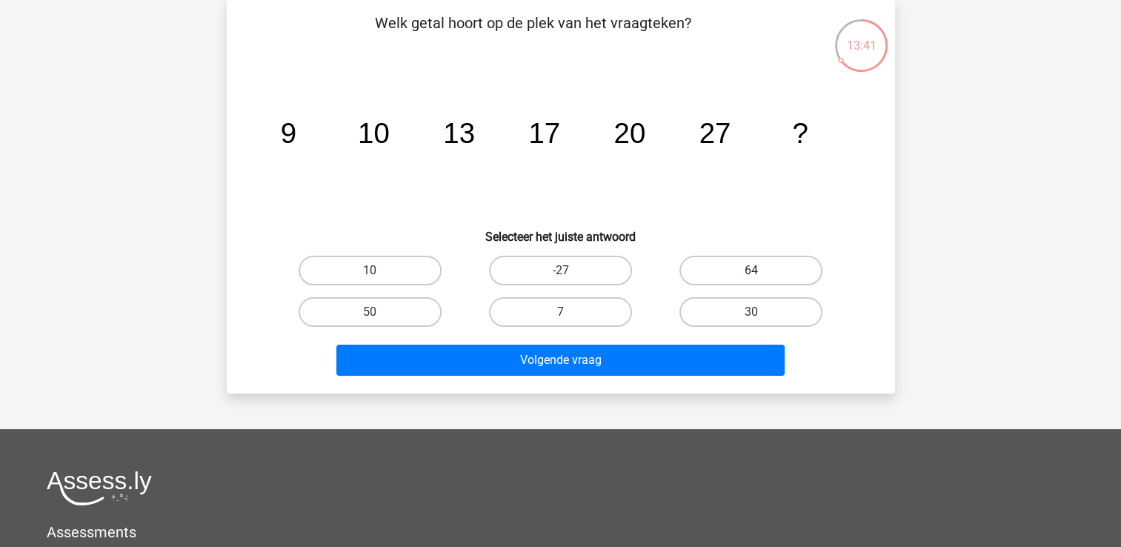
drag, startPoint x: 784, startPoint y: 264, endPoint x: 778, endPoint y: 277, distance: 14.6
click at [784, 274] on label "64" at bounding box center [750, 271] width 143 height 30
click at [761, 274] on input "64" at bounding box center [756, 275] width 10 height 10
radio input "true"
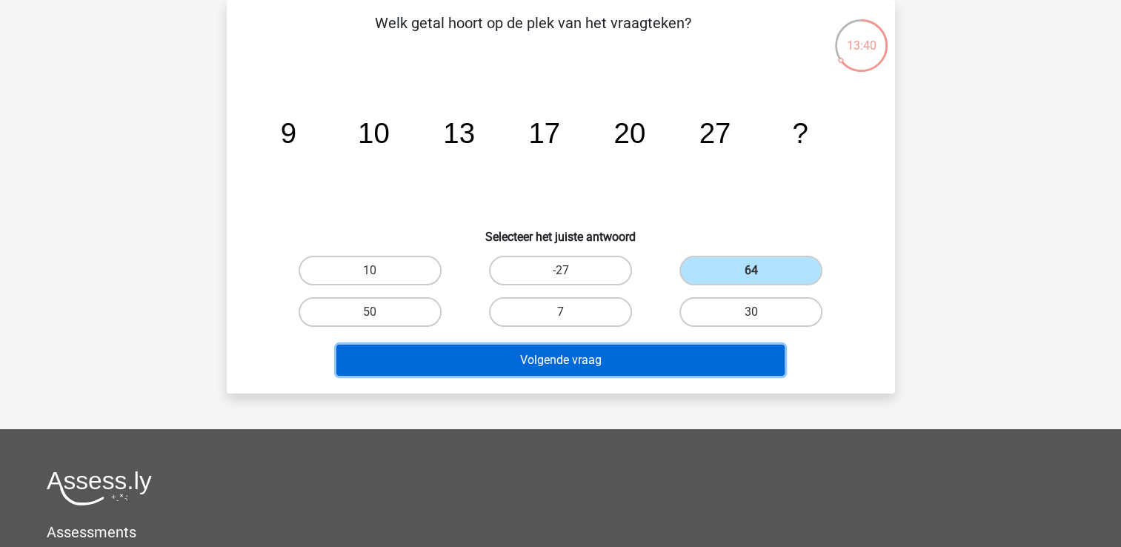
click at [663, 363] on button "Volgende vraag" at bounding box center [560, 360] width 448 height 31
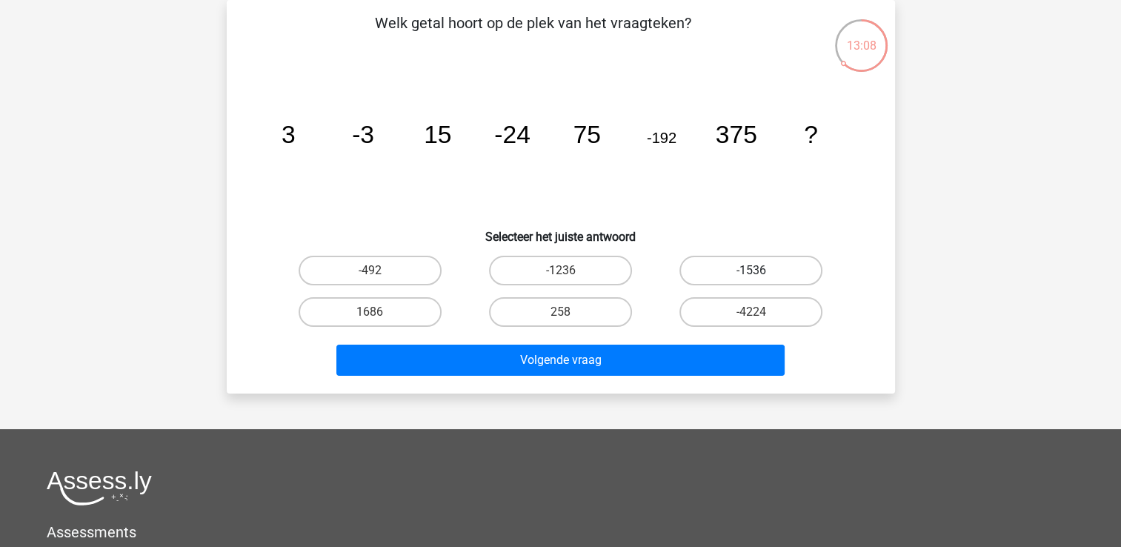
click at [744, 262] on label "-1536" at bounding box center [750, 271] width 143 height 30
click at [751, 270] on input "-1536" at bounding box center [756, 275] width 10 height 10
radio input "true"
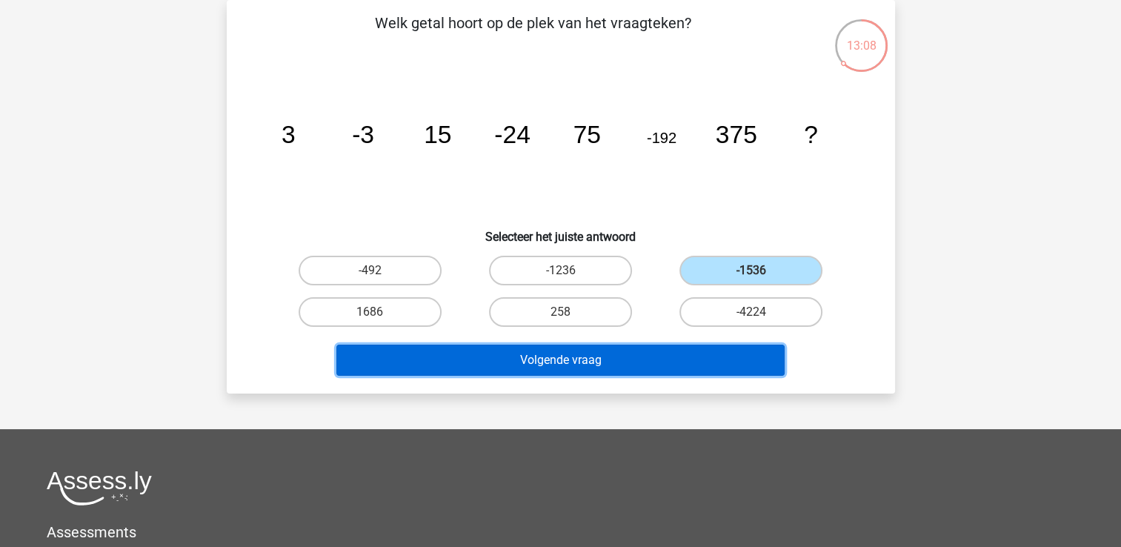
click at [670, 366] on button "Volgende vraag" at bounding box center [560, 360] width 448 height 31
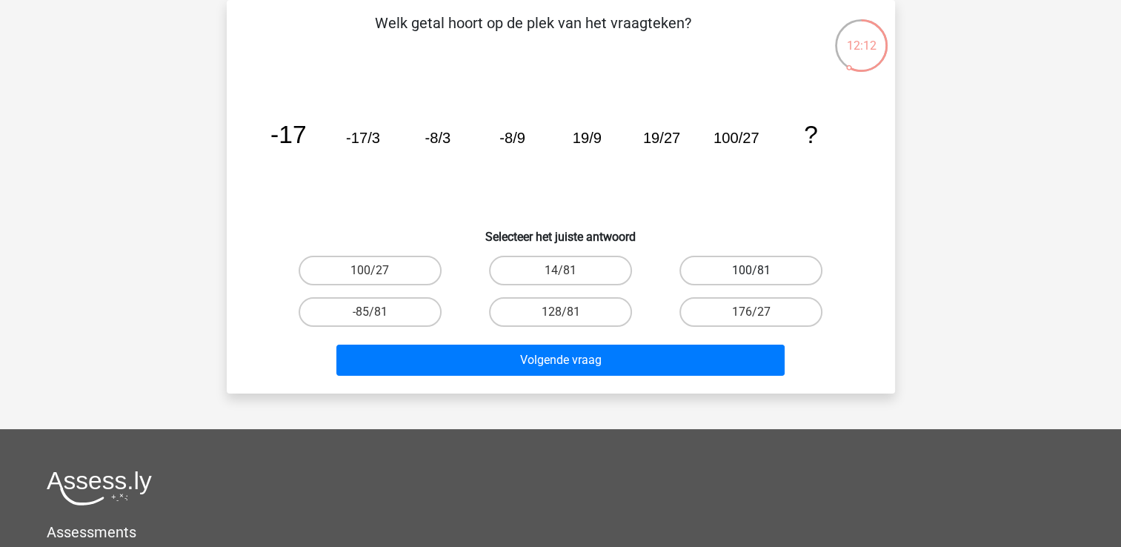
click at [744, 271] on label "100/81" at bounding box center [750, 271] width 143 height 30
click at [751, 271] on input "100/81" at bounding box center [756, 275] width 10 height 10
radio input "true"
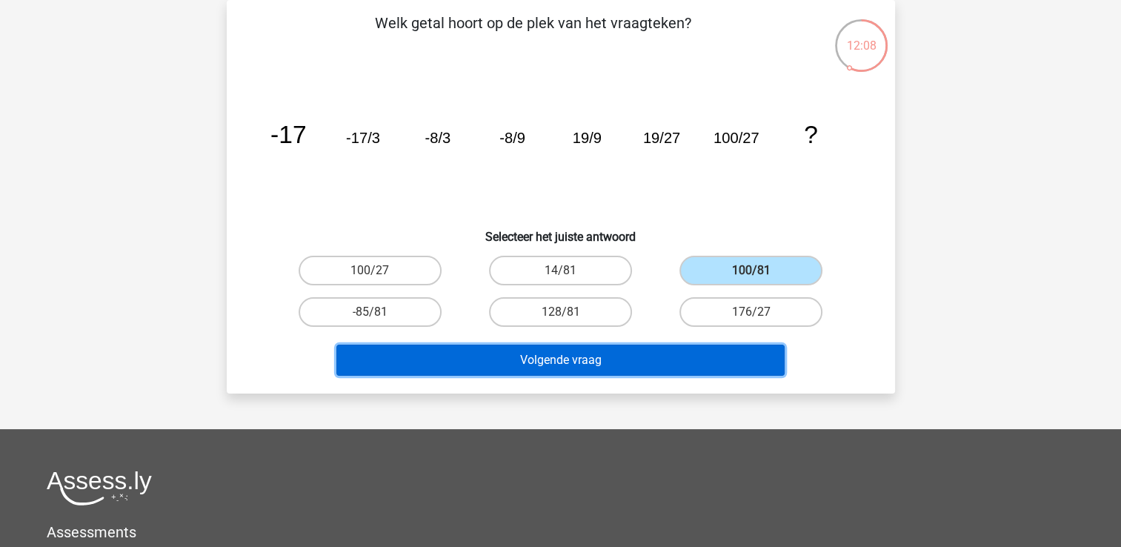
click at [672, 358] on button "Volgende vraag" at bounding box center [560, 360] width 448 height 31
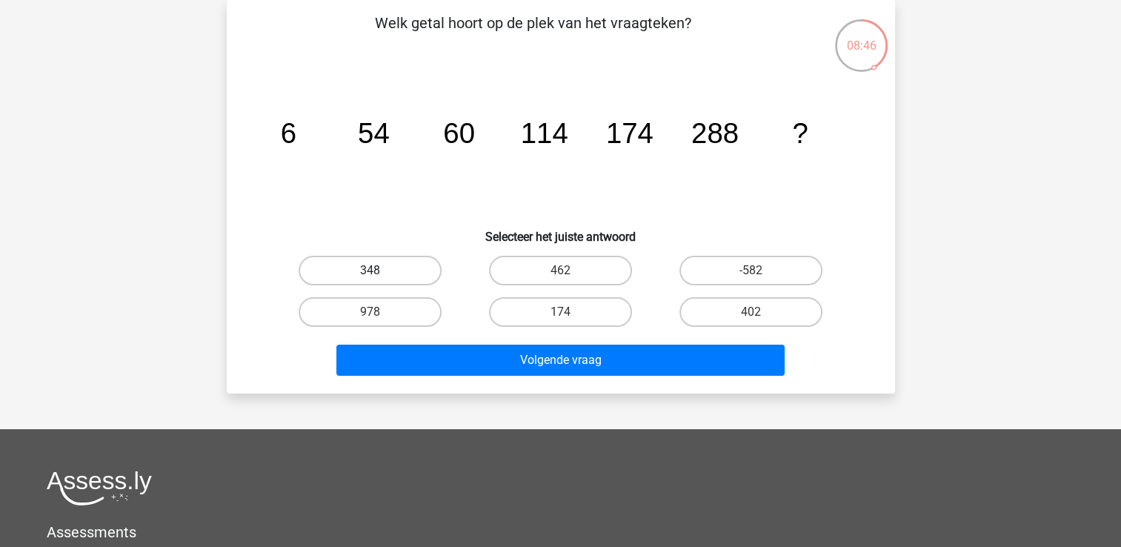
click at [388, 271] on label "348" at bounding box center [370, 271] width 143 height 30
click at [379, 271] on input "348" at bounding box center [375, 275] width 10 height 10
radio input "true"
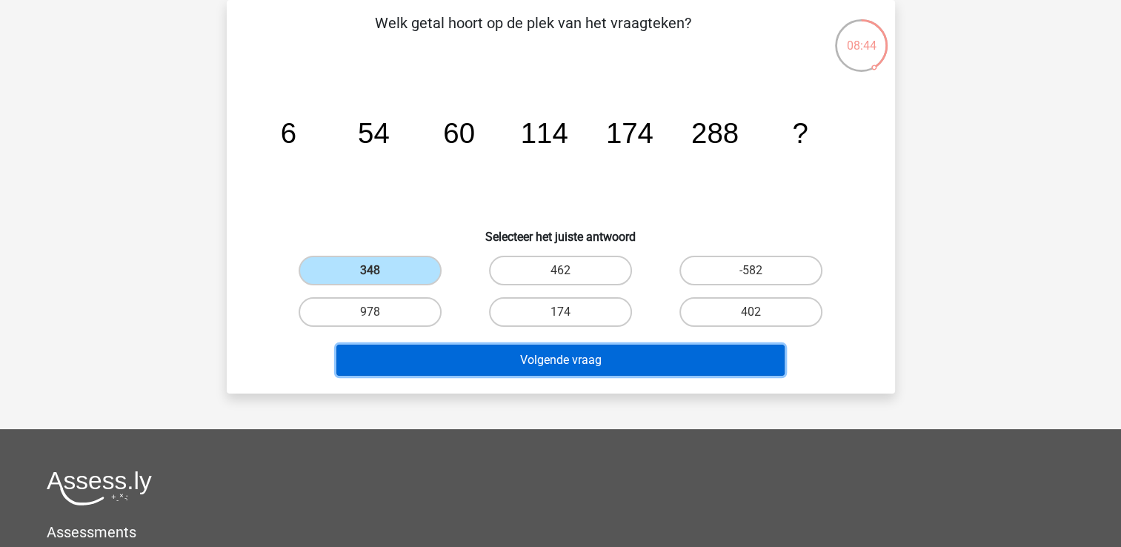
click at [573, 353] on button "Volgende vraag" at bounding box center [560, 360] width 448 height 31
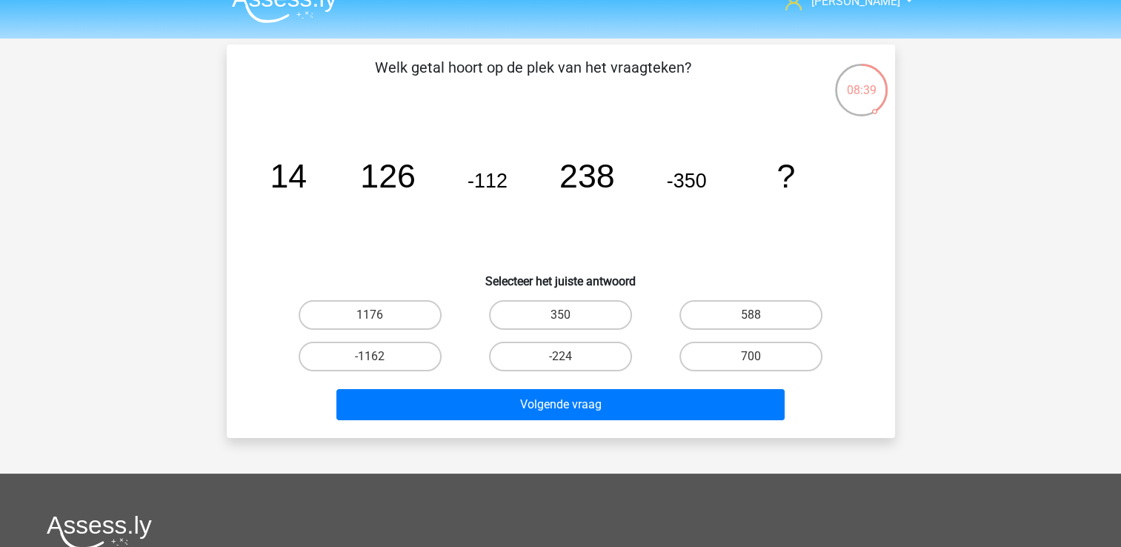
scroll to position [0, 0]
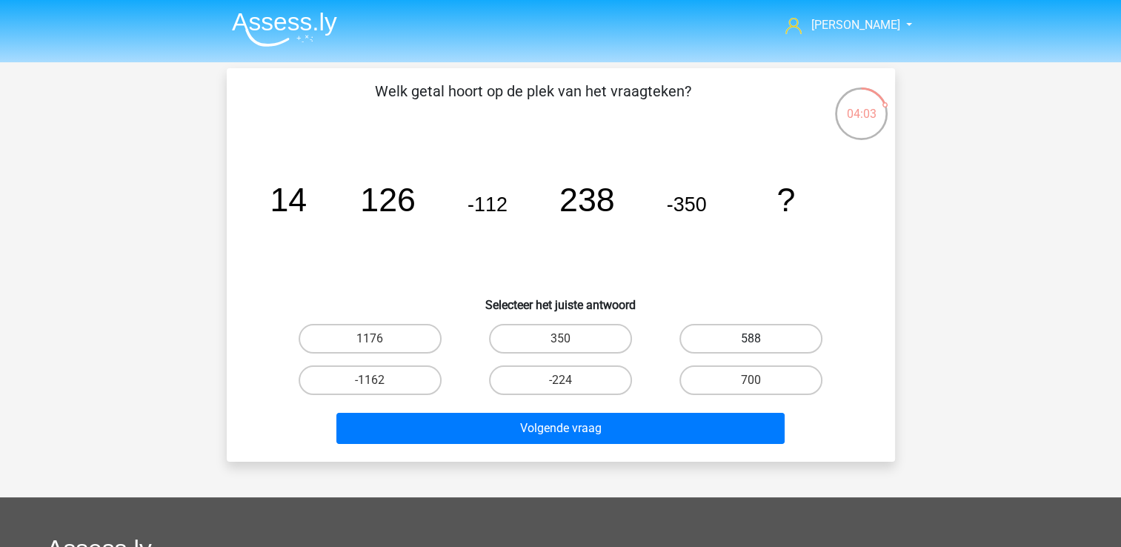
click at [726, 336] on label "588" at bounding box center [750, 339] width 143 height 30
click at [751, 339] on input "588" at bounding box center [756, 344] width 10 height 10
radio input "true"
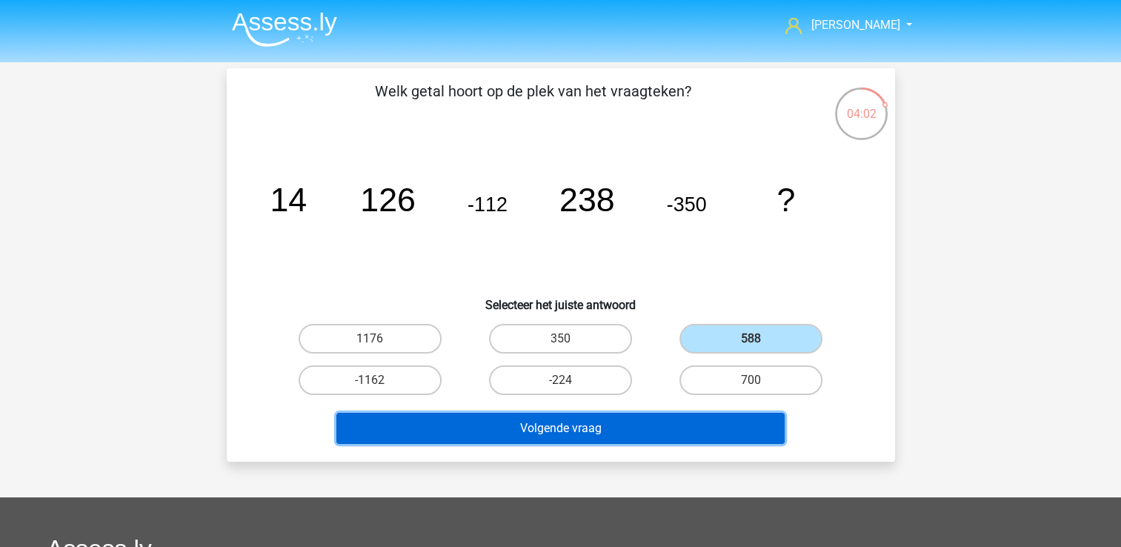
click at [669, 419] on button "Volgende vraag" at bounding box center [560, 428] width 448 height 31
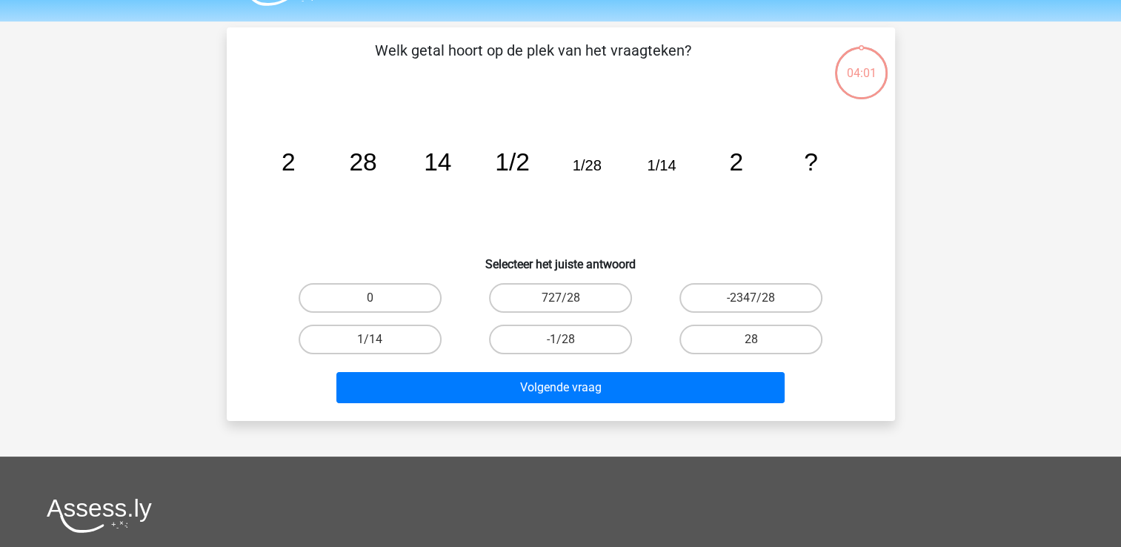
scroll to position [68, 0]
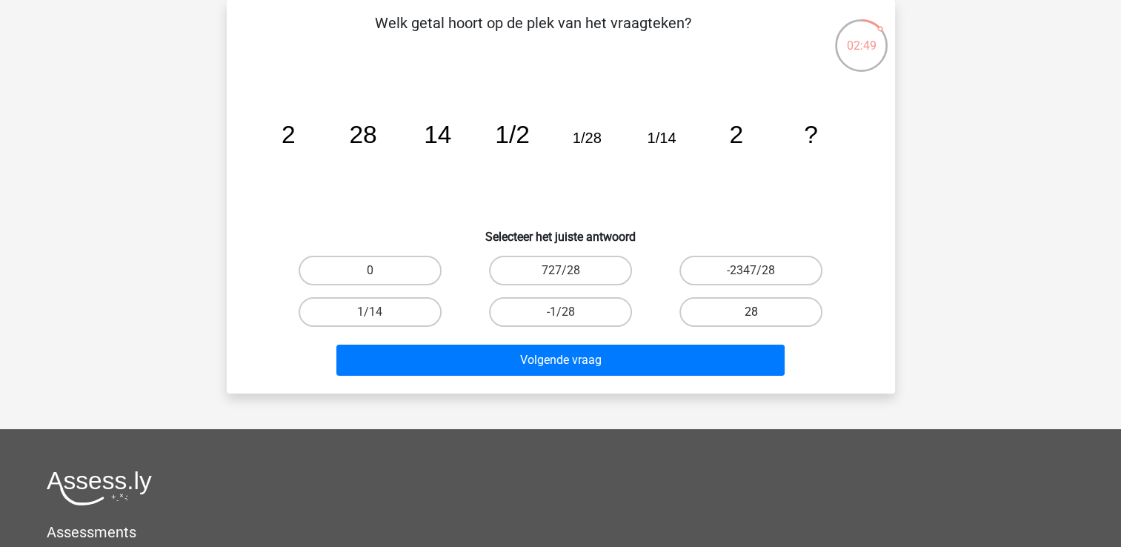
click at [754, 305] on label "28" at bounding box center [750, 312] width 143 height 30
click at [754, 312] on input "28" at bounding box center [756, 317] width 10 height 10
radio input "true"
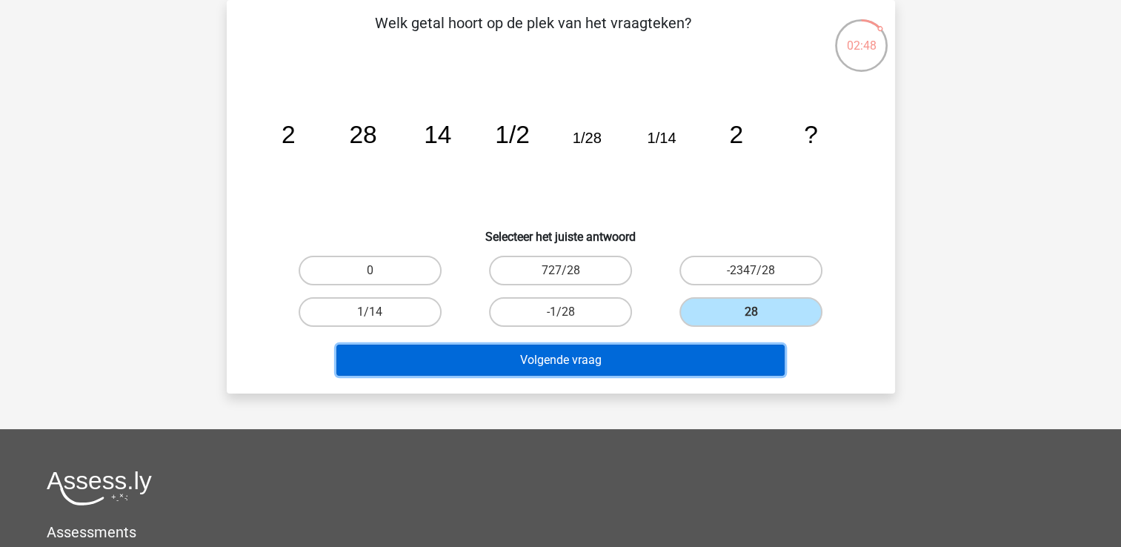
click at [665, 363] on button "Volgende vraag" at bounding box center [560, 360] width 448 height 31
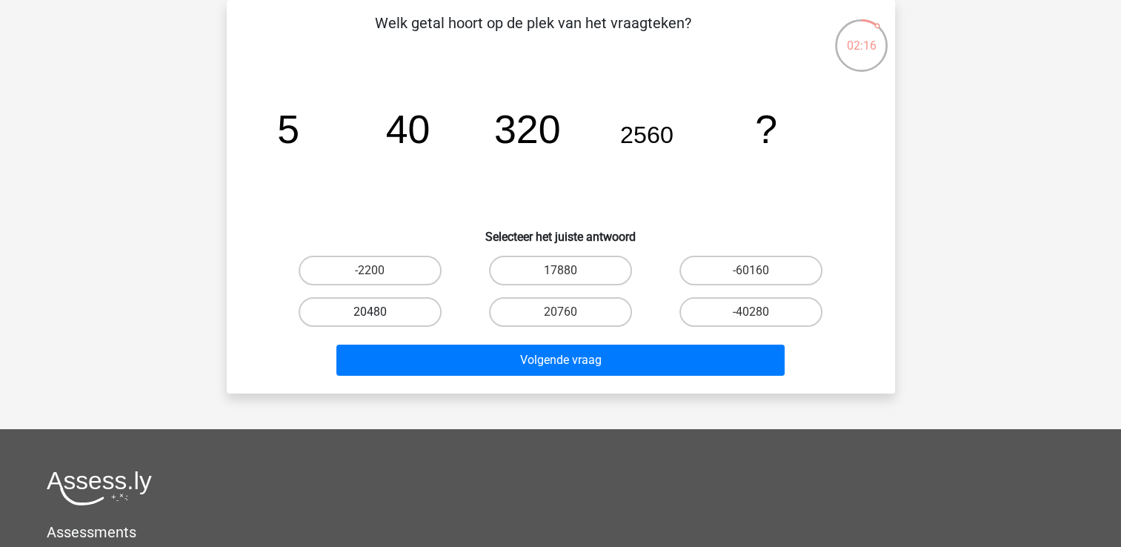
click at [364, 306] on label "20480" at bounding box center [370, 312] width 143 height 30
click at [370, 312] on input "20480" at bounding box center [375, 317] width 10 height 10
radio input "true"
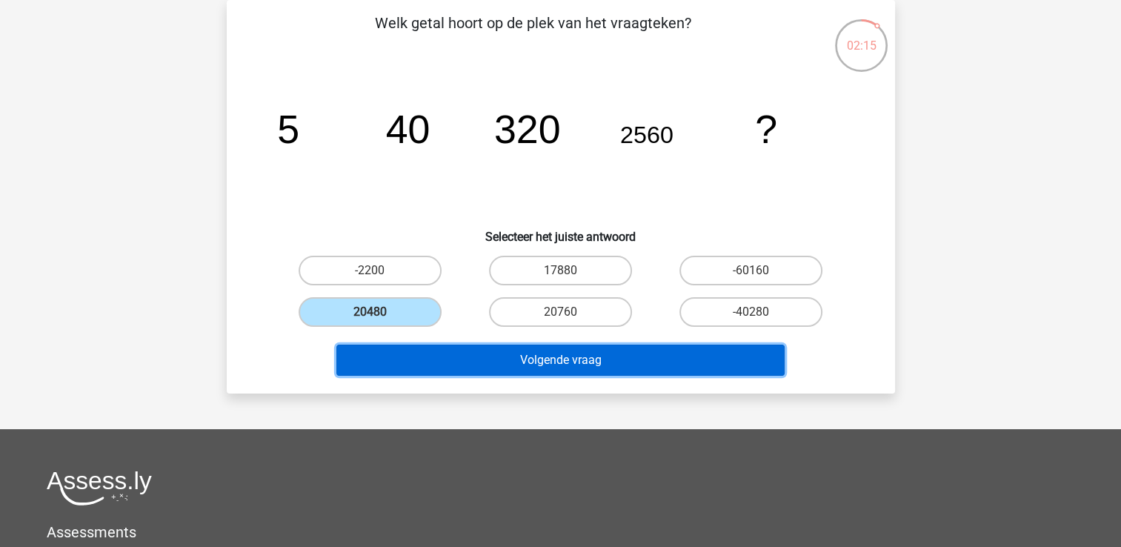
click at [477, 361] on button "Volgende vraag" at bounding box center [560, 360] width 448 height 31
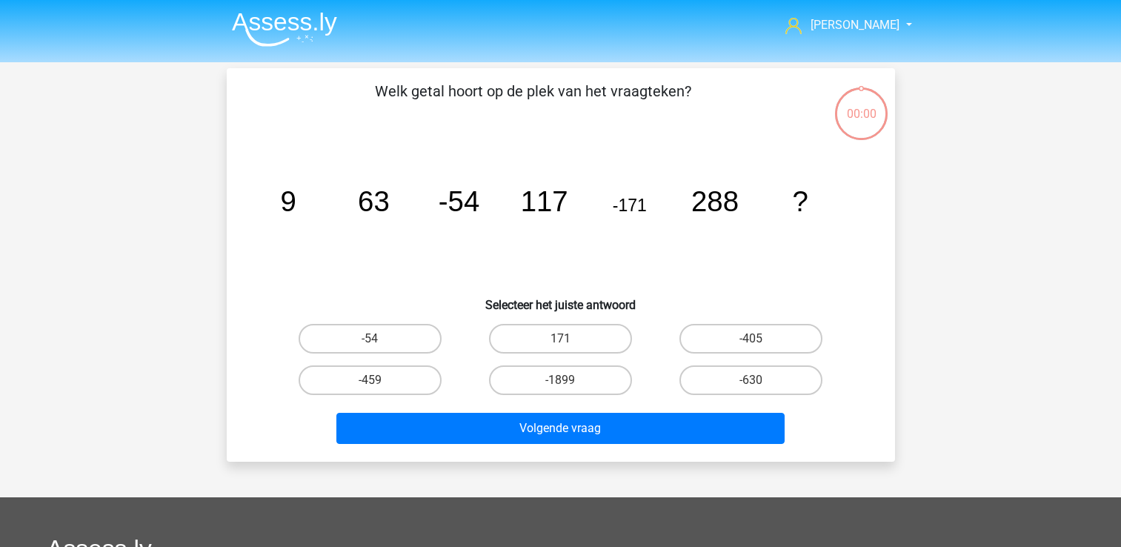
scroll to position [68, 0]
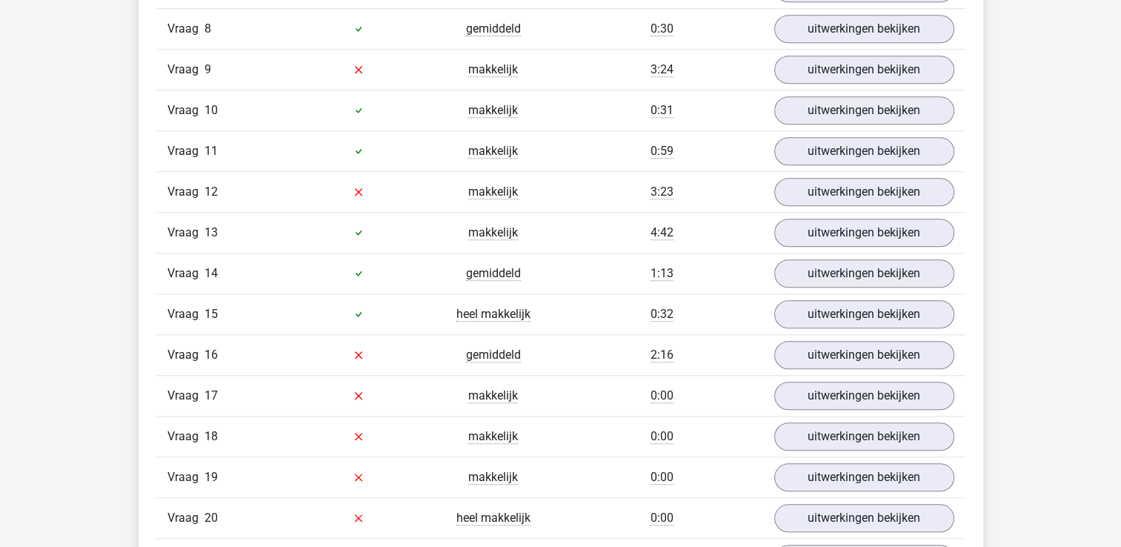
scroll to position [1334, 0]
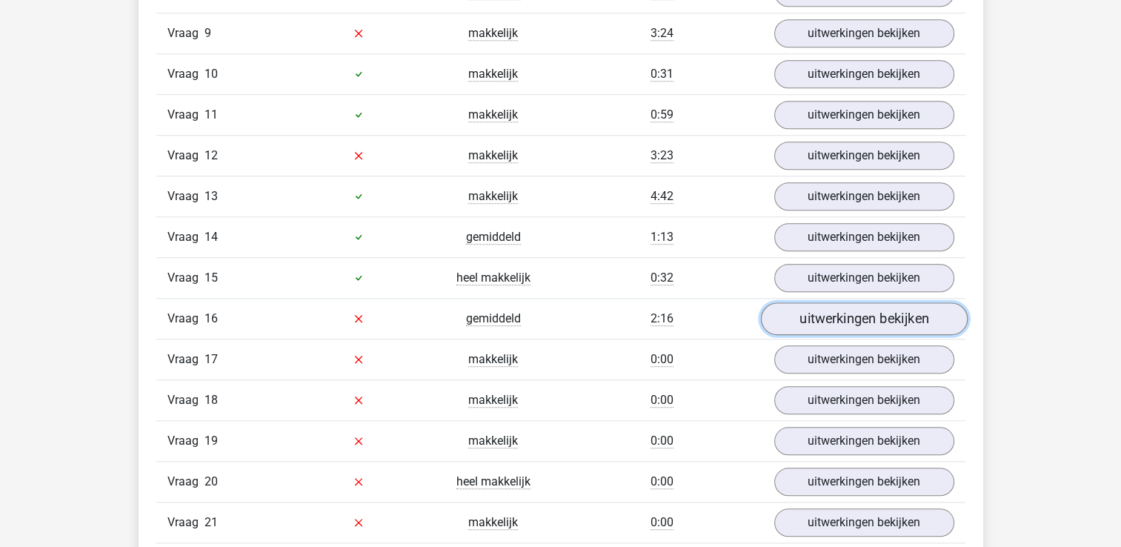
click at [854, 315] on link "uitwerkingen bekijken" at bounding box center [863, 318] width 207 height 33
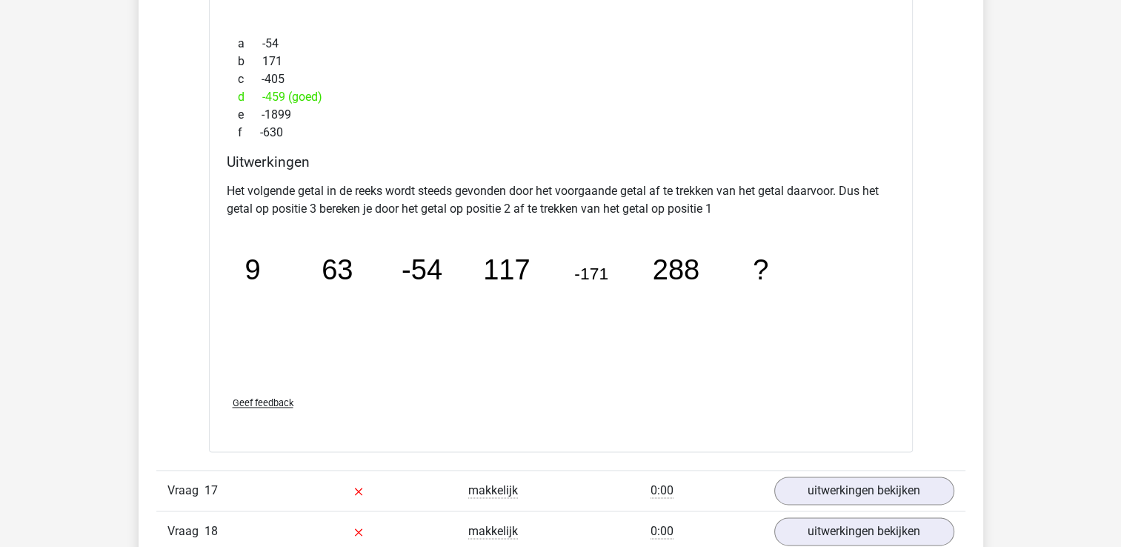
scroll to position [1556, 0]
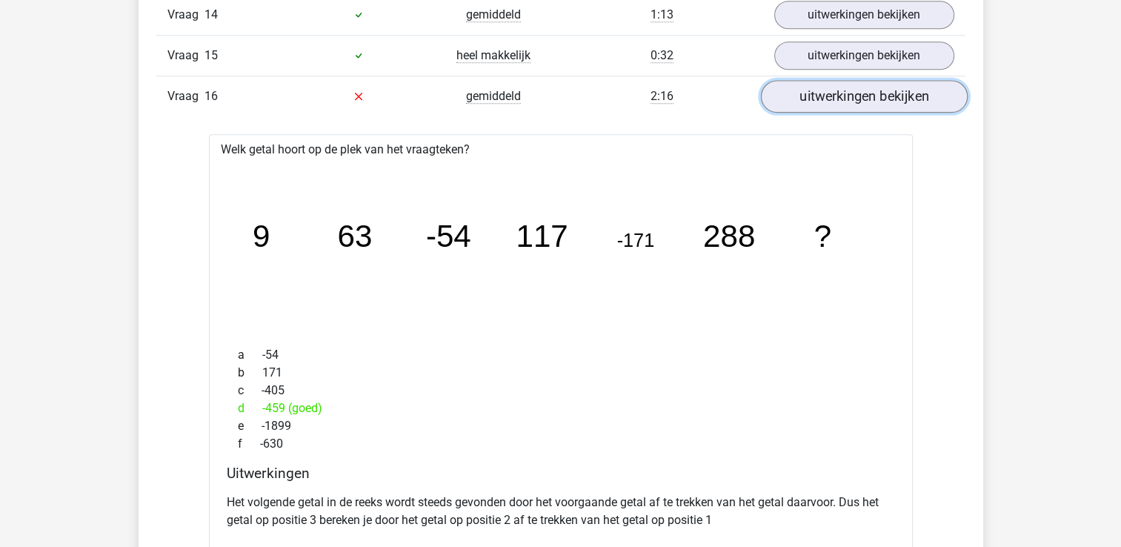
click at [877, 91] on link "uitwerkingen bekijken" at bounding box center [863, 96] width 207 height 33
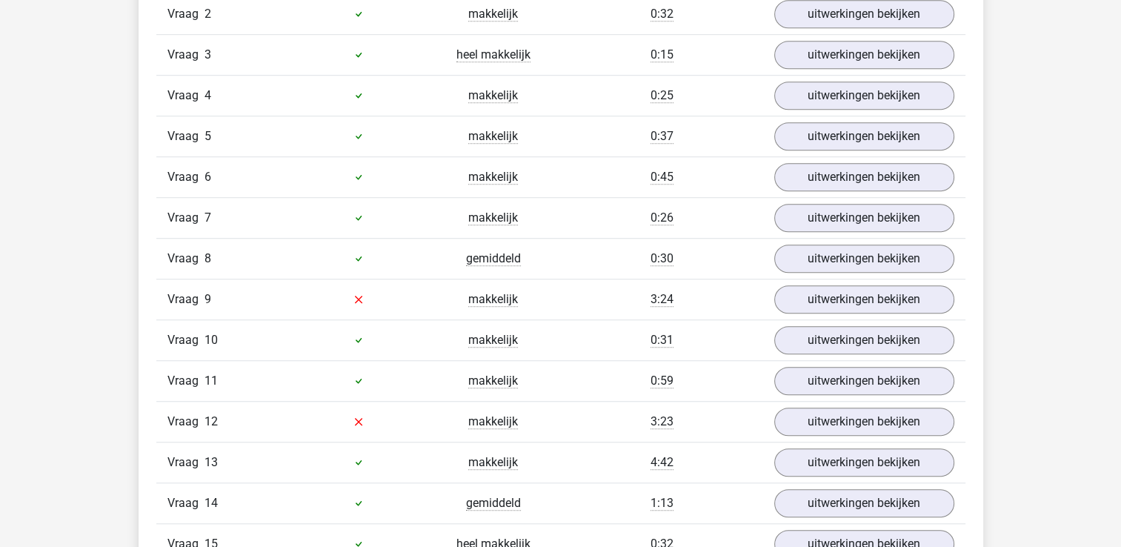
scroll to position [1111, 0]
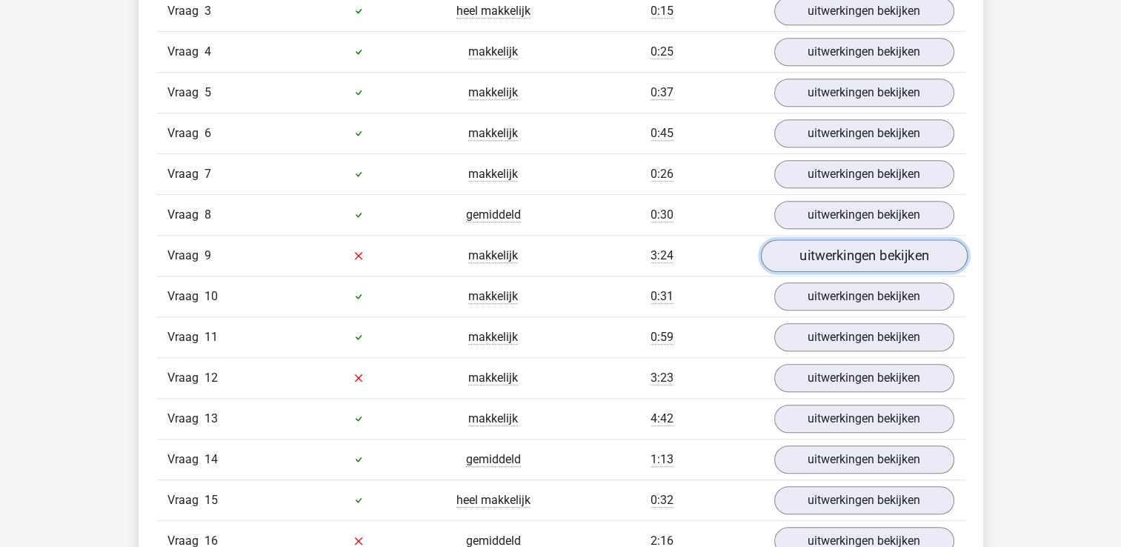
click at [876, 250] on link "uitwerkingen bekijken" at bounding box center [863, 255] width 207 height 33
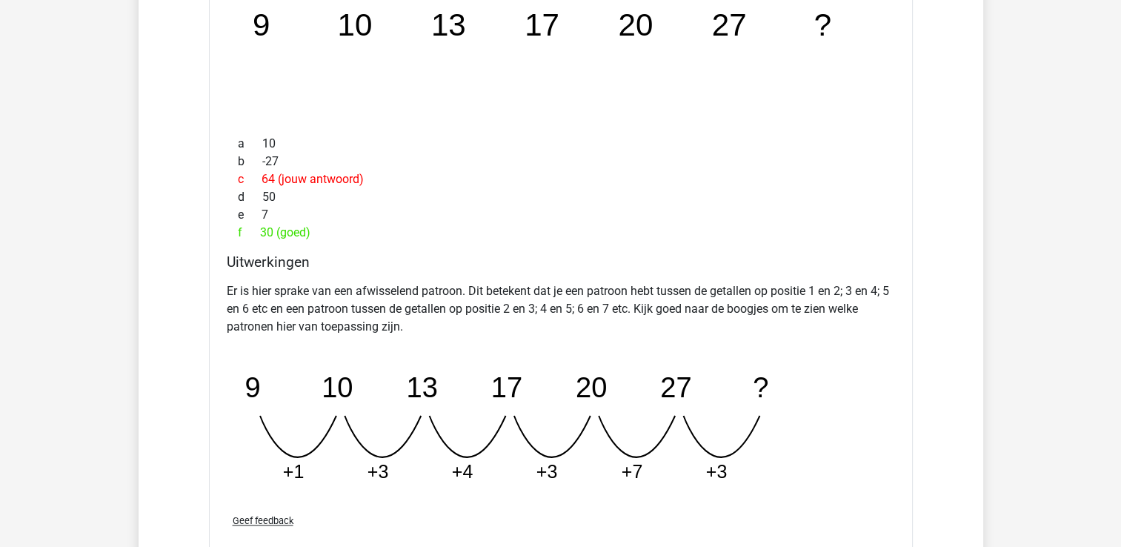
scroll to position [1186, 0]
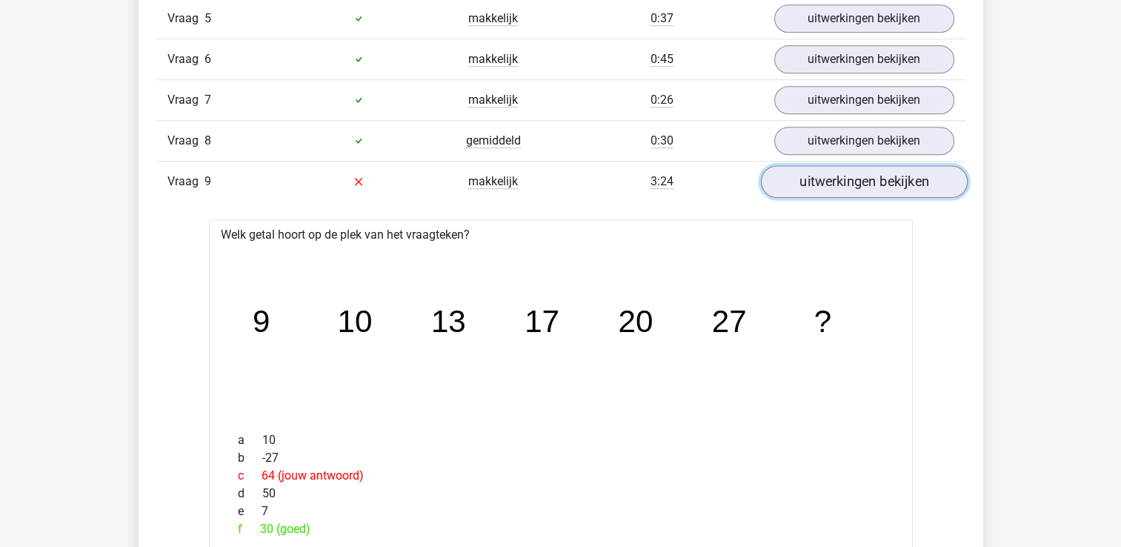
click at [901, 185] on link "uitwerkingen bekijken" at bounding box center [863, 181] width 207 height 33
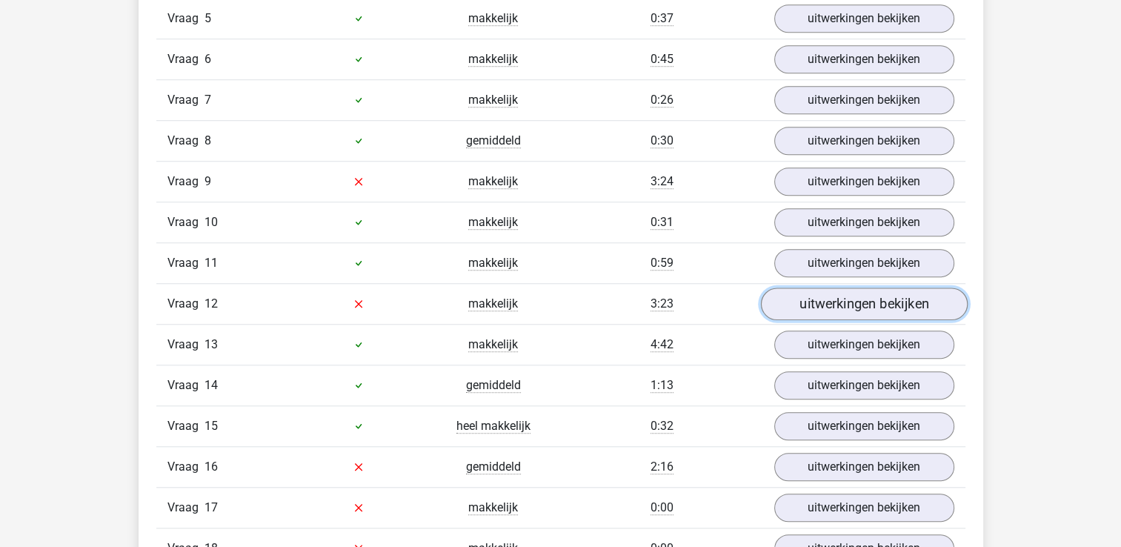
click at [865, 293] on link "uitwerkingen bekijken" at bounding box center [863, 304] width 207 height 33
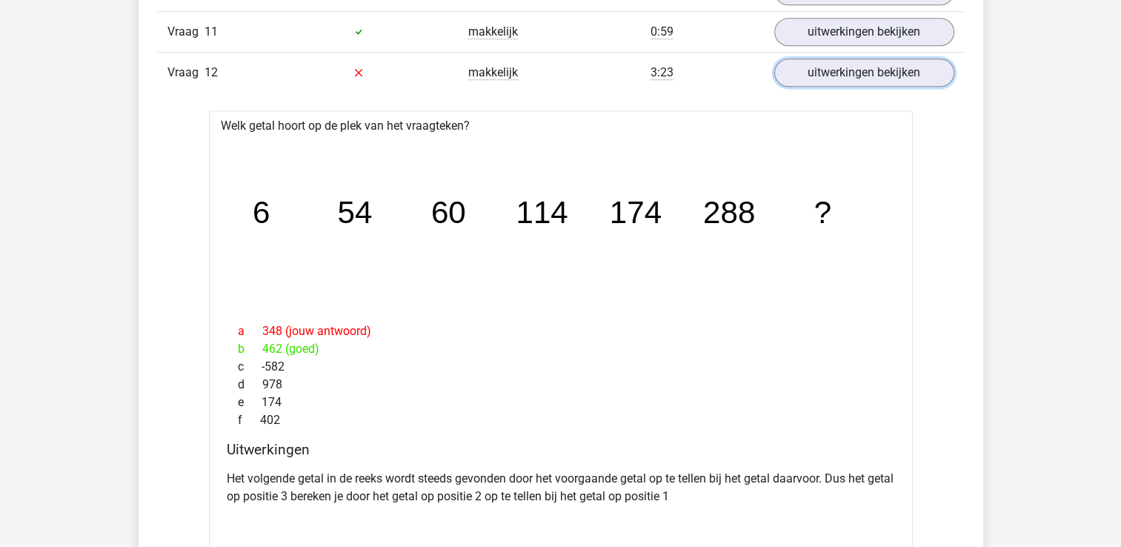
scroll to position [1408, 0]
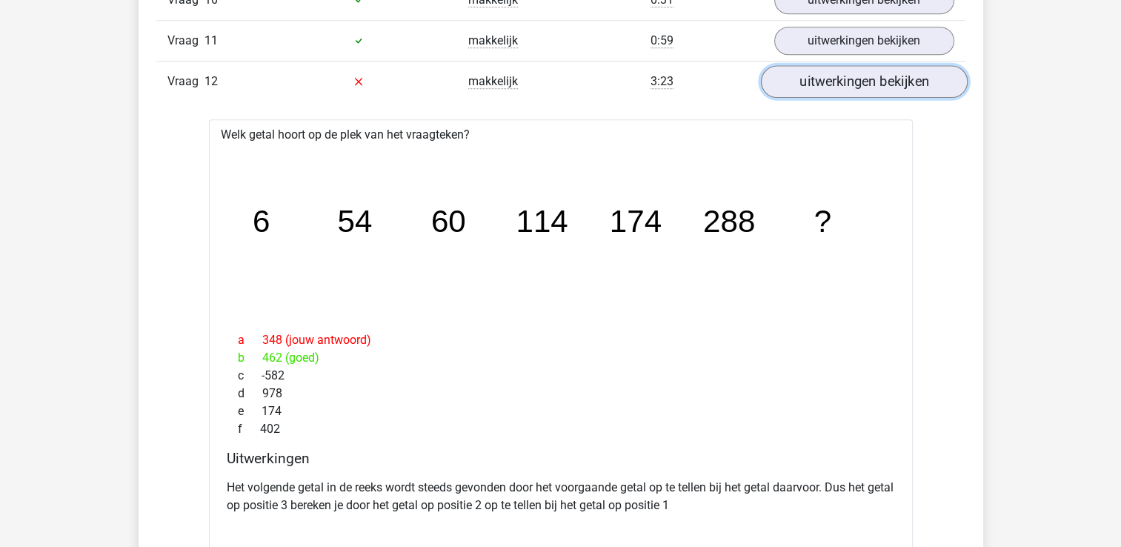
click at [824, 77] on link "uitwerkingen bekijken" at bounding box center [863, 81] width 207 height 33
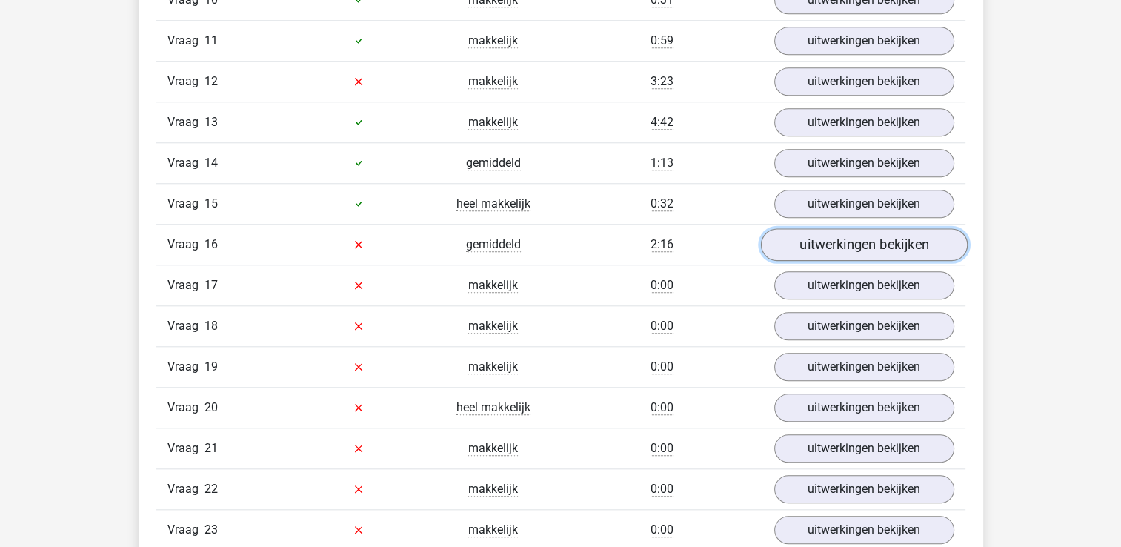
click at [871, 233] on link "uitwerkingen bekijken" at bounding box center [863, 244] width 207 height 33
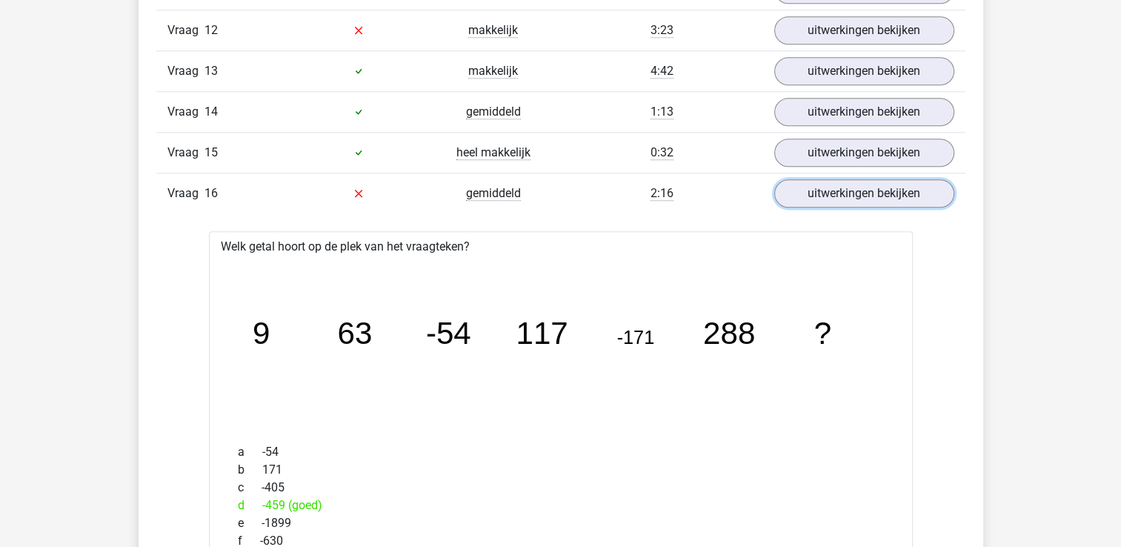
scroll to position [1556, 0]
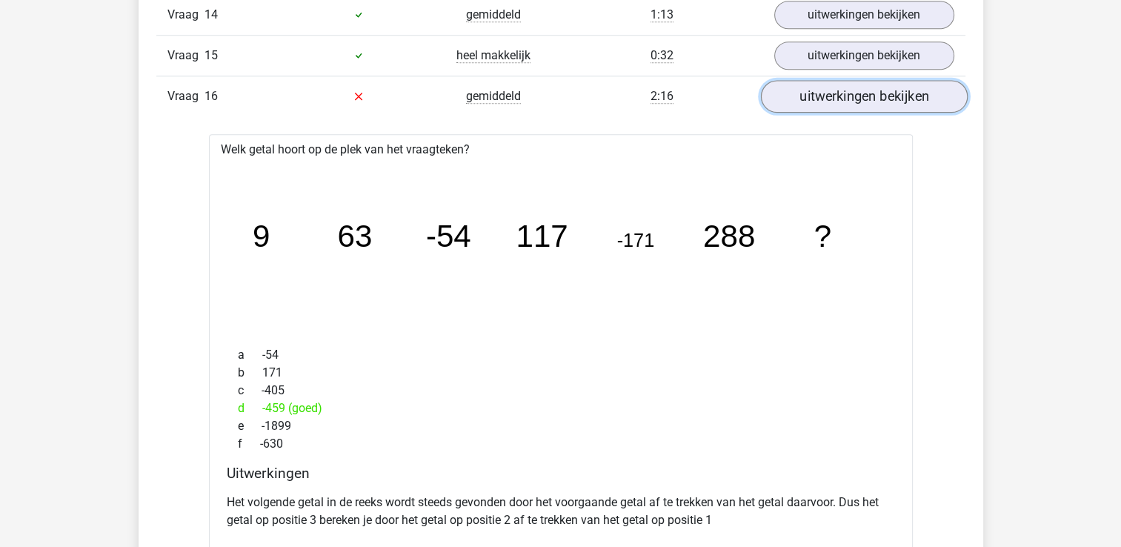
click at [889, 103] on link "uitwerkingen bekijken" at bounding box center [863, 96] width 207 height 33
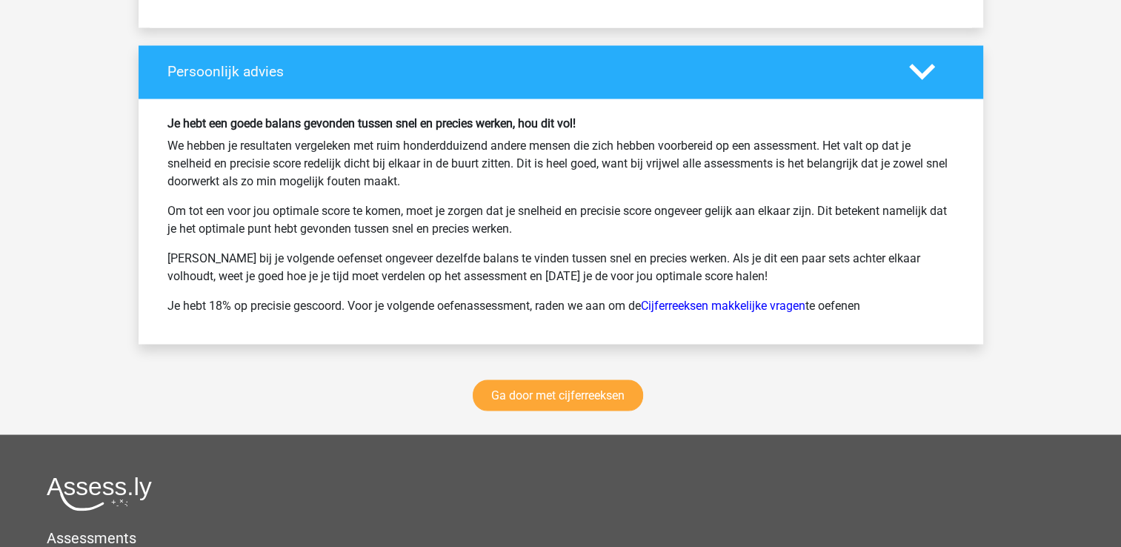
scroll to position [2668, 0]
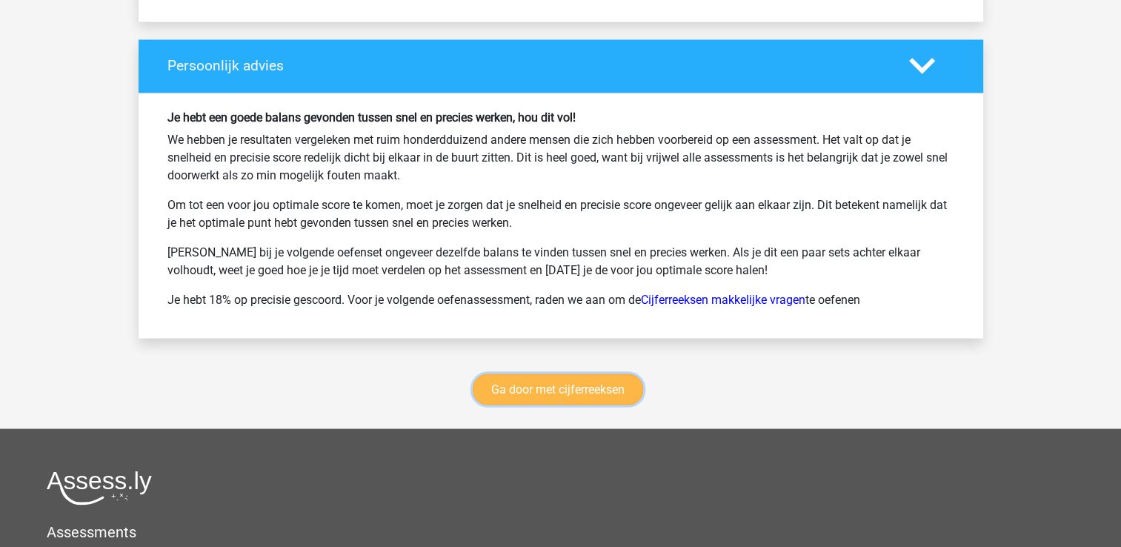
click at [566, 378] on link "Ga door met cijferreeksen" at bounding box center [558, 388] width 170 height 31
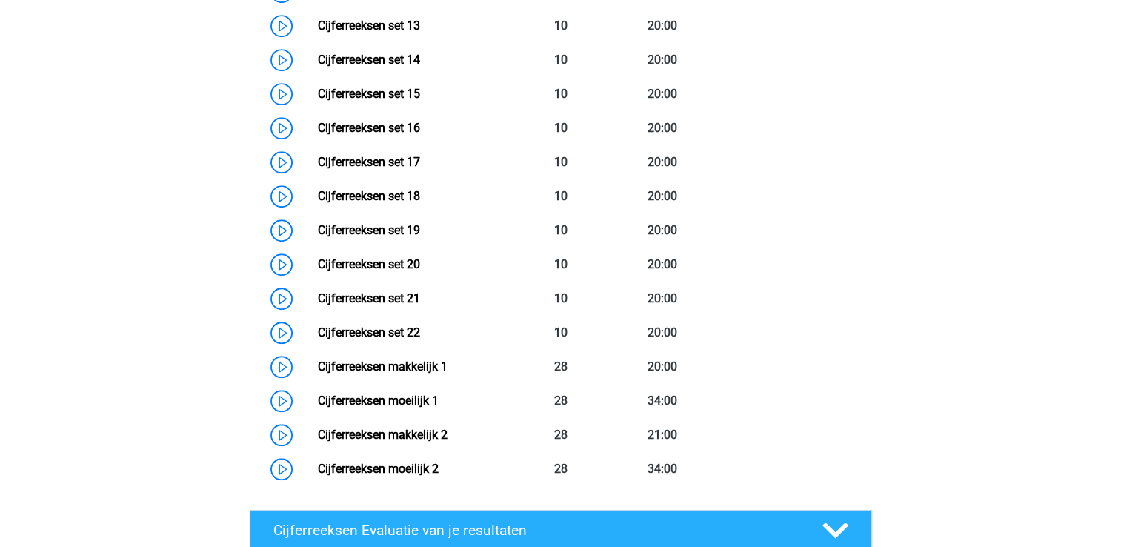
scroll to position [1254, 0]
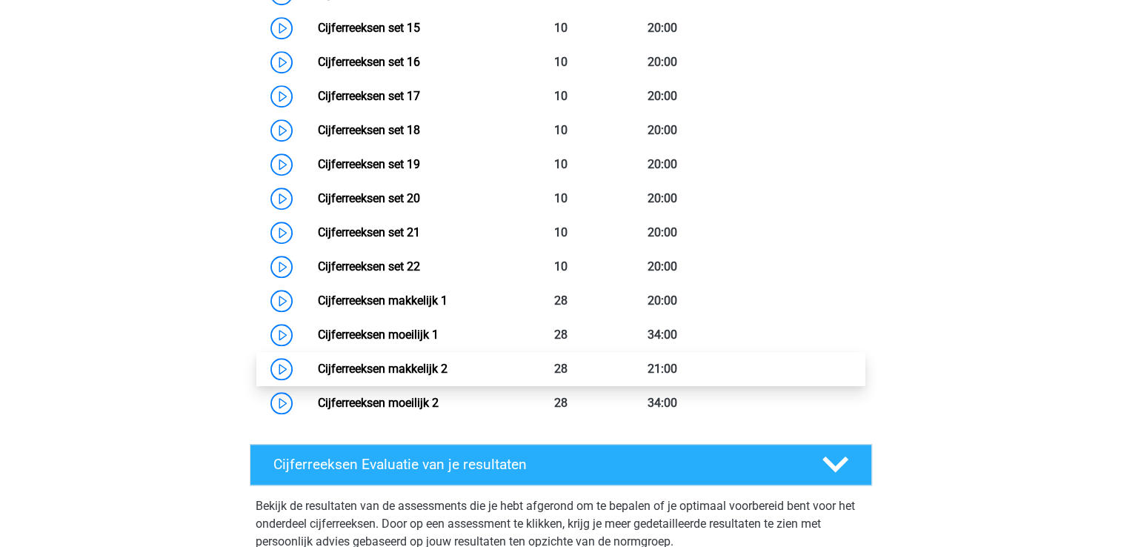
click at [345, 376] on link "Cijferreeksen makkelijk 2" at bounding box center [383, 369] width 130 height 14
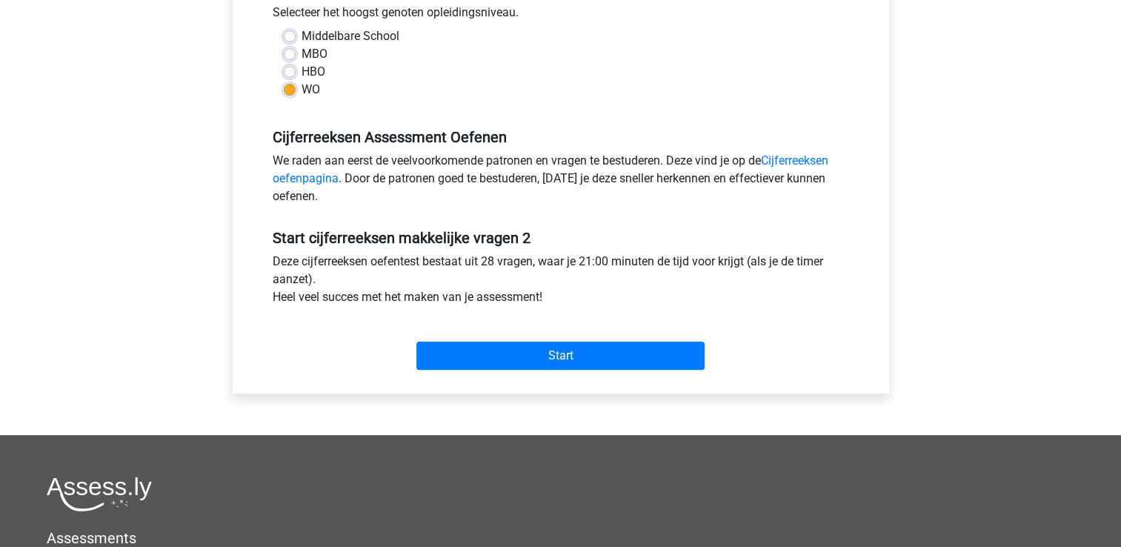
scroll to position [370, 0]
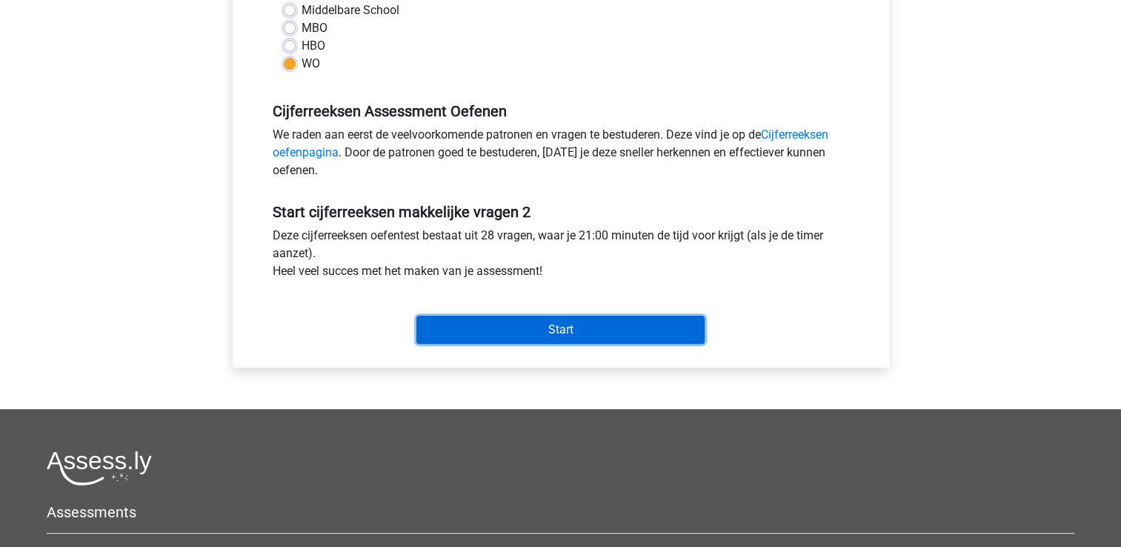
click at [568, 326] on input "Start" at bounding box center [560, 330] width 288 height 28
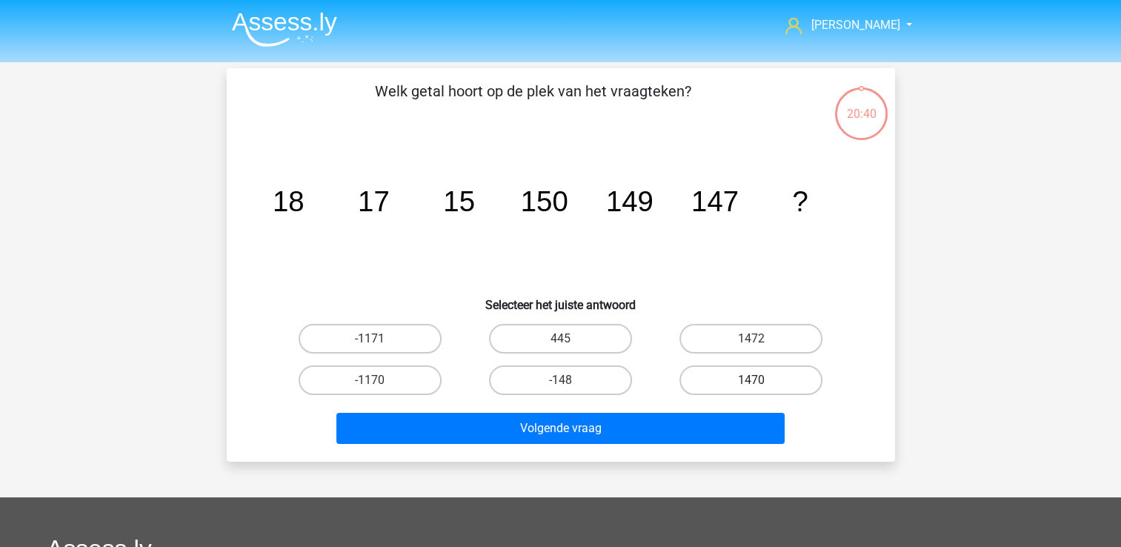
click at [749, 377] on label "1470" at bounding box center [750, 380] width 143 height 30
click at [751, 380] on input "1470" at bounding box center [756, 385] width 10 height 10
radio input "true"
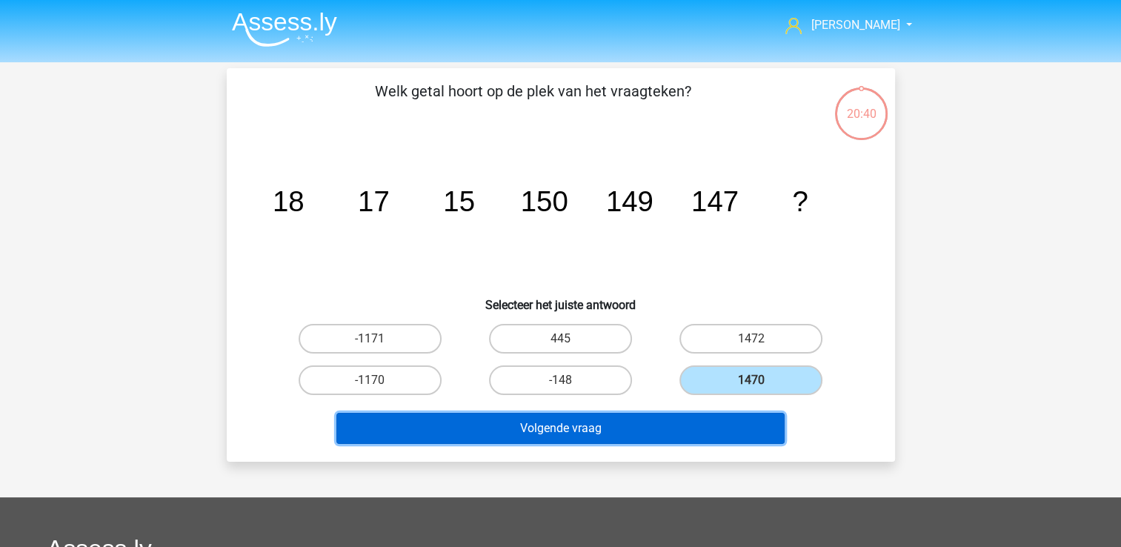
click at [708, 427] on button "Volgende vraag" at bounding box center [560, 428] width 448 height 31
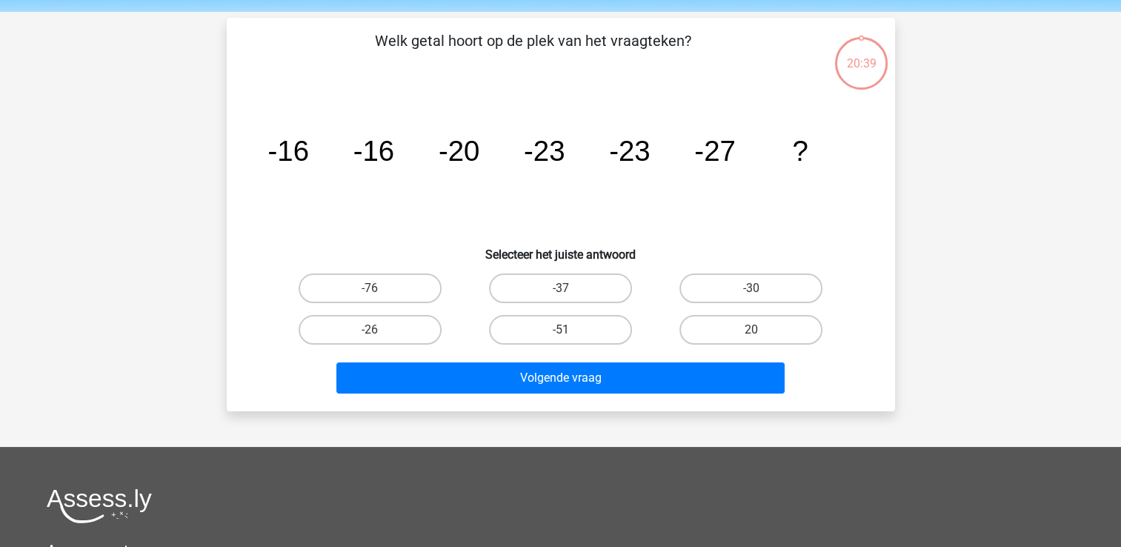
scroll to position [68, 0]
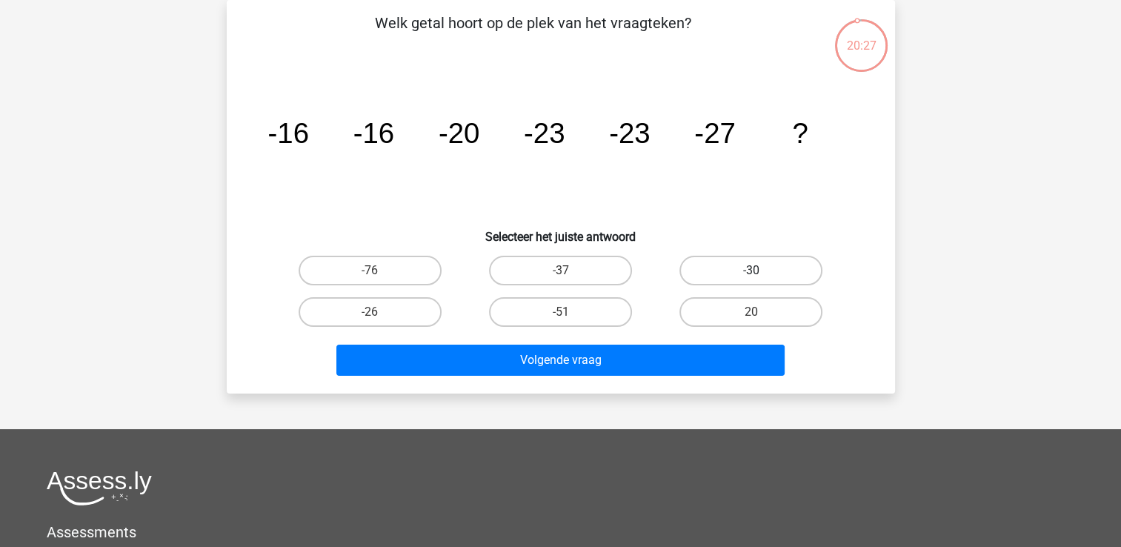
click at [765, 271] on label "-30" at bounding box center [750, 271] width 143 height 30
click at [761, 271] on input "-30" at bounding box center [756, 275] width 10 height 10
radio input "true"
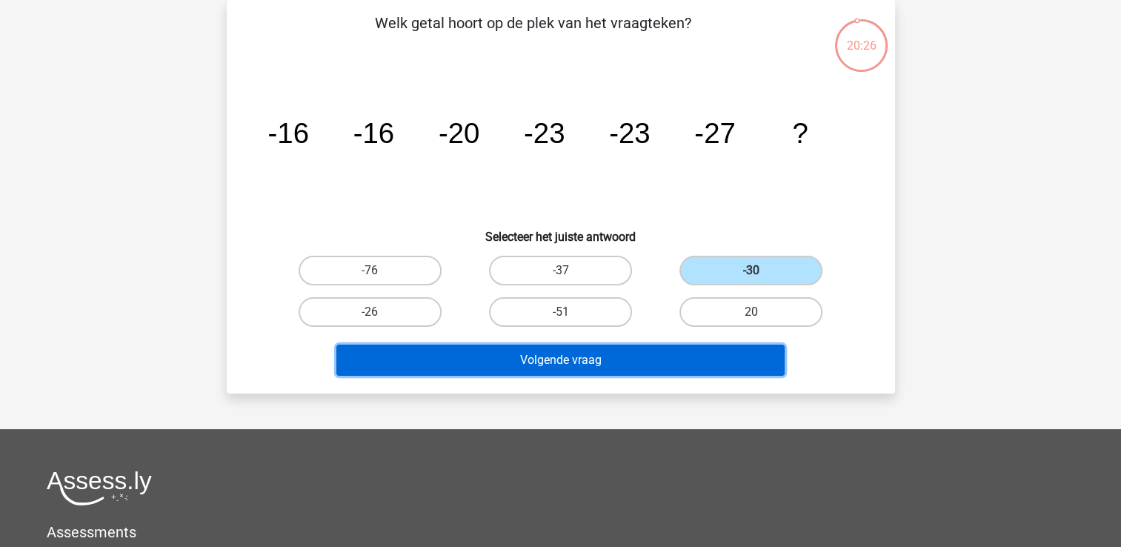
click at [697, 366] on button "Volgende vraag" at bounding box center [560, 360] width 448 height 31
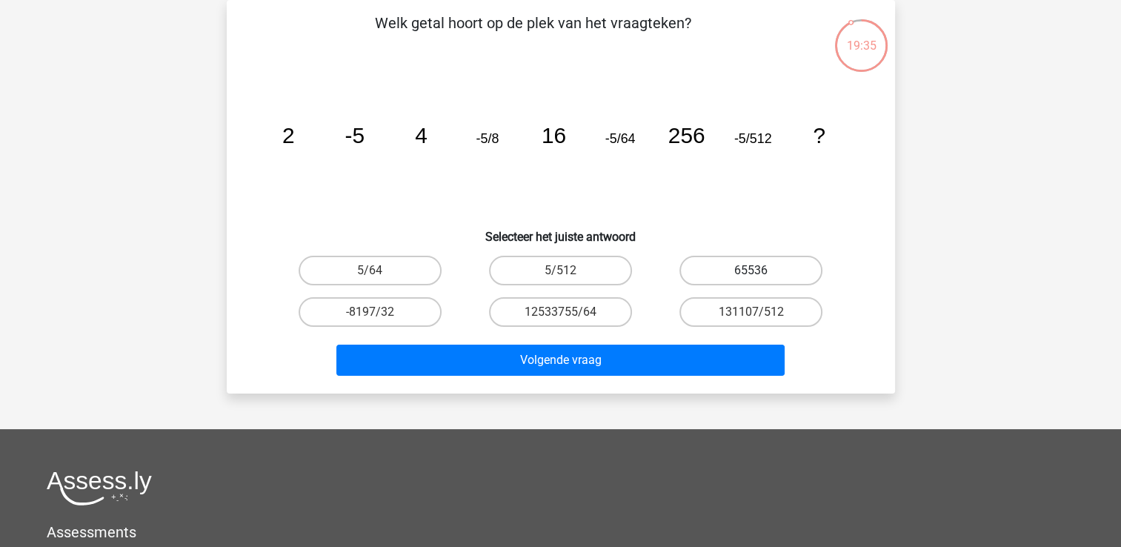
click at [764, 272] on label "65536" at bounding box center [750, 271] width 143 height 30
click at [761, 272] on input "65536" at bounding box center [756, 275] width 10 height 10
radio input "true"
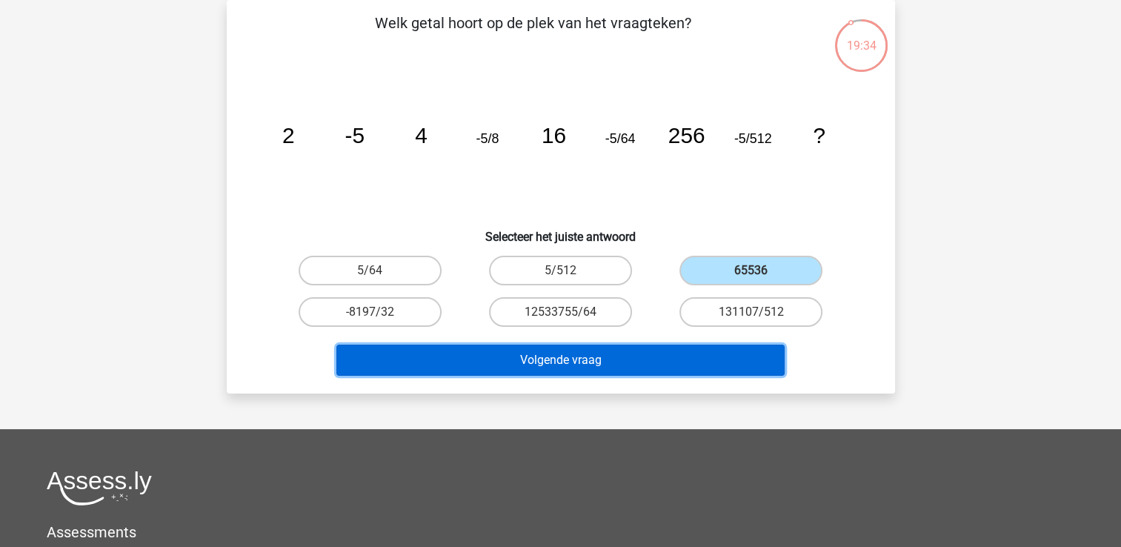
click at [666, 357] on button "Volgende vraag" at bounding box center [560, 360] width 448 height 31
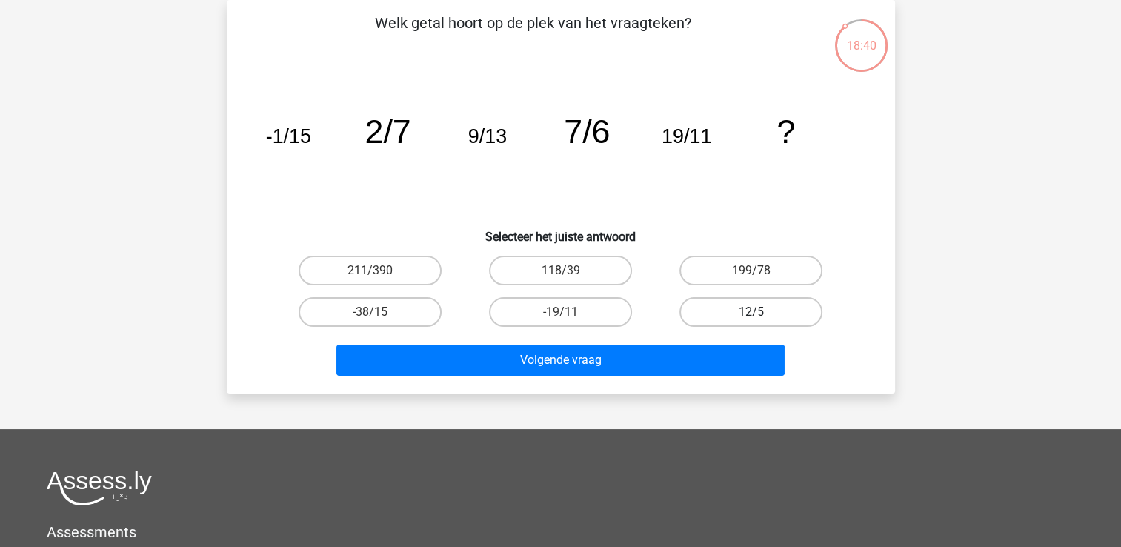
click at [748, 310] on label "12/5" at bounding box center [750, 312] width 143 height 30
click at [751, 312] on input "12/5" at bounding box center [756, 317] width 10 height 10
radio input "true"
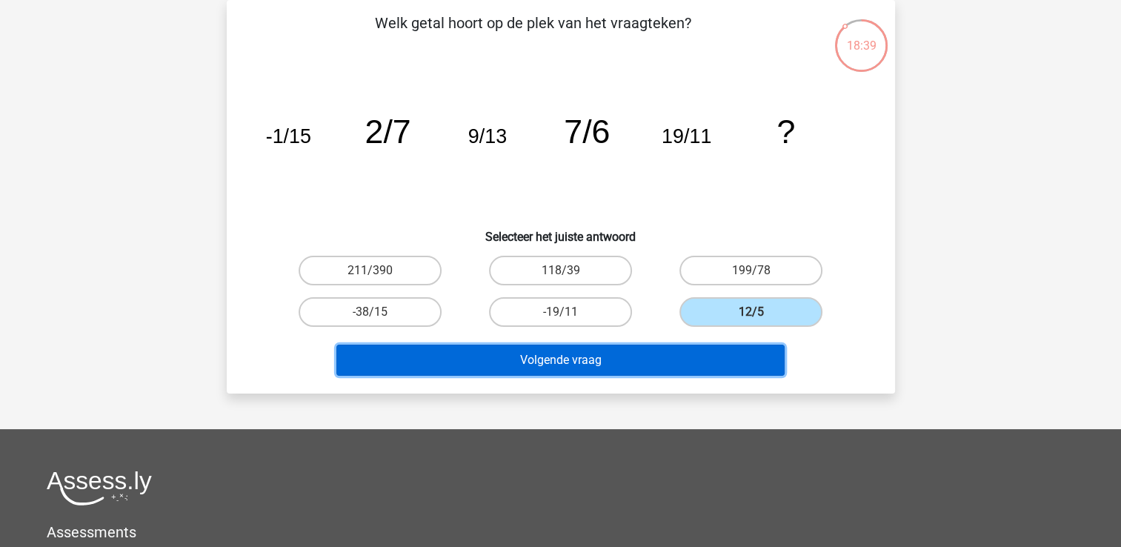
click at [650, 363] on button "Volgende vraag" at bounding box center [560, 360] width 448 height 31
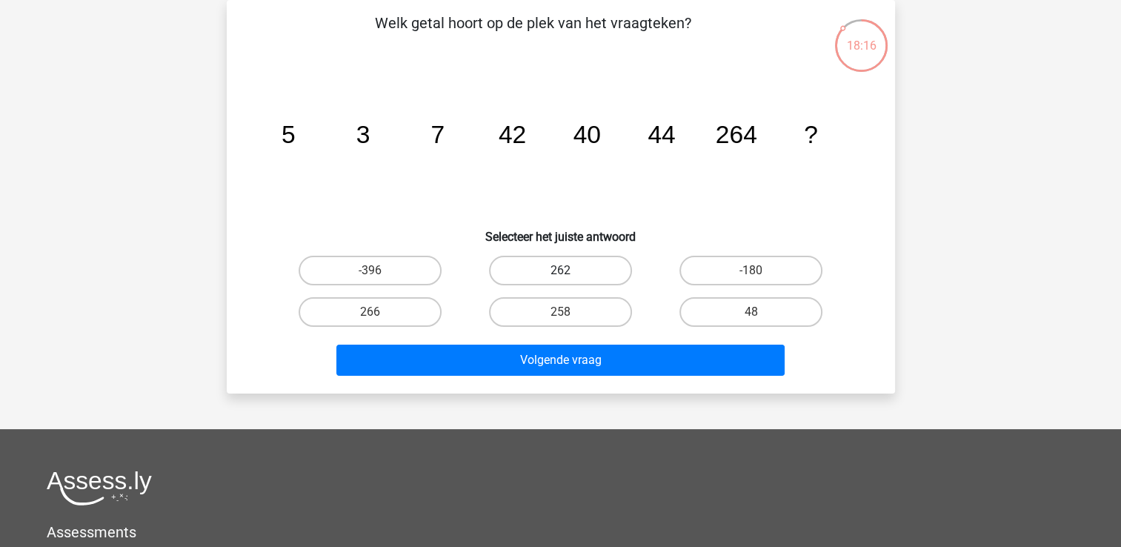
click at [571, 274] on label "262" at bounding box center [560, 271] width 143 height 30
click at [570, 274] on input "262" at bounding box center [565, 275] width 10 height 10
radio input "true"
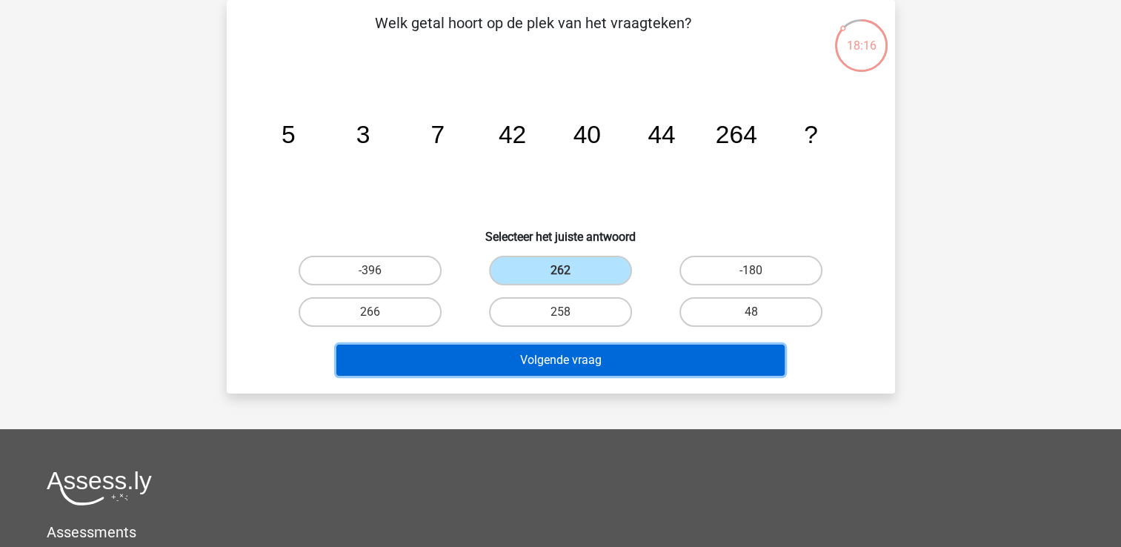
click at [576, 353] on button "Volgende vraag" at bounding box center [560, 360] width 448 height 31
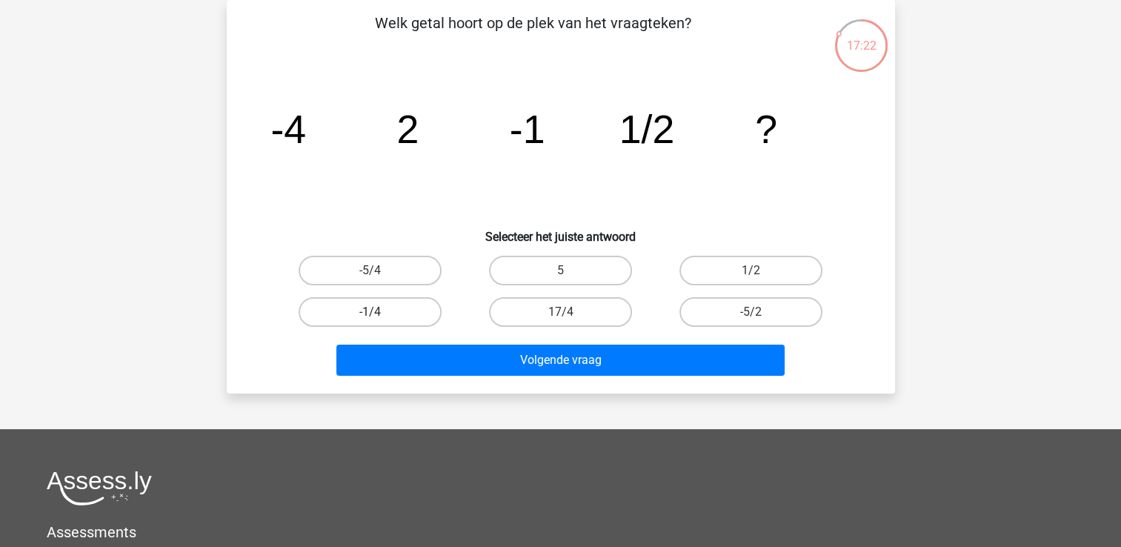
click at [391, 305] on label "-1/4" at bounding box center [370, 312] width 143 height 30
click at [379, 312] on input "-1/4" at bounding box center [375, 317] width 10 height 10
radio input "true"
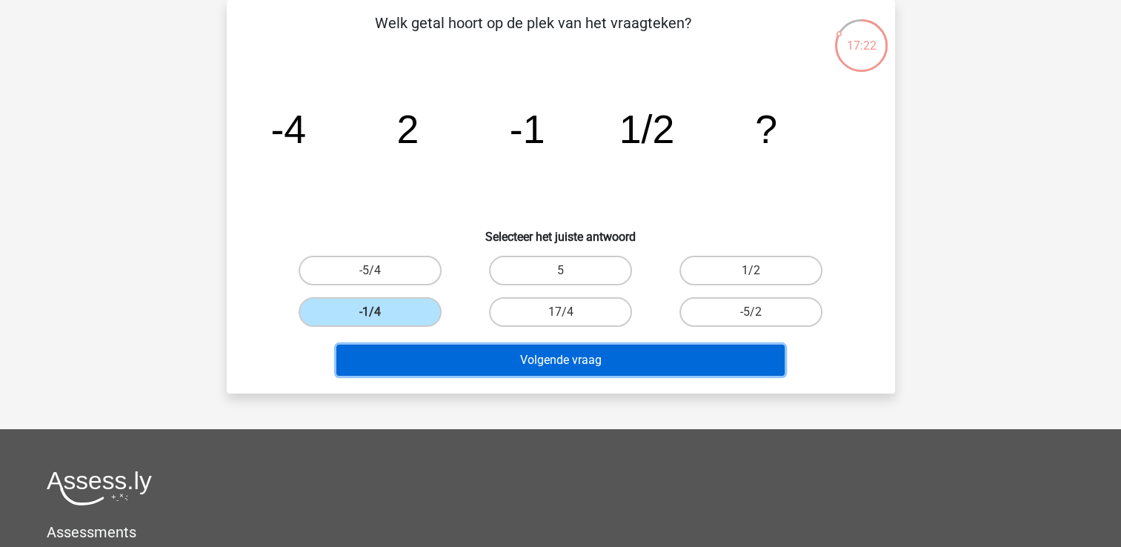
click at [436, 348] on button "Volgende vraag" at bounding box center [560, 360] width 448 height 31
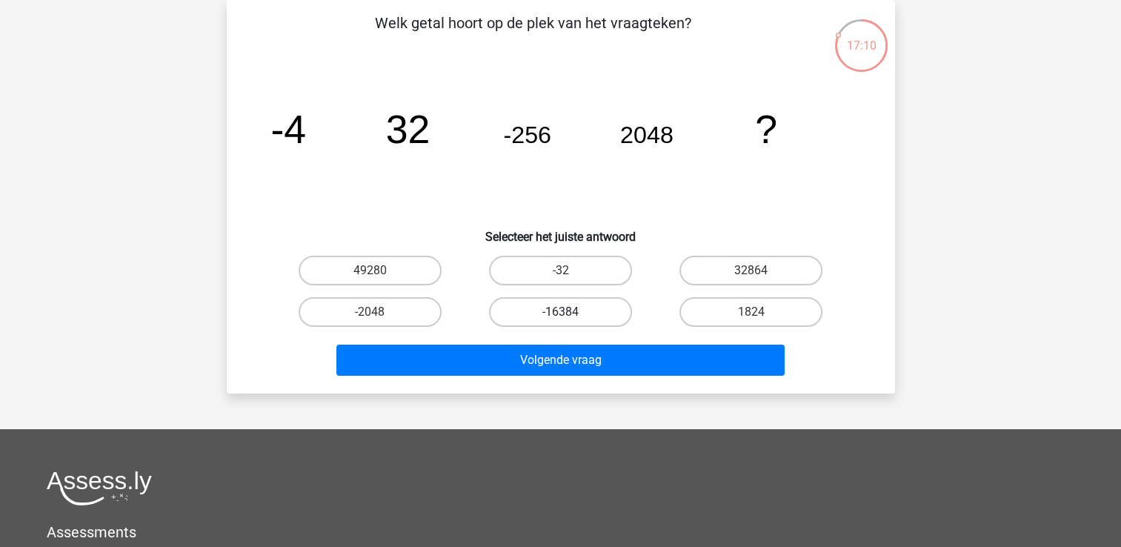
click at [562, 310] on label "-16384" at bounding box center [560, 312] width 143 height 30
click at [562, 312] on input "-16384" at bounding box center [565, 317] width 10 height 10
radio input "true"
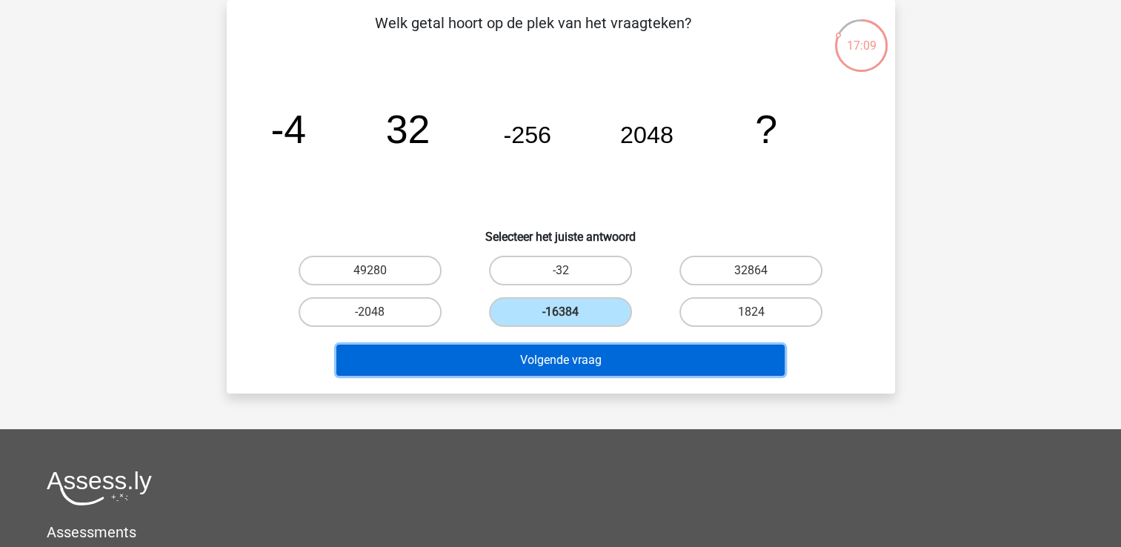
click at [588, 353] on button "Volgende vraag" at bounding box center [560, 360] width 448 height 31
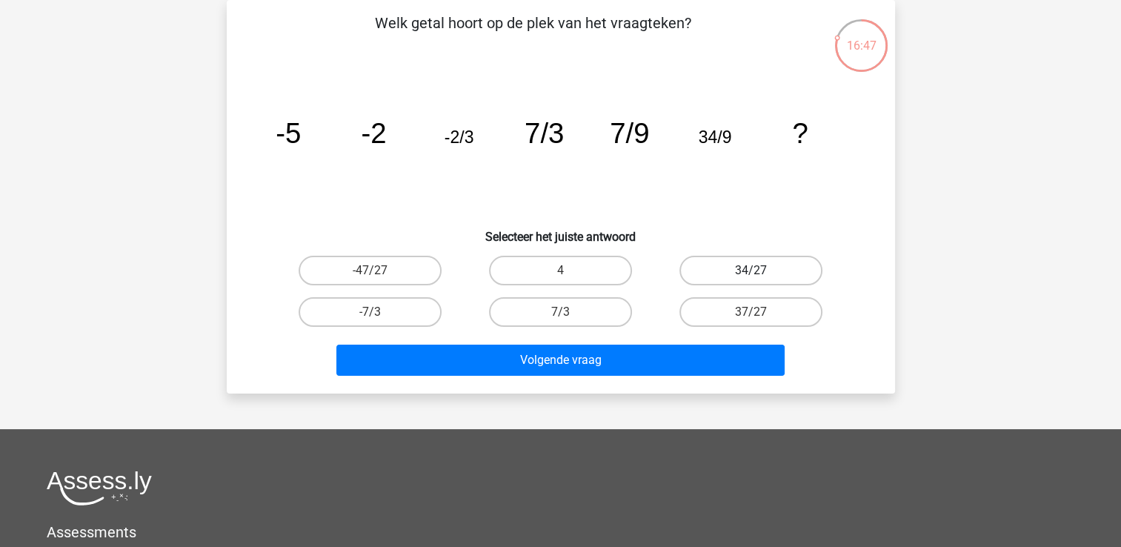
click at [762, 268] on label "34/27" at bounding box center [750, 271] width 143 height 30
click at [761, 270] on input "34/27" at bounding box center [756, 275] width 10 height 10
radio input "true"
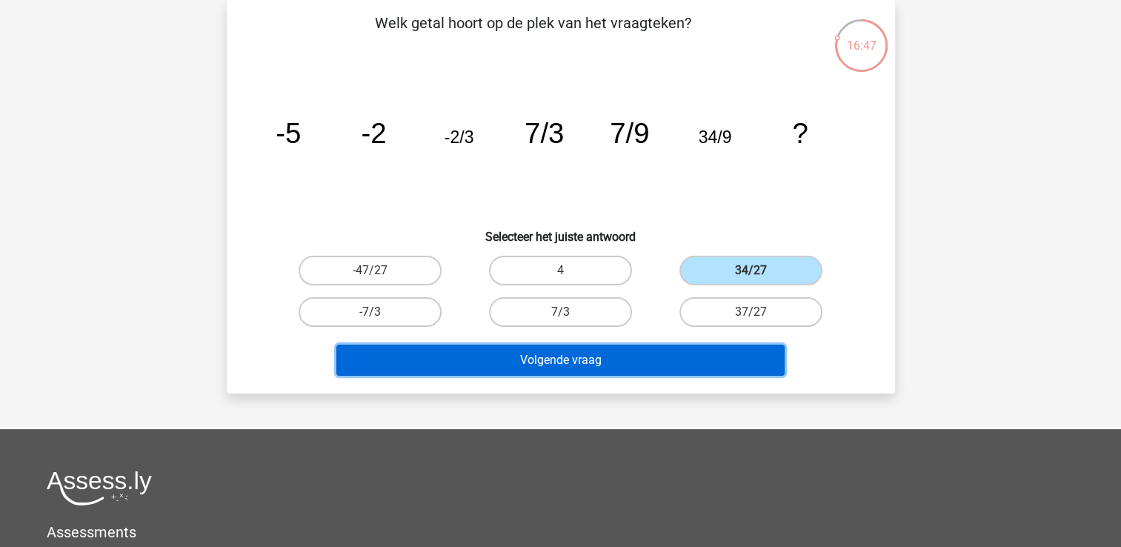
click at [720, 368] on button "Volgende vraag" at bounding box center [560, 360] width 448 height 31
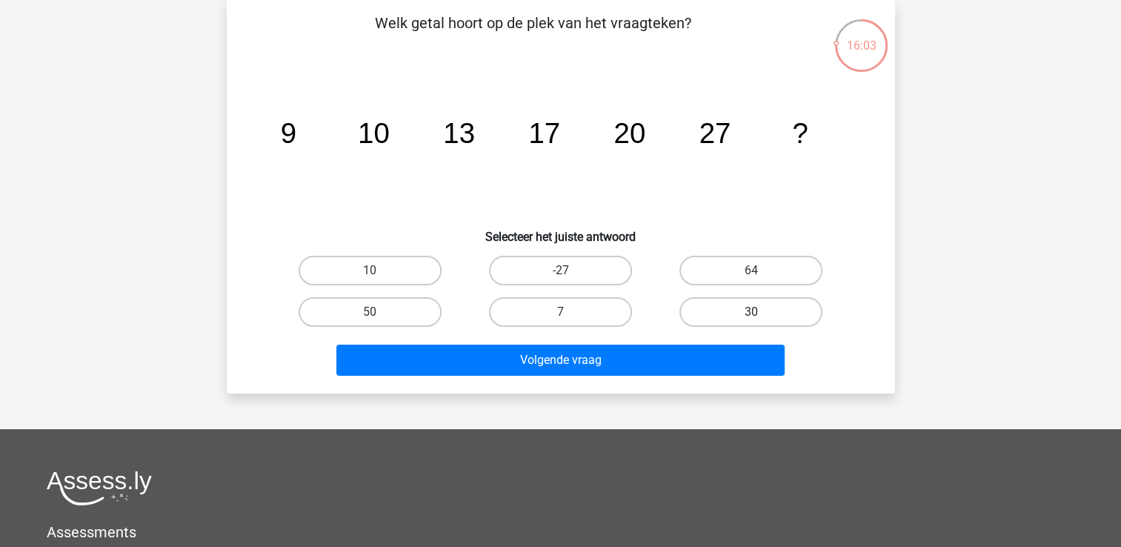
click at [743, 318] on label "30" at bounding box center [750, 312] width 143 height 30
click at [751, 318] on input "30" at bounding box center [756, 317] width 10 height 10
radio input "true"
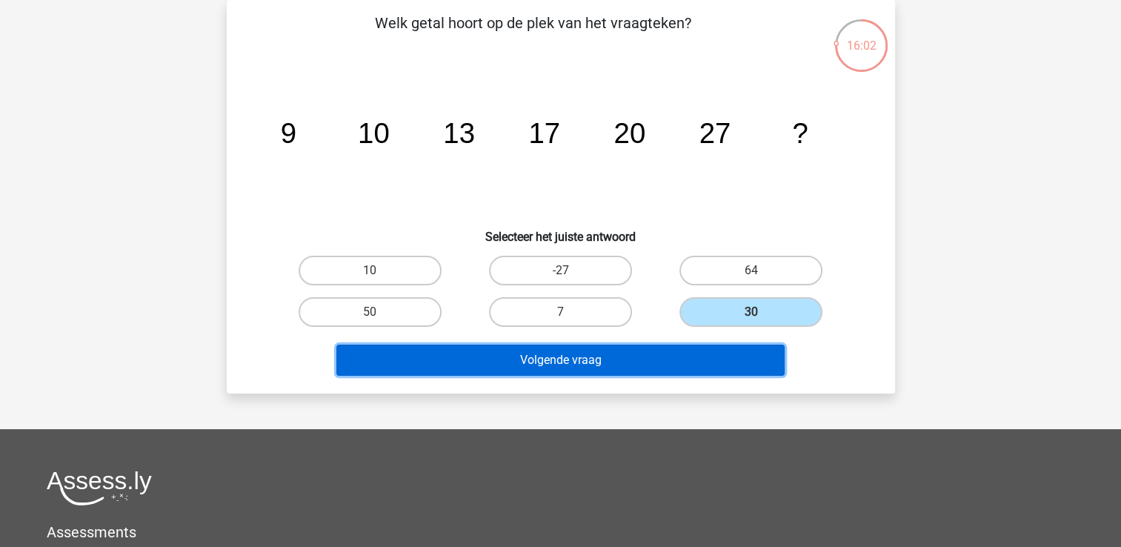
click at [721, 371] on button "Volgende vraag" at bounding box center [560, 360] width 448 height 31
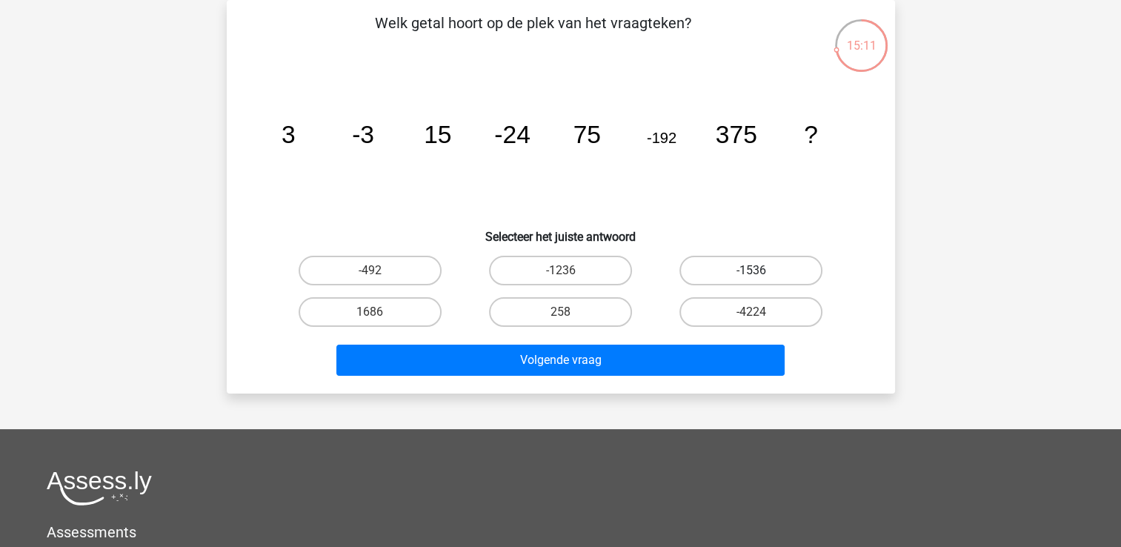
click at [786, 274] on label "-1536" at bounding box center [750, 271] width 143 height 30
click at [761, 274] on input "-1536" at bounding box center [756, 275] width 10 height 10
radio input "true"
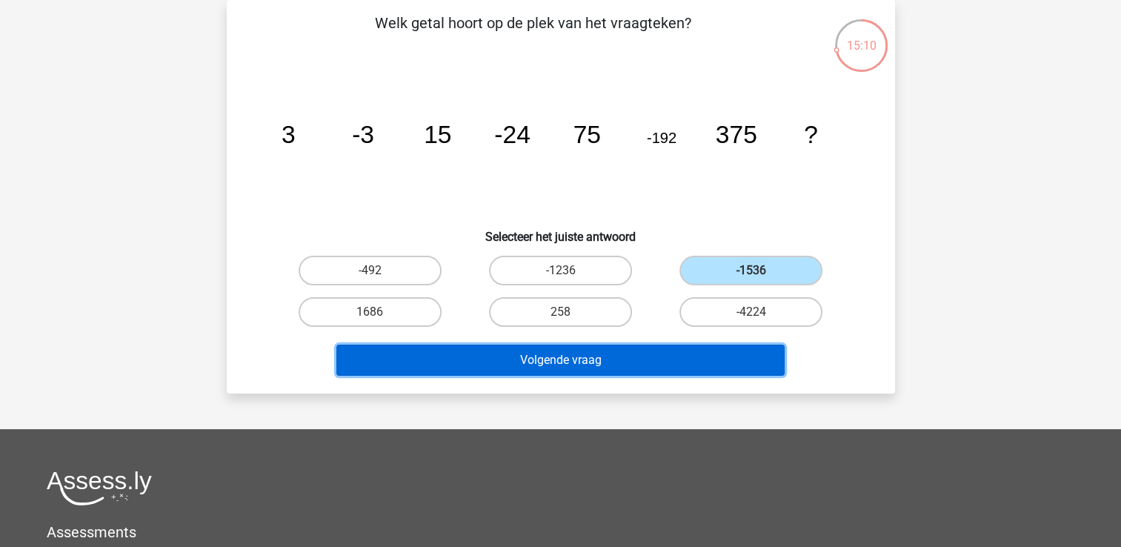
click at [708, 362] on button "Volgende vraag" at bounding box center [560, 360] width 448 height 31
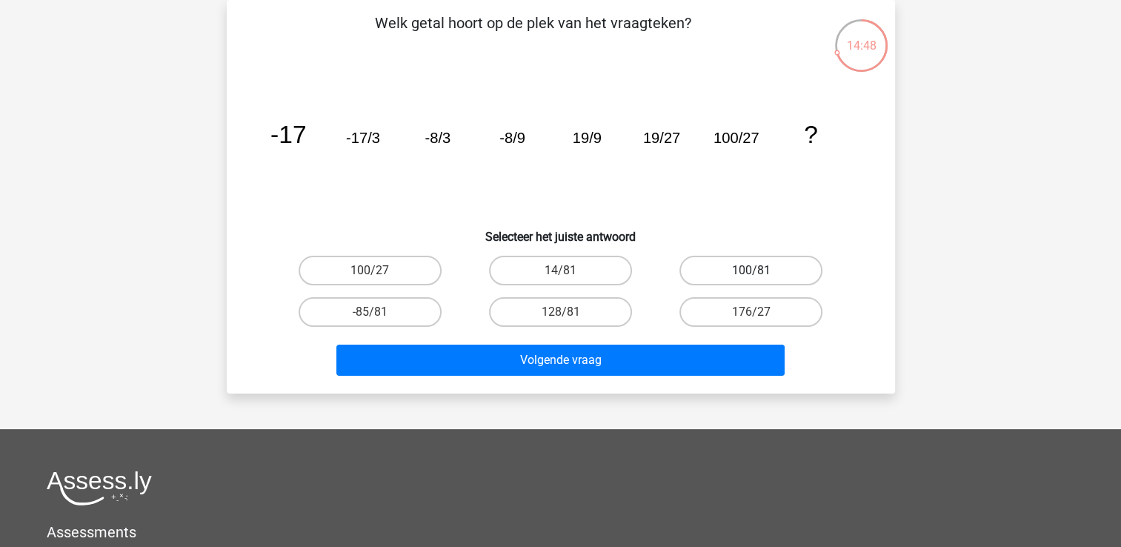
click at [758, 269] on label "100/81" at bounding box center [750, 271] width 143 height 30
click at [758, 270] on input "100/81" at bounding box center [756, 275] width 10 height 10
radio input "true"
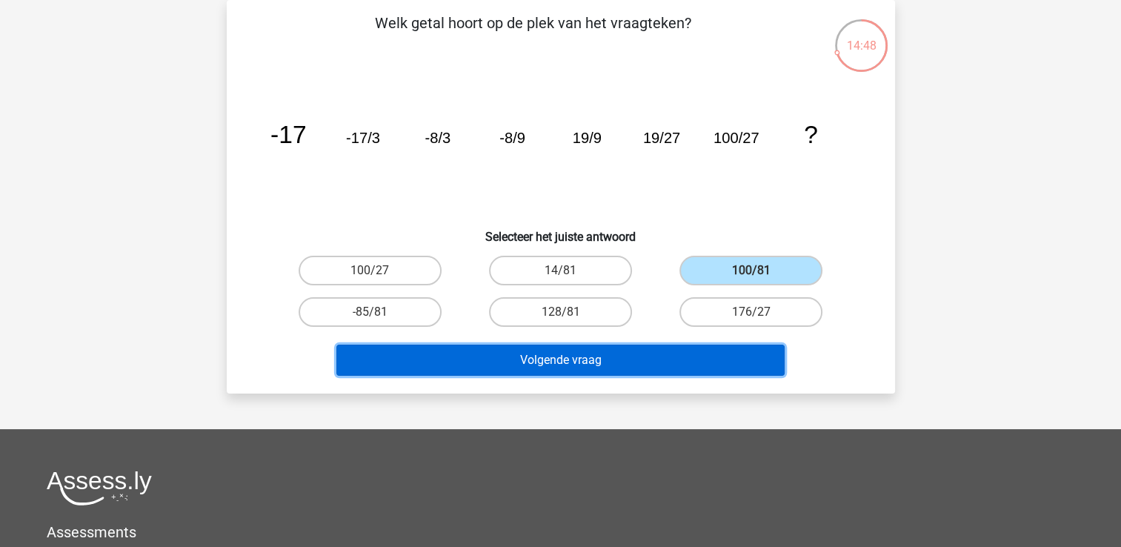
click at [678, 348] on button "Volgende vraag" at bounding box center [560, 360] width 448 height 31
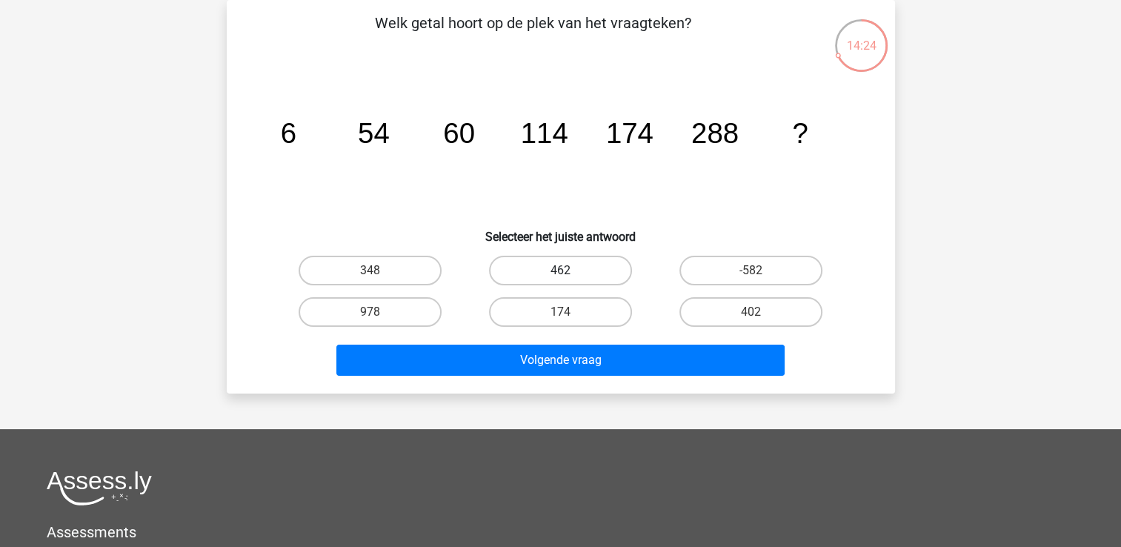
click at [556, 273] on label "462" at bounding box center [560, 271] width 143 height 30
click at [560, 273] on input "462" at bounding box center [565, 275] width 10 height 10
radio input "true"
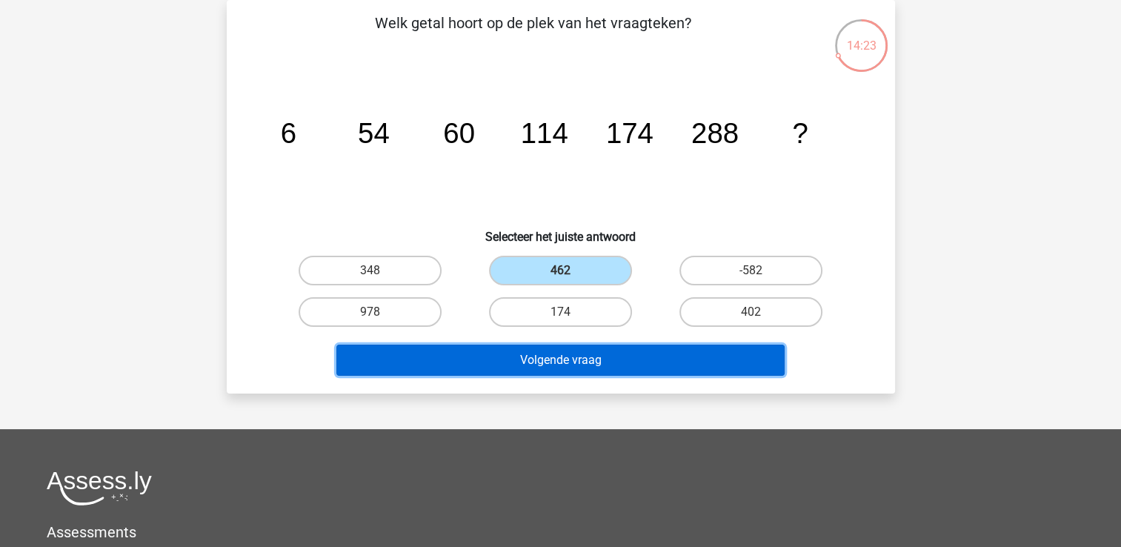
click at [584, 359] on button "Volgende vraag" at bounding box center [560, 360] width 448 height 31
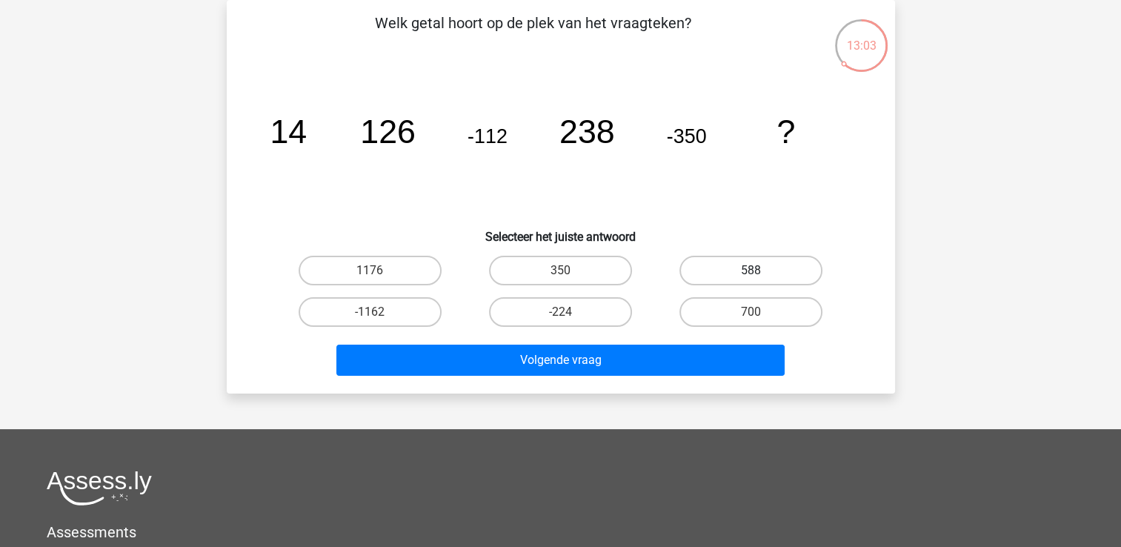
click at [765, 262] on label "588" at bounding box center [750, 271] width 143 height 30
click at [761, 270] on input "588" at bounding box center [756, 275] width 10 height 10
radio input "true"
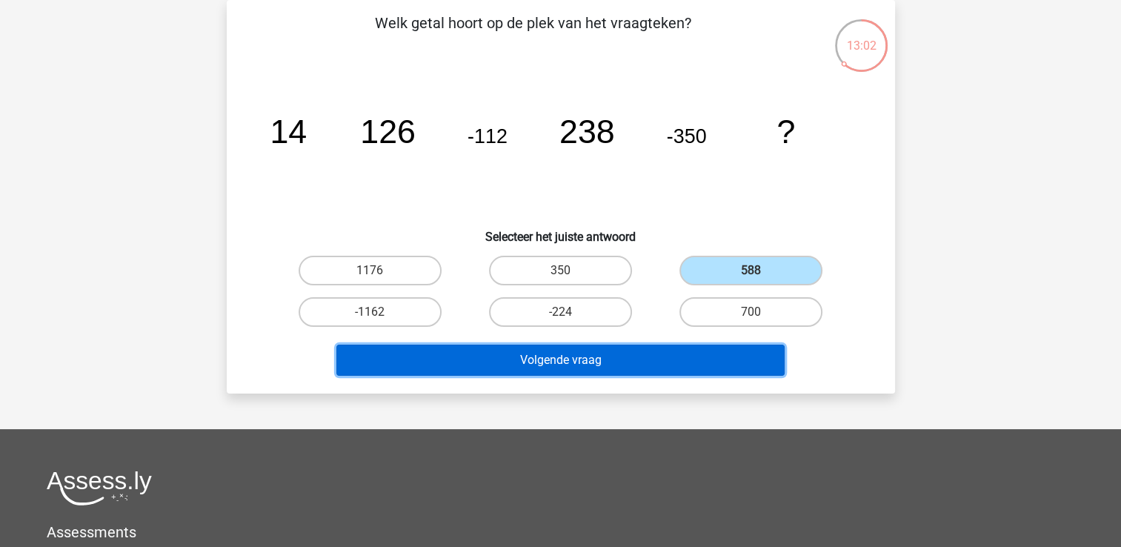
click at [699, 354] on button "Volgende vraag" at bounding box center [560, 360] width 448 height 31
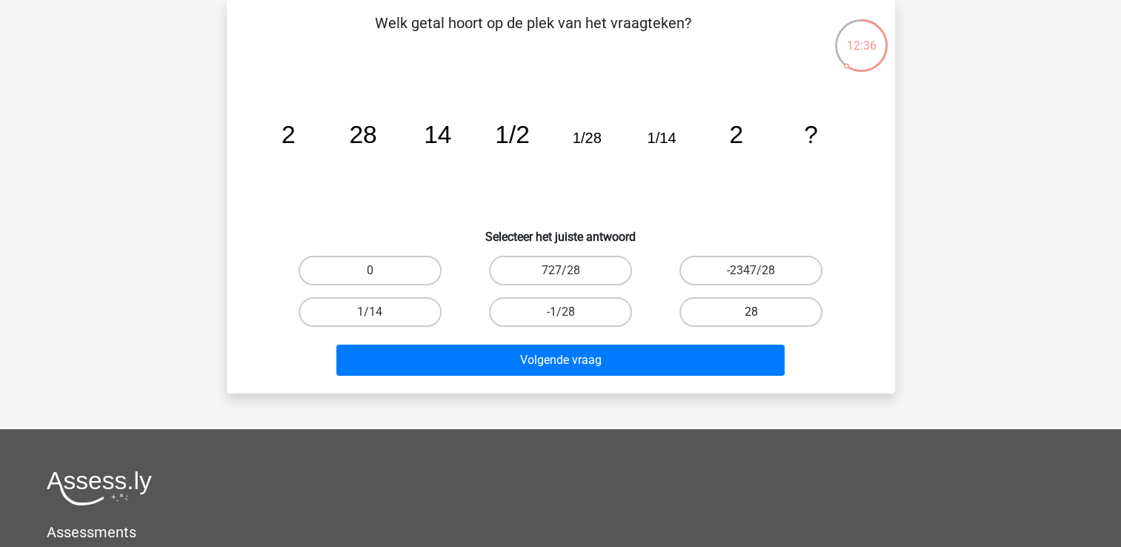
click at [749, 307] on label "28" at bounding box center [750, 312] width 143 height 30
click at [751, 312] on input "28" at bounding box center [756, 317] width 10 height 10
radio input "true"
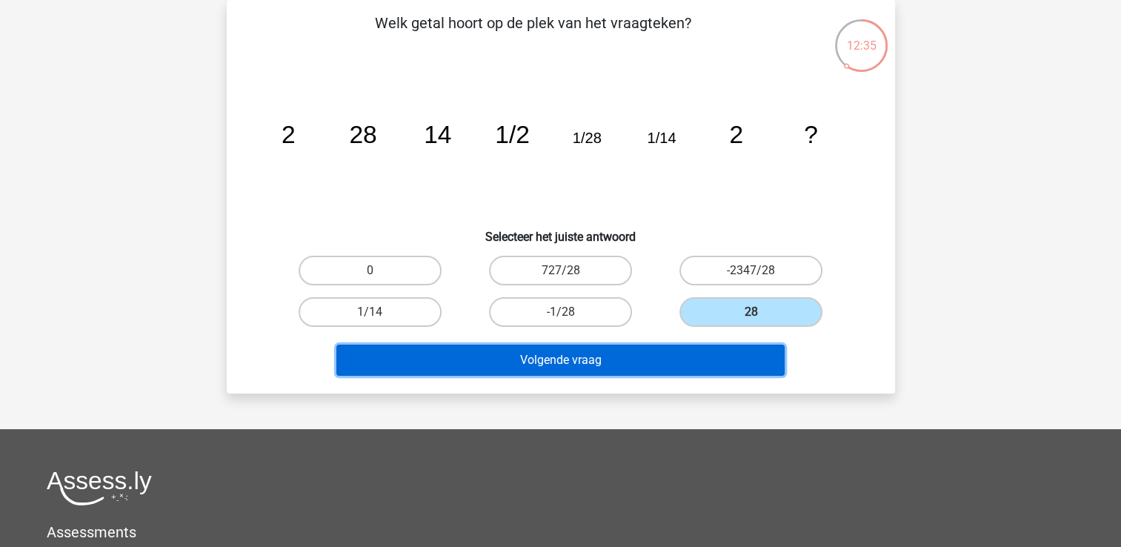
click at [655, 359] on button "Volgende vraag" at bounding box center [560, 360] width 448 height 31
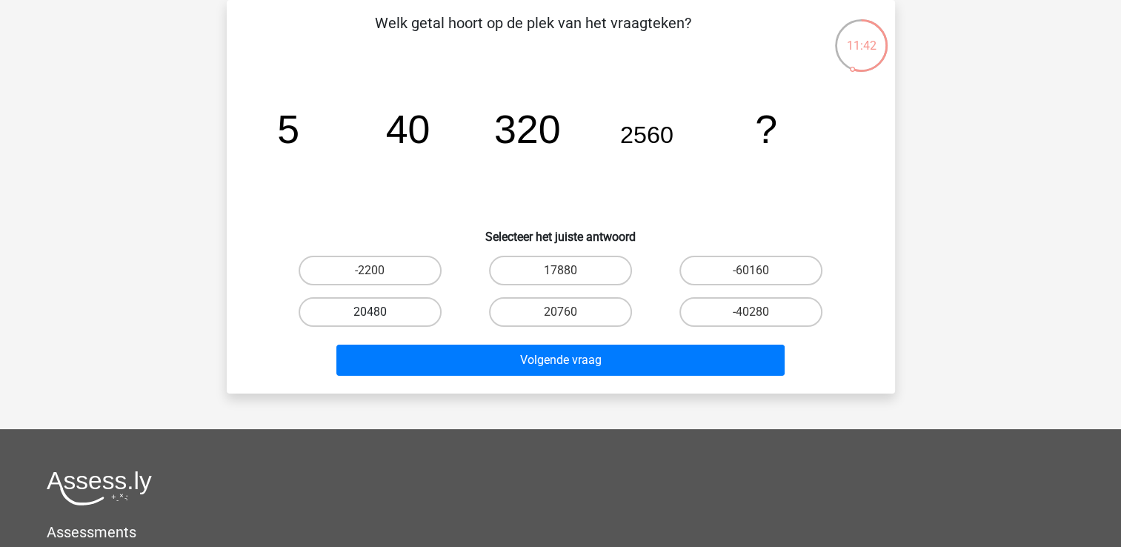
click at [399, 310] on label "20480" at bounding box center [370, 312] width 143 height 30
click at [379, 312] on input "20480" at bounding box center [375, 317] width 10 height 10
radio input "true"
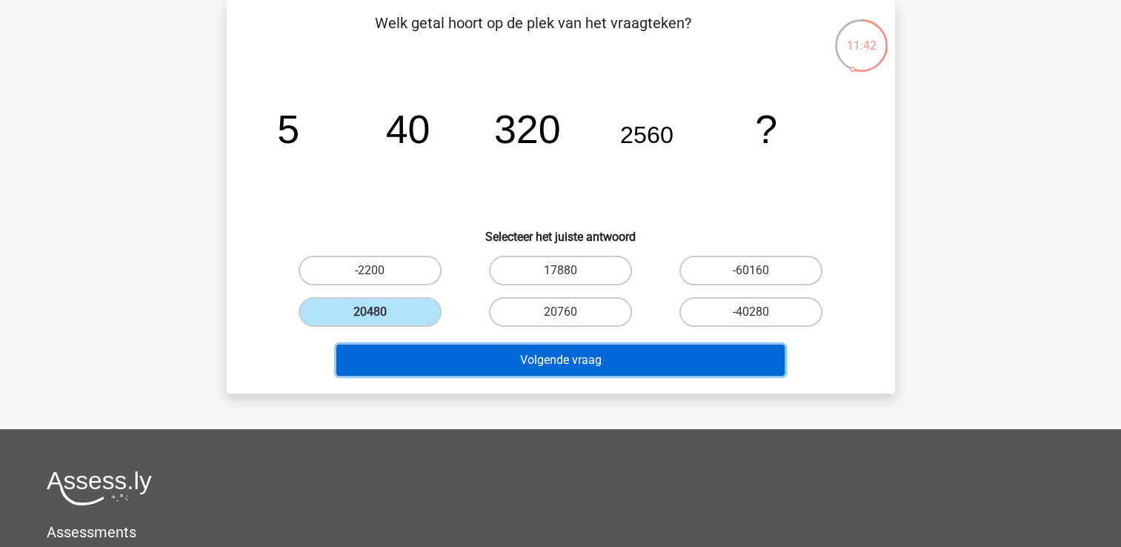
click at [441, 349] on button "Volgende vraag" at bounding box center [560, 360] width 448 height 31
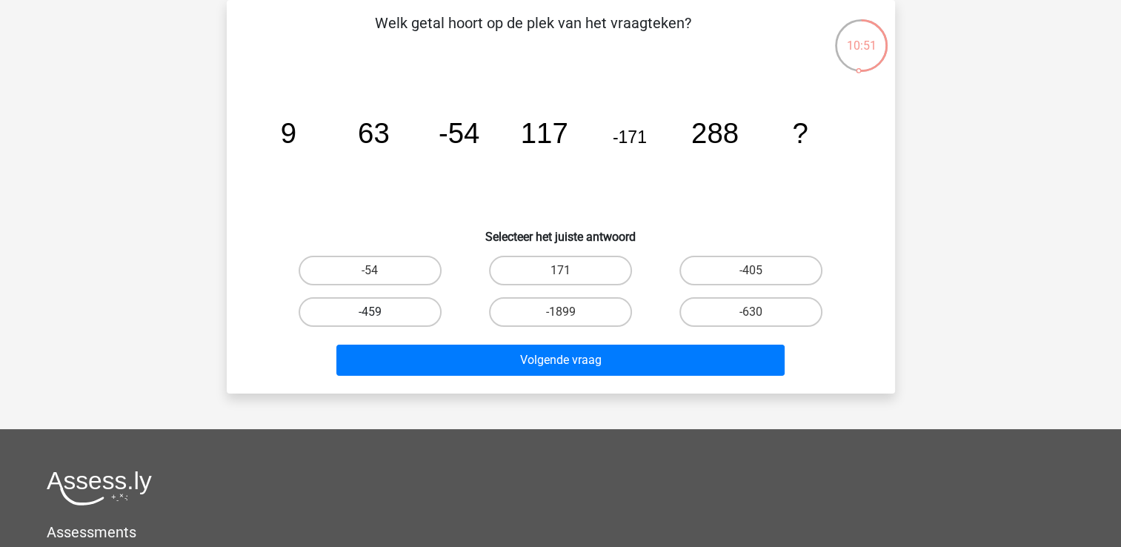
click at [400, 308] on label "-459" at bounding box center [370, 312] width 143 height 30
click at [379, 312] on input "-459" at bounding box center [375, 317] width 10 height 10
radio input "true"
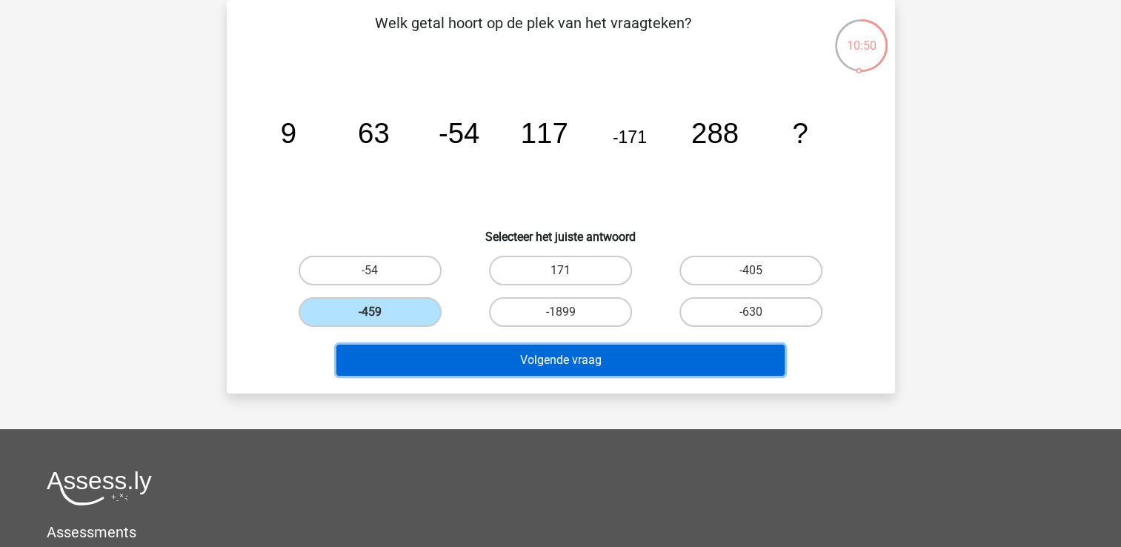
click at [424, 358] on button "Volgende vraag" at bounding box center [560, 360] width 448 height 31
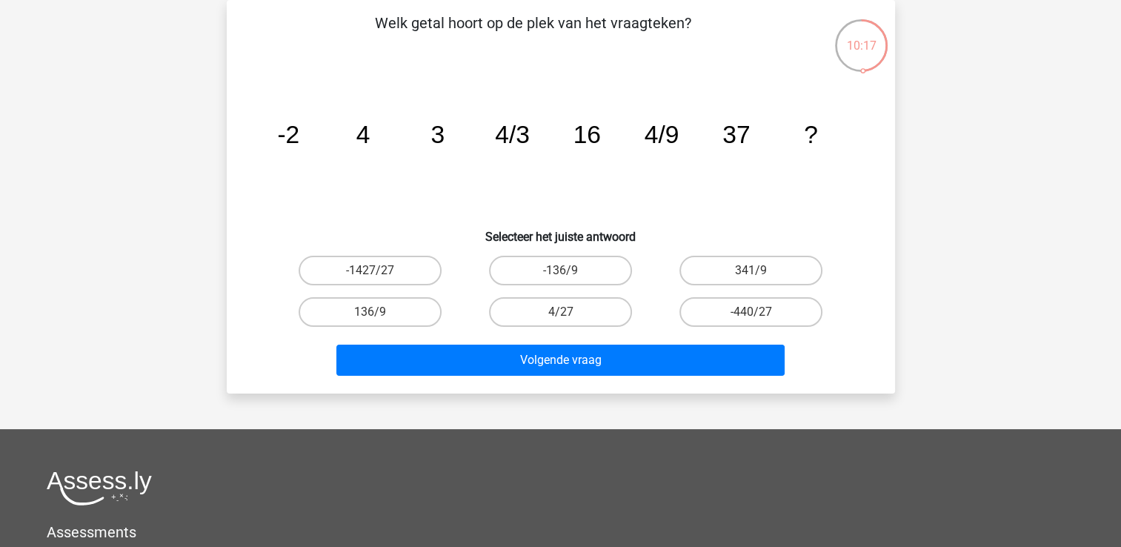
click at [561, 312] on input "4/27" at bounding box center [565, 317] width 10 height 10
radio input "true"
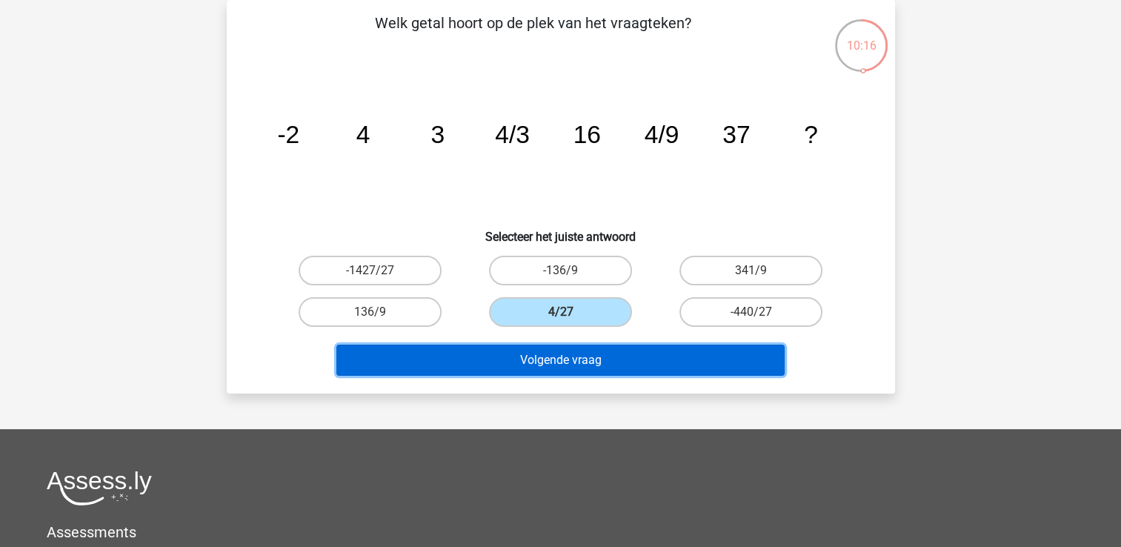
click at [566, 357] on button "Volgende vraag" at bounding box center [560, 360] width 448 height 31
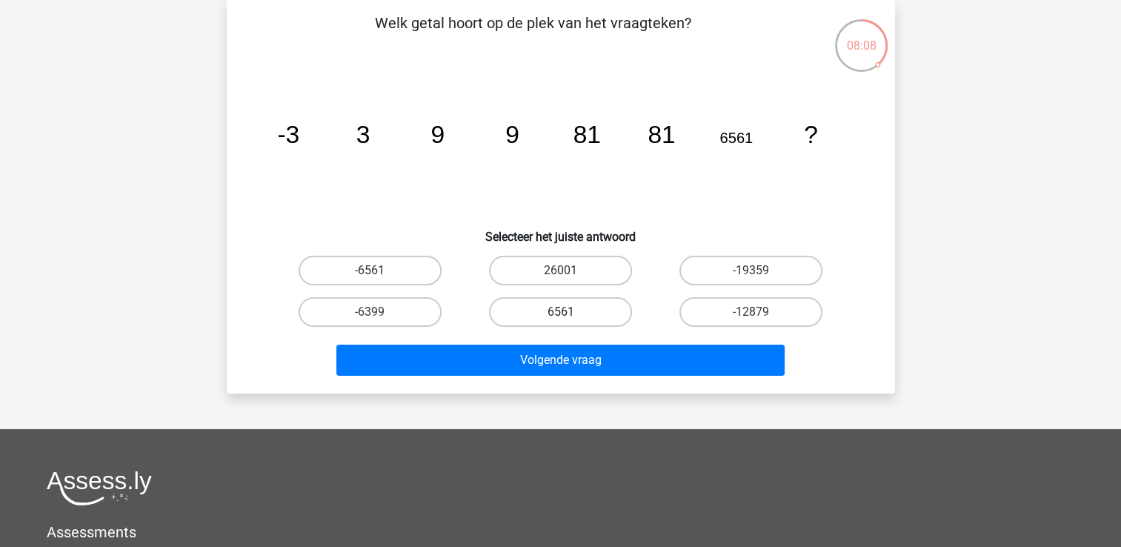
drag, startPoint x: 554, startPoint y: 302, endPoint x: 571, endPoint y: 319, distance: 23.1
click at [554, 303] on label "6561" at bounding box center [560, 312] width 143 height 30
click at [560, 312] on input "6561" at bounding box center [565, 317] width 10 height 10
radio input "true"
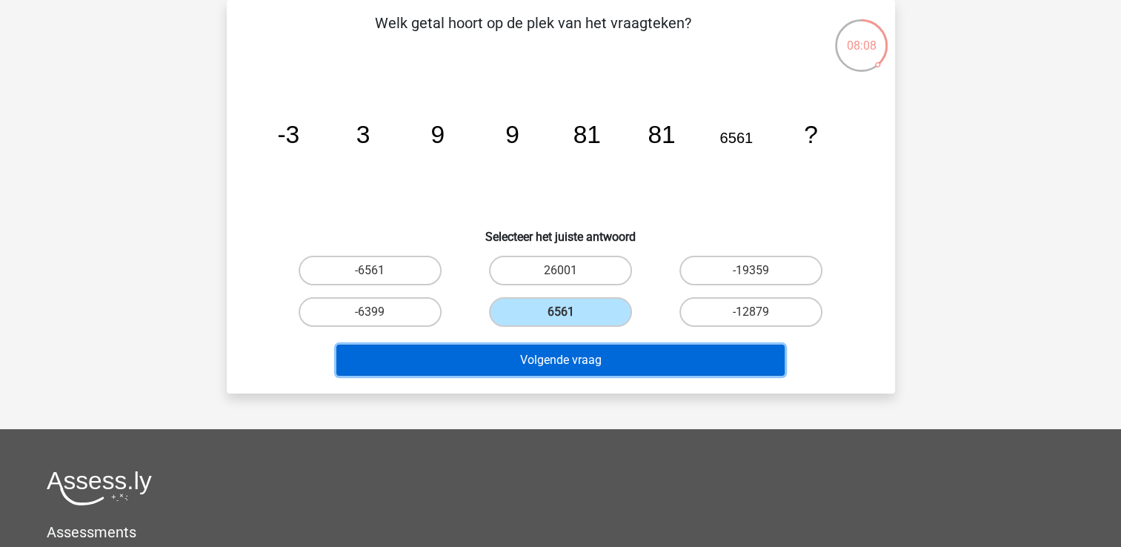
click at [593, 362] on button "Volgende vraag" at bounding box center [560, 360] width 448 height 31
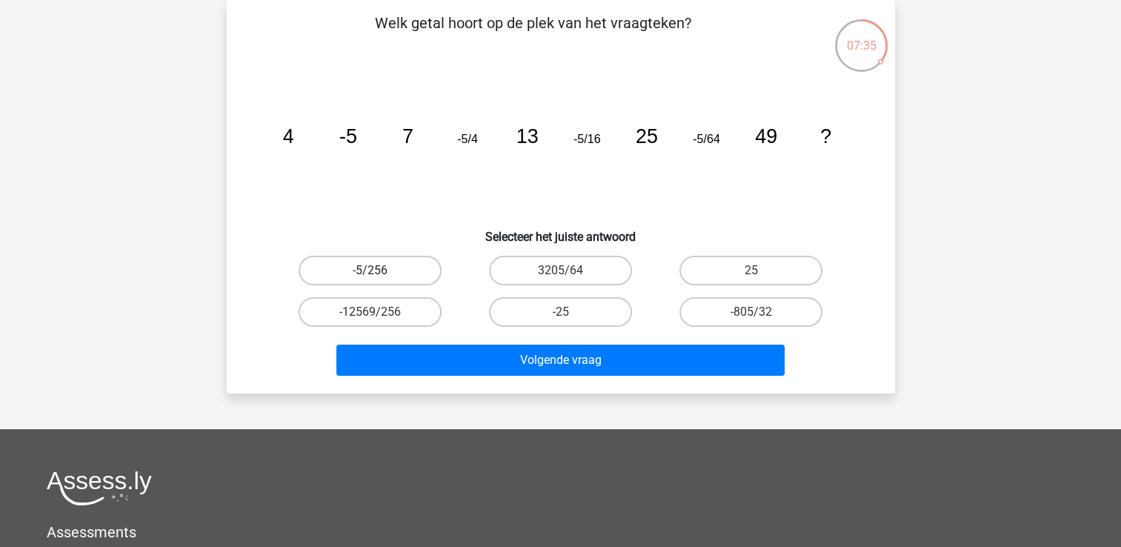
click at [406, 271] on label "-5/256" at bounding box center [370, 271] width 143 height 30
click at [379, 271] on input "-5/256" at bounding box center [375, 275] width 10 height 10
radio input "true"
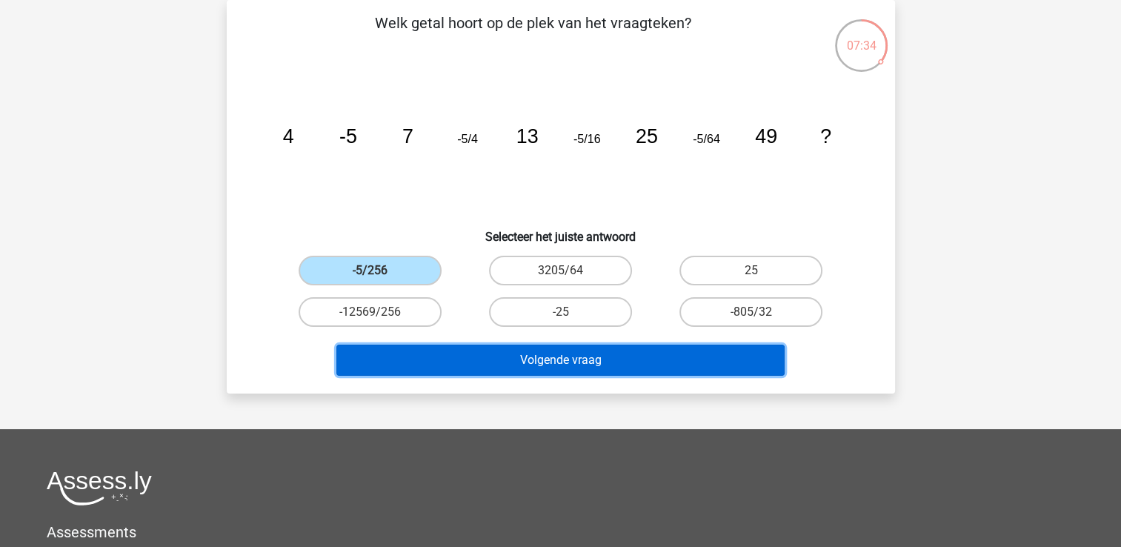
click at [490, 367] on button "Volgende vraag" at bounding box center [560, 360] width 448 height 31
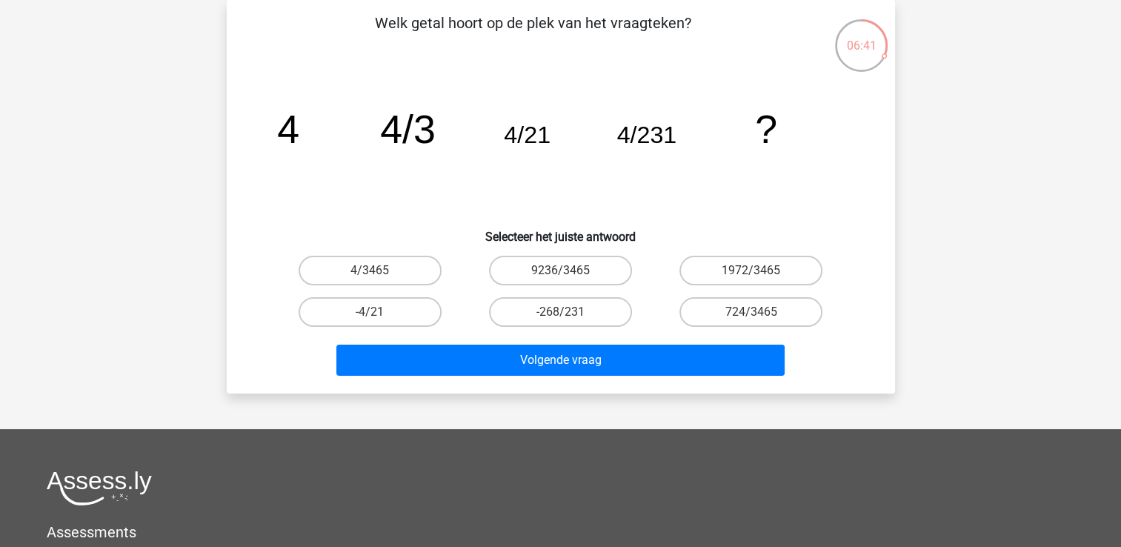
click at [372, 272] on input "4/3465" at bounding box center [375, 275] width 10 height 10
radio input "true"
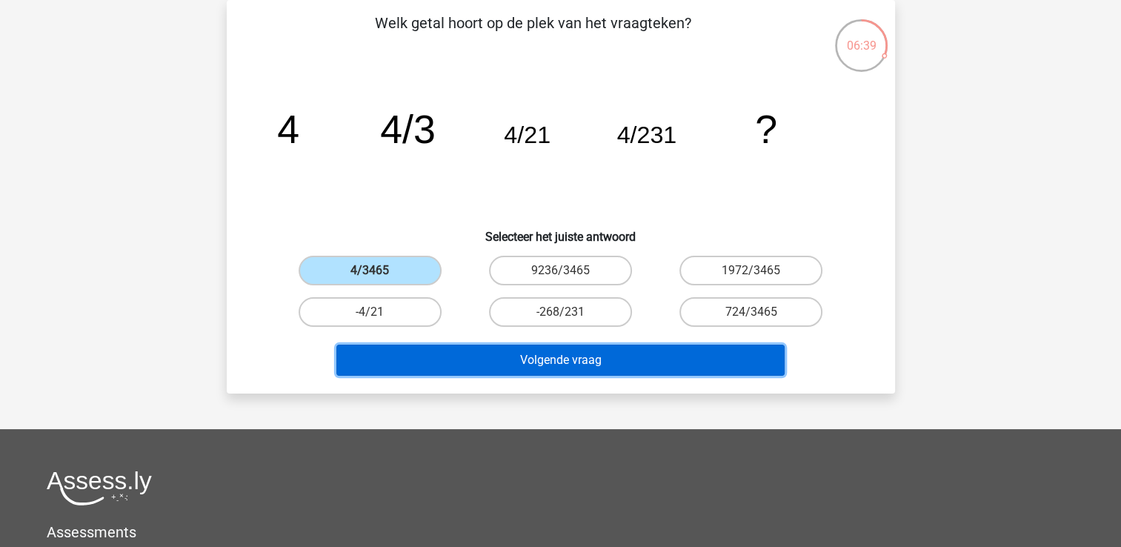
click at [509, 351] on button "Volgende vraag" at bounding box center [560, 360] width 448 height 31
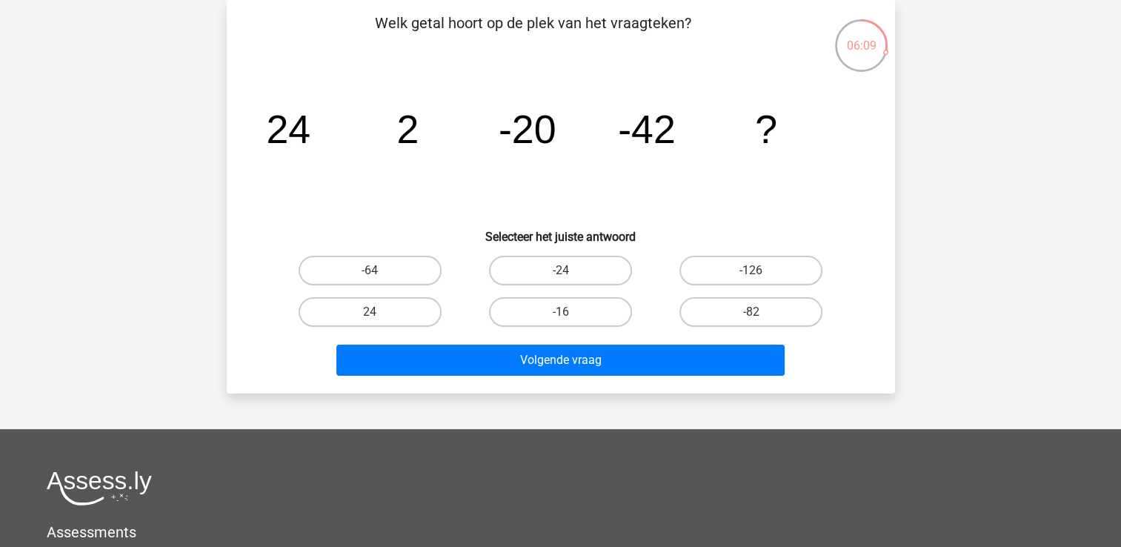
drag, startPoint x: 376, startPoint y: 247, endPoint x: 379, endPoint y: 279, distance: 32.0
click at [376, 251] on div "Welk getal hoort op de plek van het vraagteken? image/svg+xml 24 2 -20 -42 ? Se…" at bounding box center [561, 197] width 657 height 370
click at [379, 277] on label "-64" at bounding box center [370, 271] width 143 height 30
click at [379, 277] on input "-64" at bounding box center [375, 275] width 10 height 10
radio input "true"
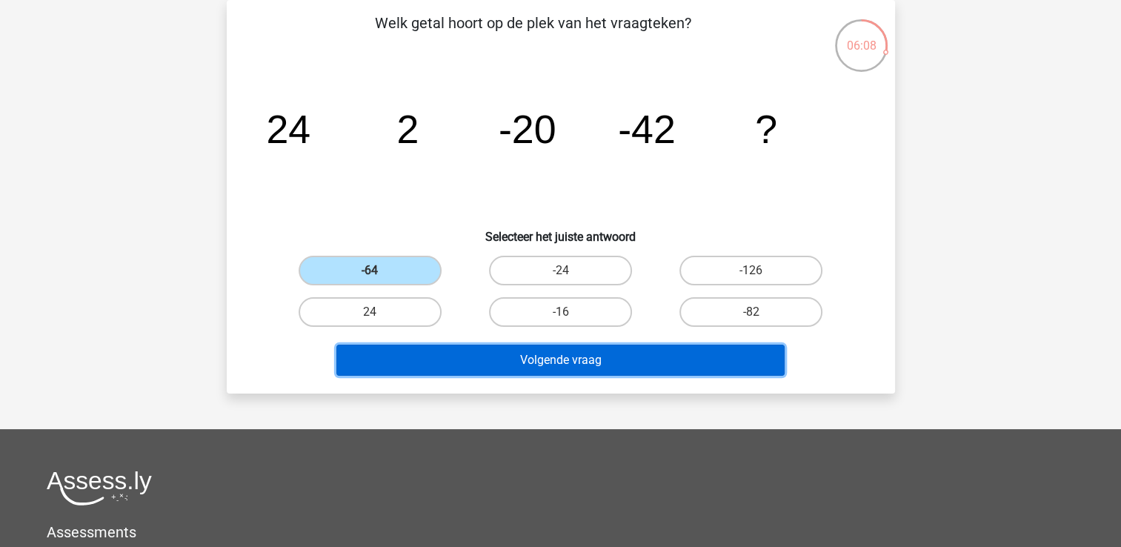
click at [473, 350] on button "Volgende vraag" at bounding box center [560, 360] width 448 height 31
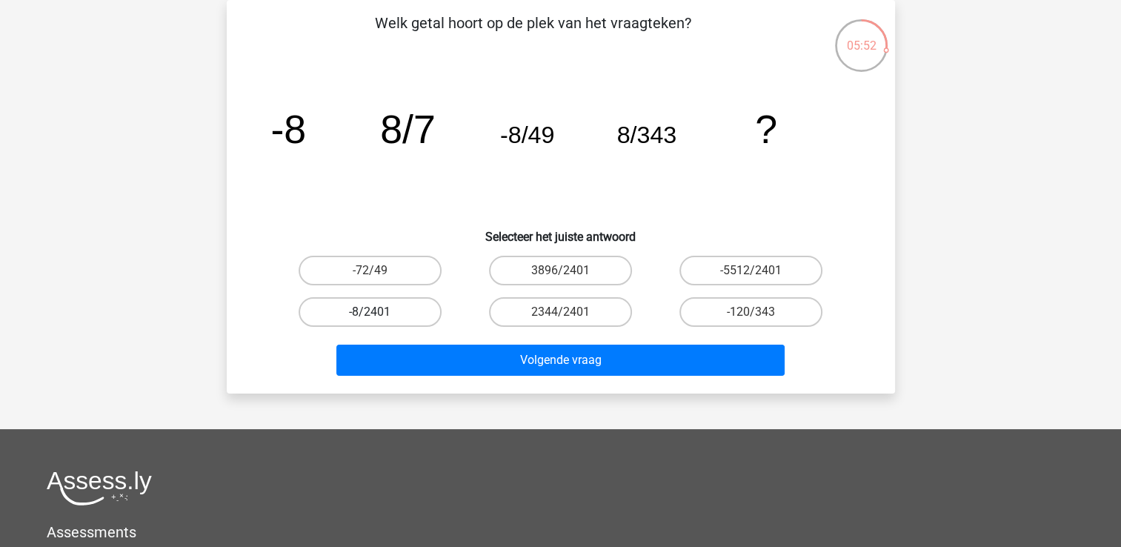
drag, startPoint x: 376, startPoint y: 309, endPoint x: 384, endPoint y: 321, distance: 14.4
click at [375, 310] on label "-8/2401" at bounding box center [370, 312] width 143 height 30
click at [375, 312] on input "-8/2401" at bounding box center [375, 317] width 10 height 10
radio input "true"
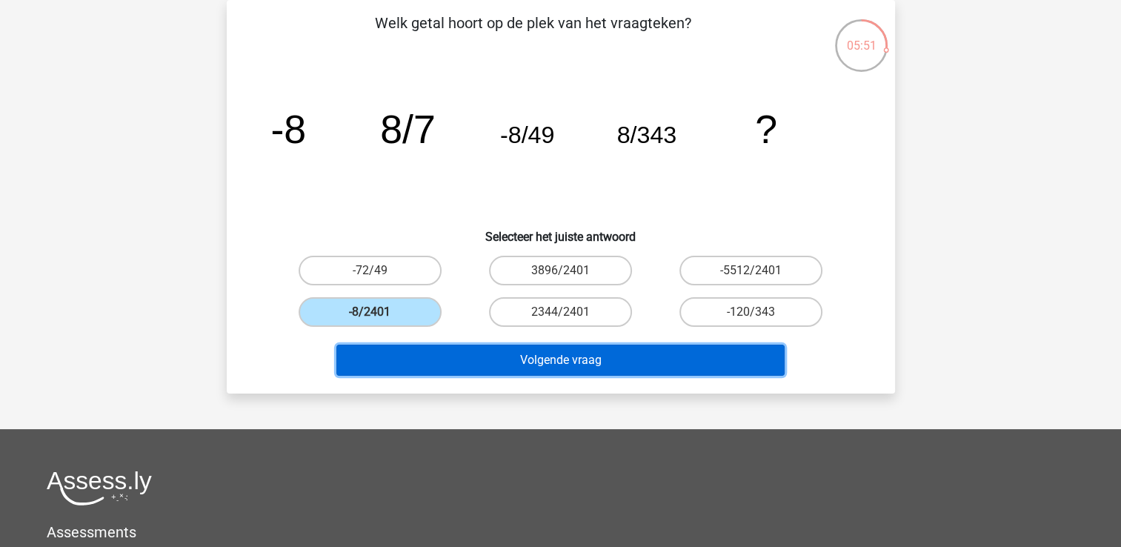
click at [446, 363] on button "Volgende vraag" at bounding box center [560, 360] width 448 height 31
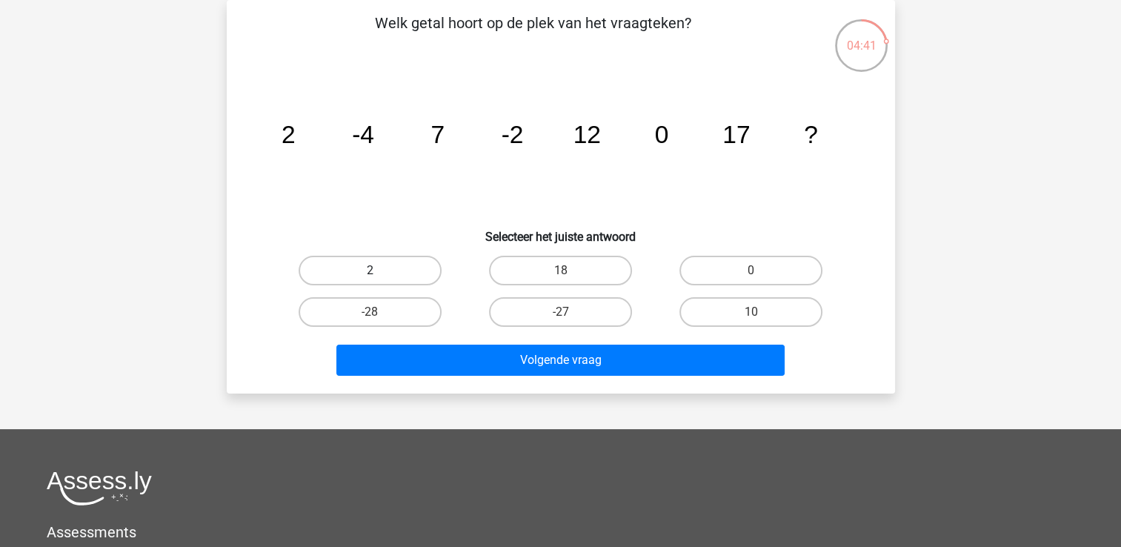
click at [388, 271] on label "2" at bounding box center [370, 271] width 143 height 30
click at [379, 271] on input "2" at bounding box center [375, 275] width 10 height 10
radio input "true"
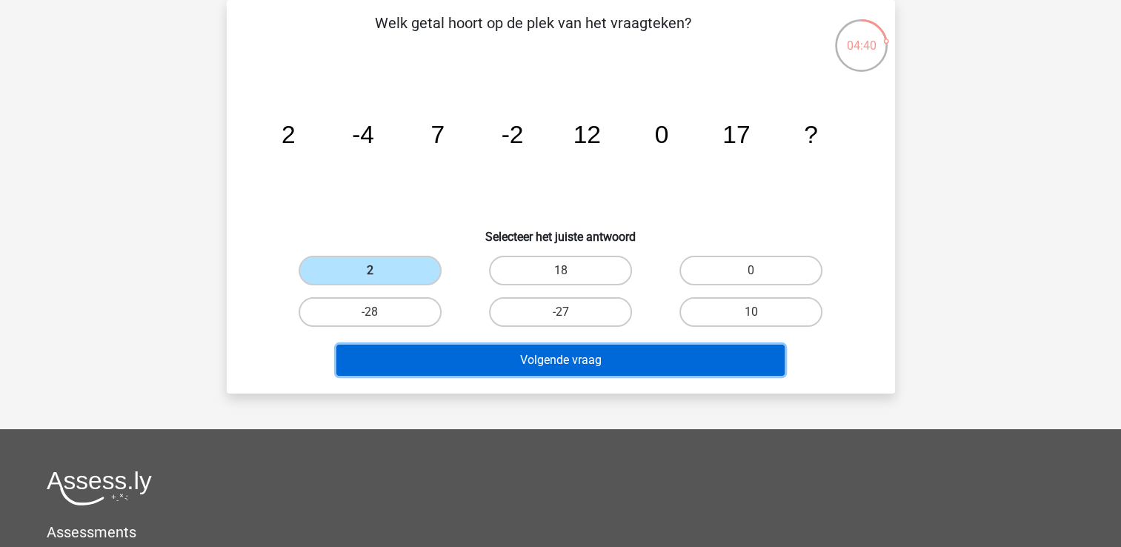
click at [424, 369] on button "Volgende vraag" at bounding box center [560, 360] width 448 height 31
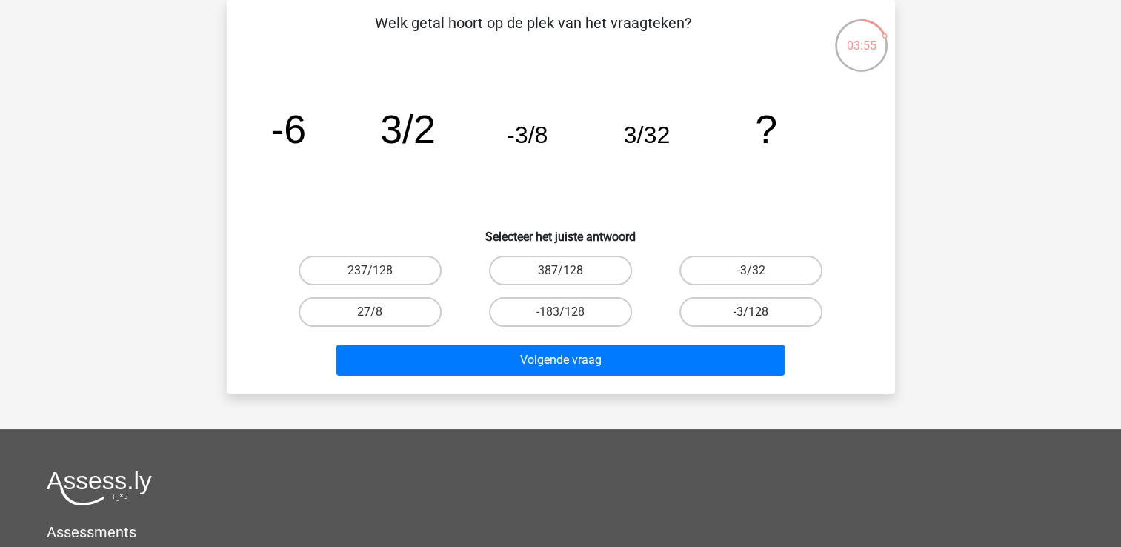
click at [731, 310] on label "-3/128" at bounding box center [750, 312] width 143 height 30
click at [751, 312] on input "-3/128" at bounding box center [756, 317] width 10 height 10
radio input "true"
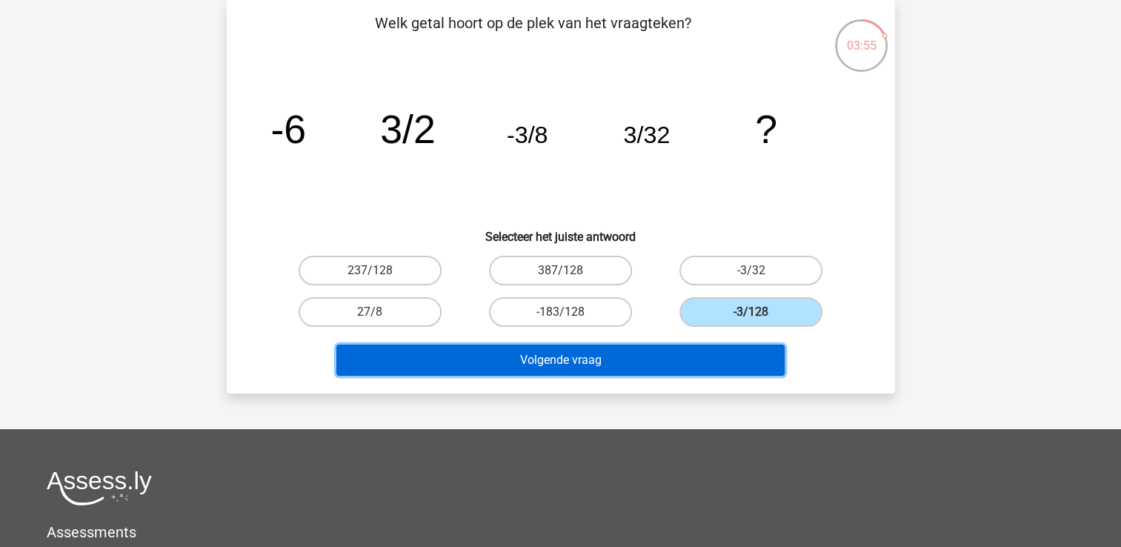
click at [695, 357] on button "Volgende vraag" at bounding box center [560, 360] width 448 height 31
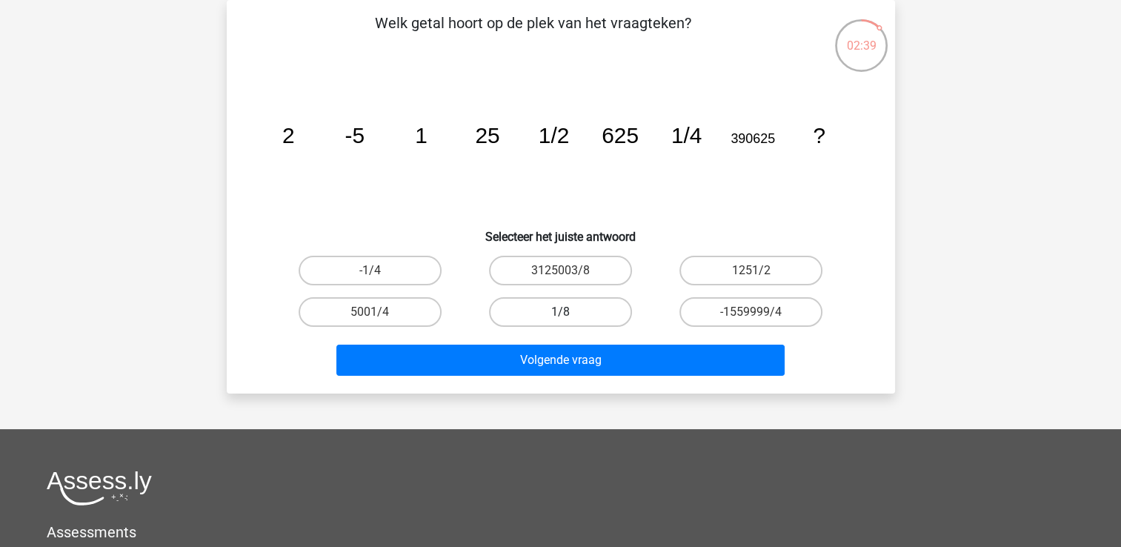
click at [587, 315] on label "1/8" at bounding box center [560, 312] width 143 height 30
click at [570, 315] on input "1/8" at bounding box center [565, 317] width 10 height 10
radio input "true"
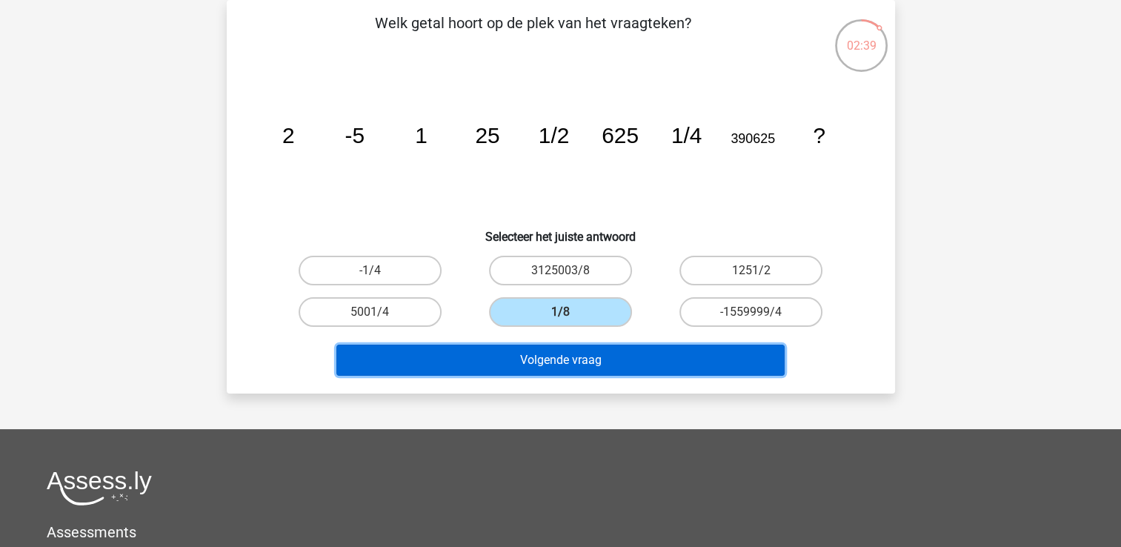
click at [581, 354] on button "Volgende vraag" at bounding box center [560, 360] width 448 height 31
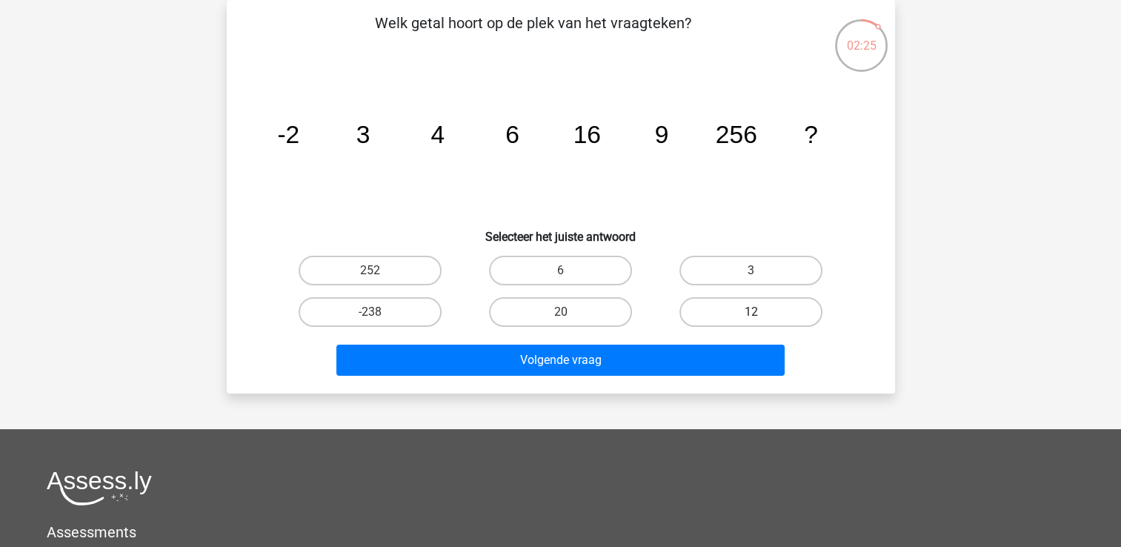
click at [714, 306] on label "12" at bounding box center [750, 312] width 143 height 30
click at [751, 312] on input "12" at bounding box center [756, 317] width 10 height 10
radio input "true"
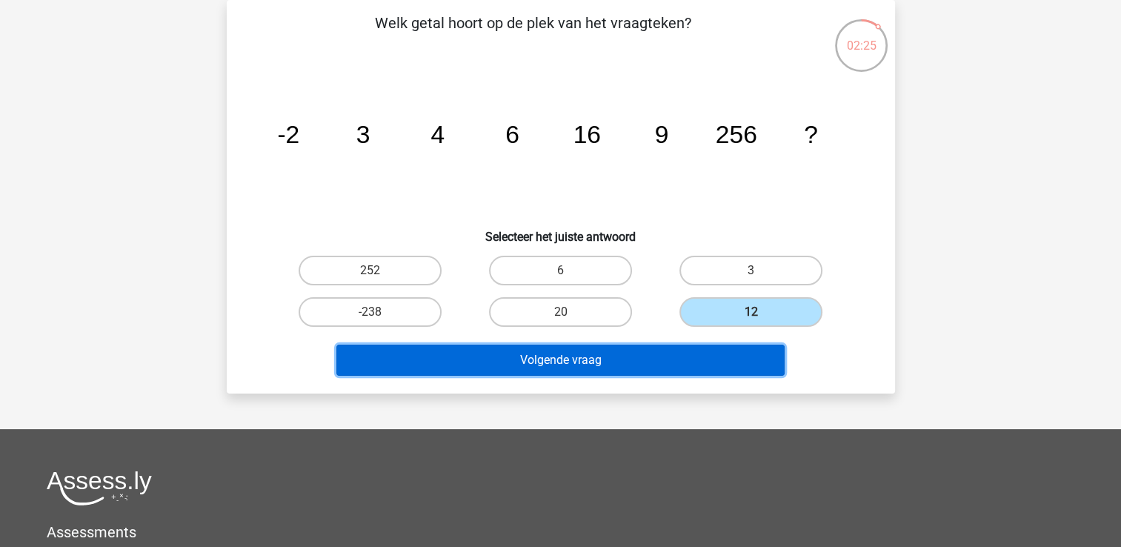
click at [668, 369] on button "Volgende vraag" at bounding box center [560, 360] width 448 height 31
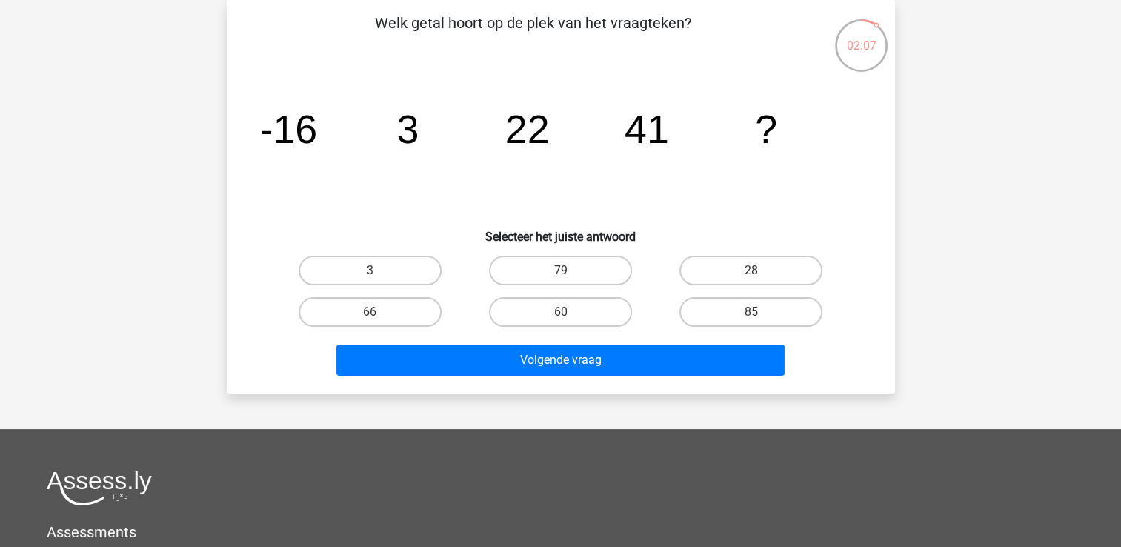
click at [565, 313] on input "60" at bounding box center [565, 317] width 10 height 10
radio input "true"
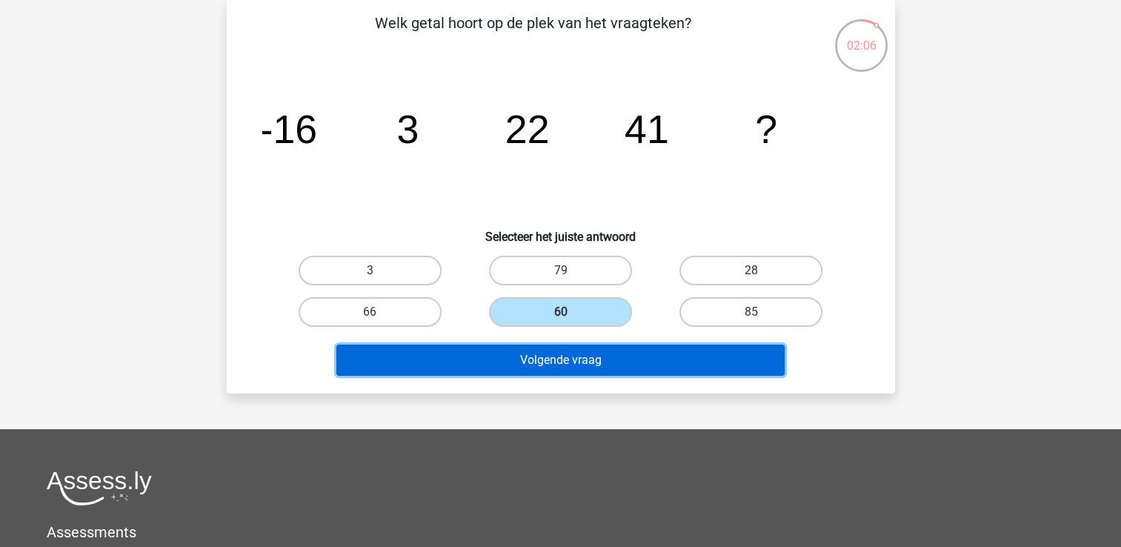
click at [587, 360] on button "Volgende vraag" at bounding box center [560, 360] width 448 height 31
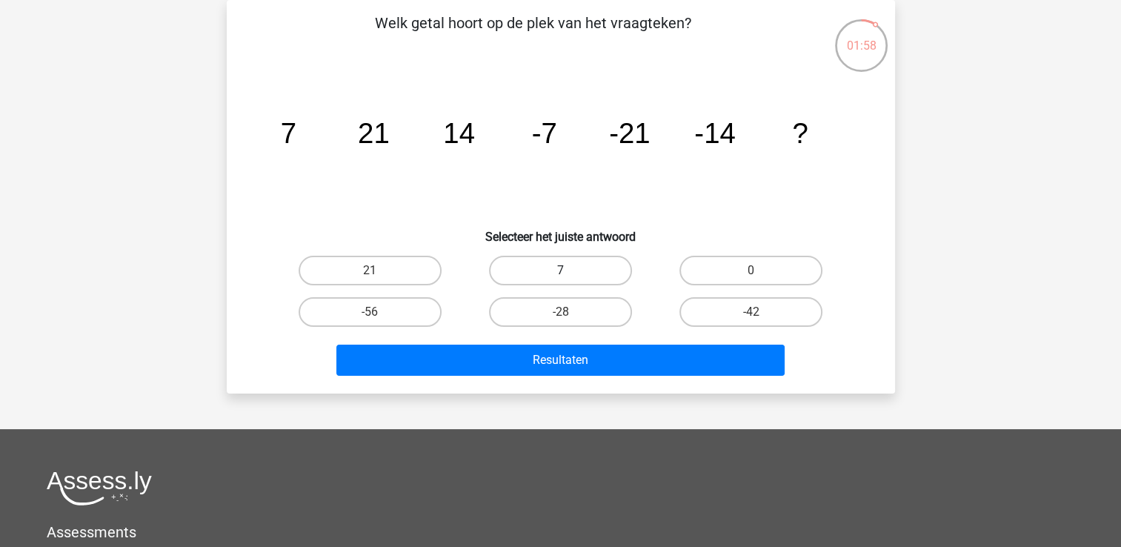
click at [551, 266] on label "7" at bounding box center [560, 271] width 143 height 30
click at [560, 270] on input "7" at bounding box center [565, 275] width 10 height 10
radio input "true"
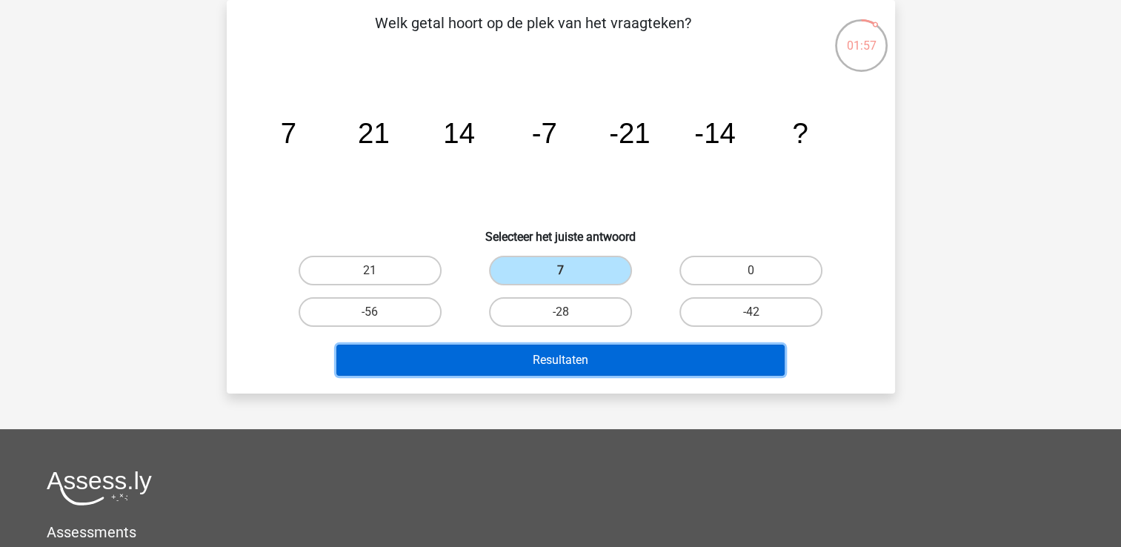
click at [603, 362] on button "Resultaten" at bounding box center [560, 360] width 448 height 31
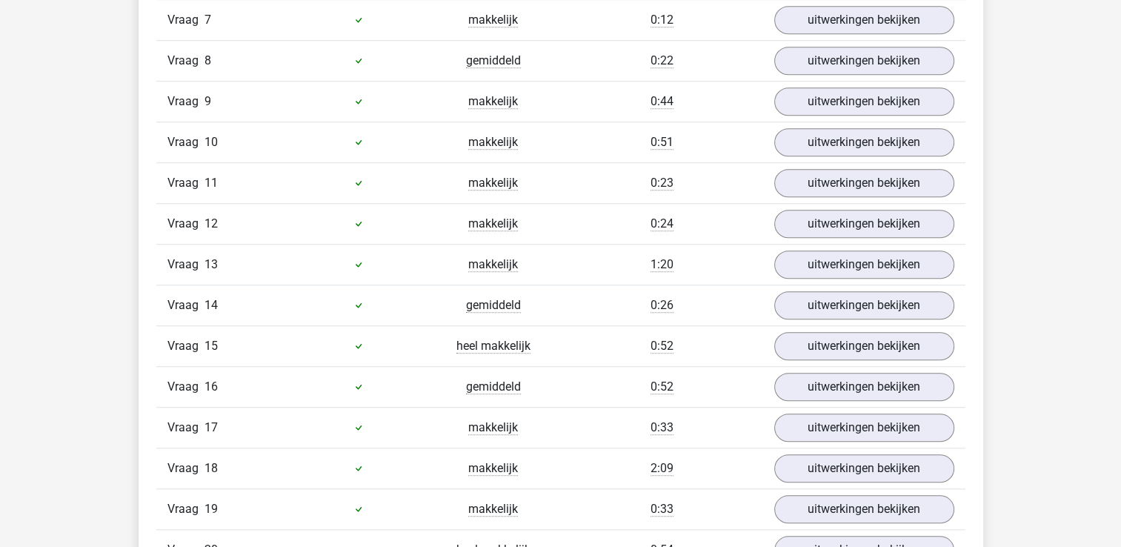
scroll to position [815, 0]
